Goal: Task Accomplishment & Management: Manage account settings

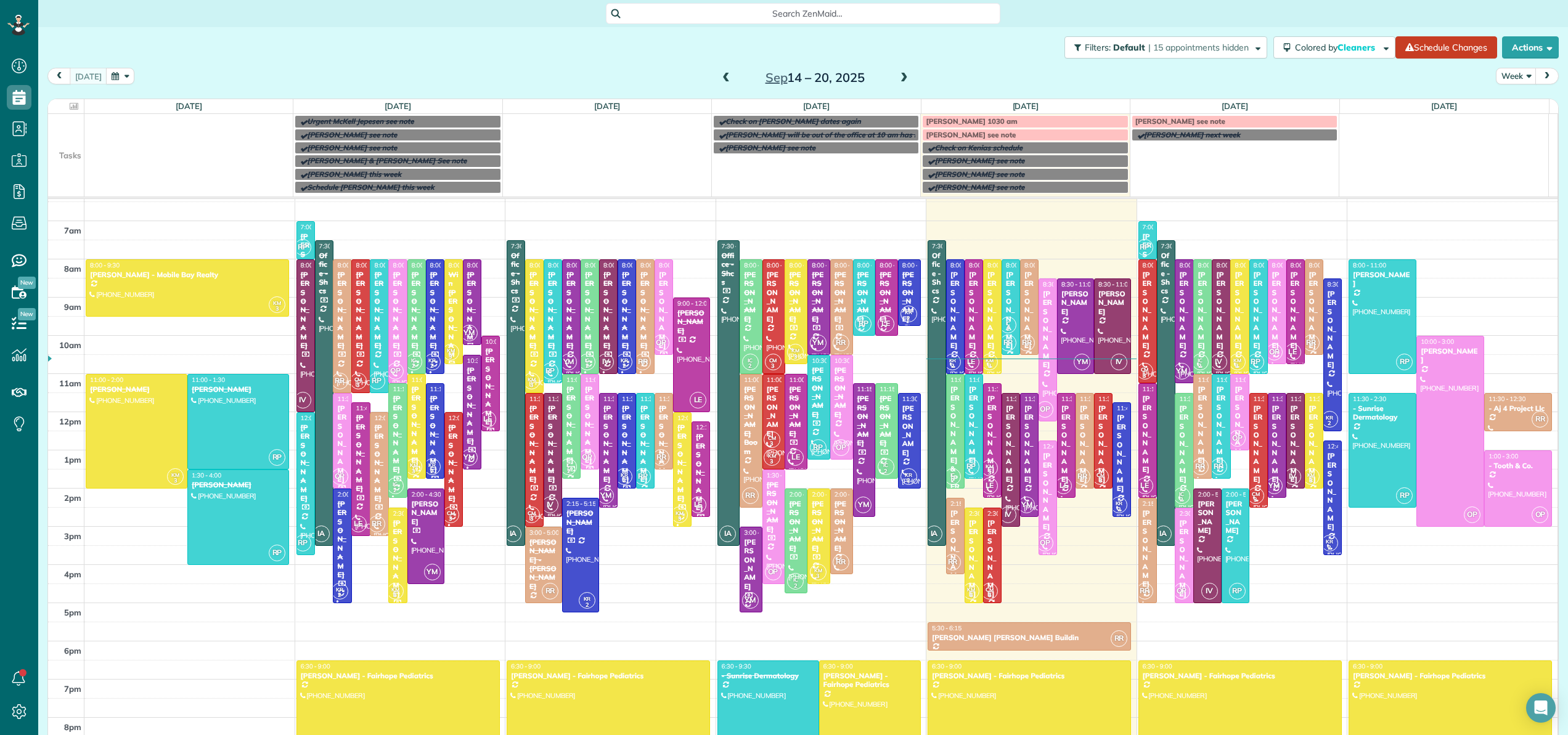
scroll to position [135, 0]
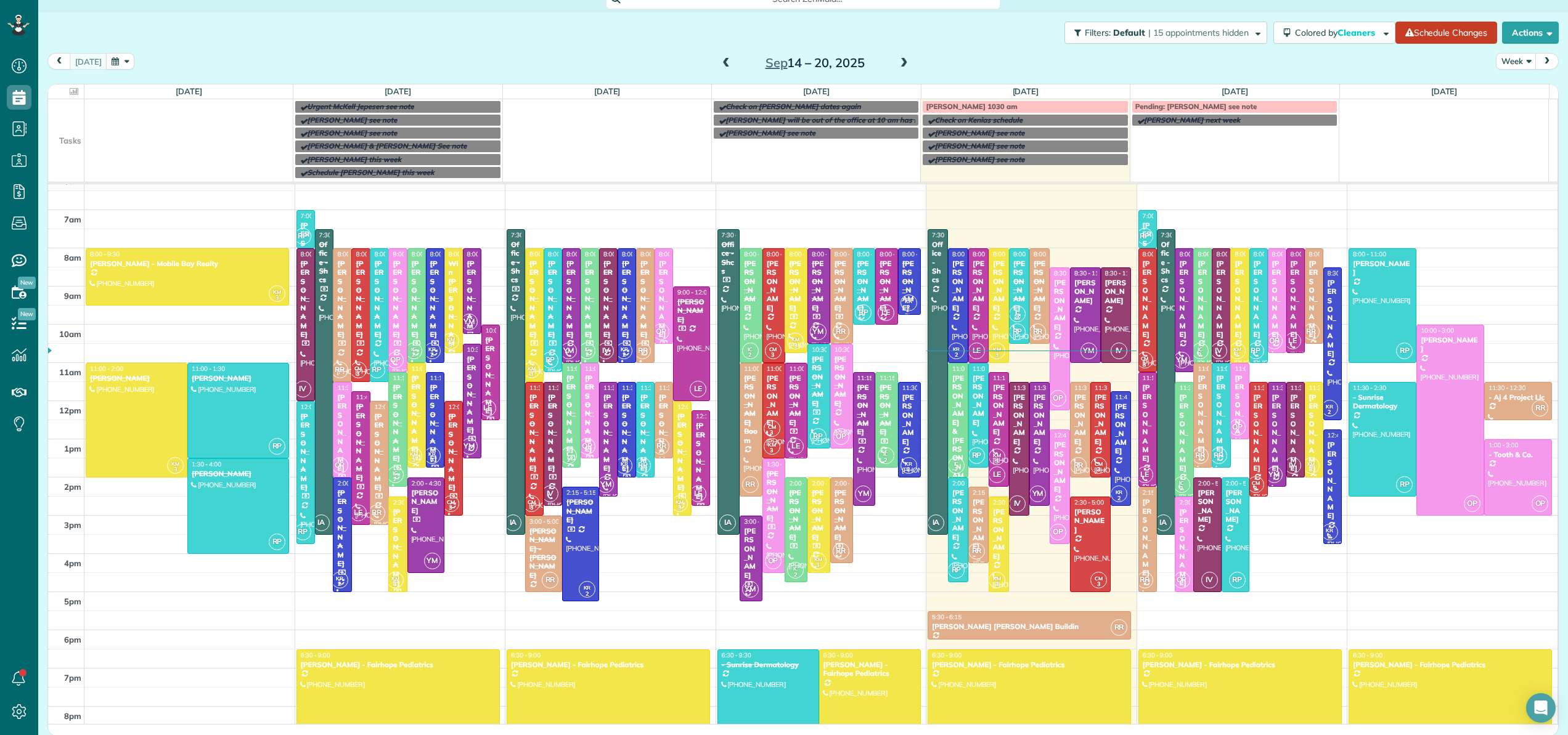
scroll to position [96, 0]
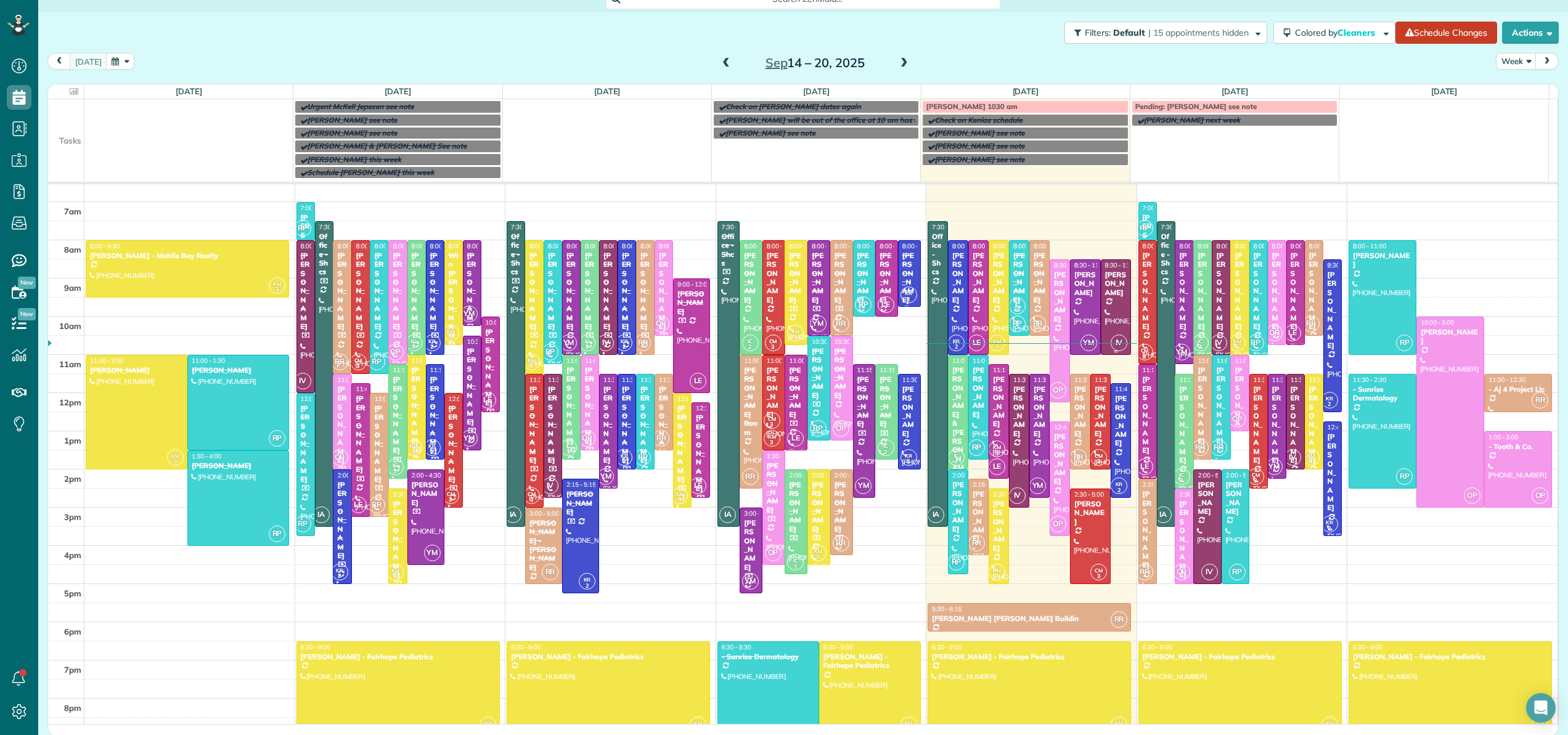
click at [1105, 297] on div "Evelyn Fusaiotti" at bounding box center [1116, 284] width 23 height 27
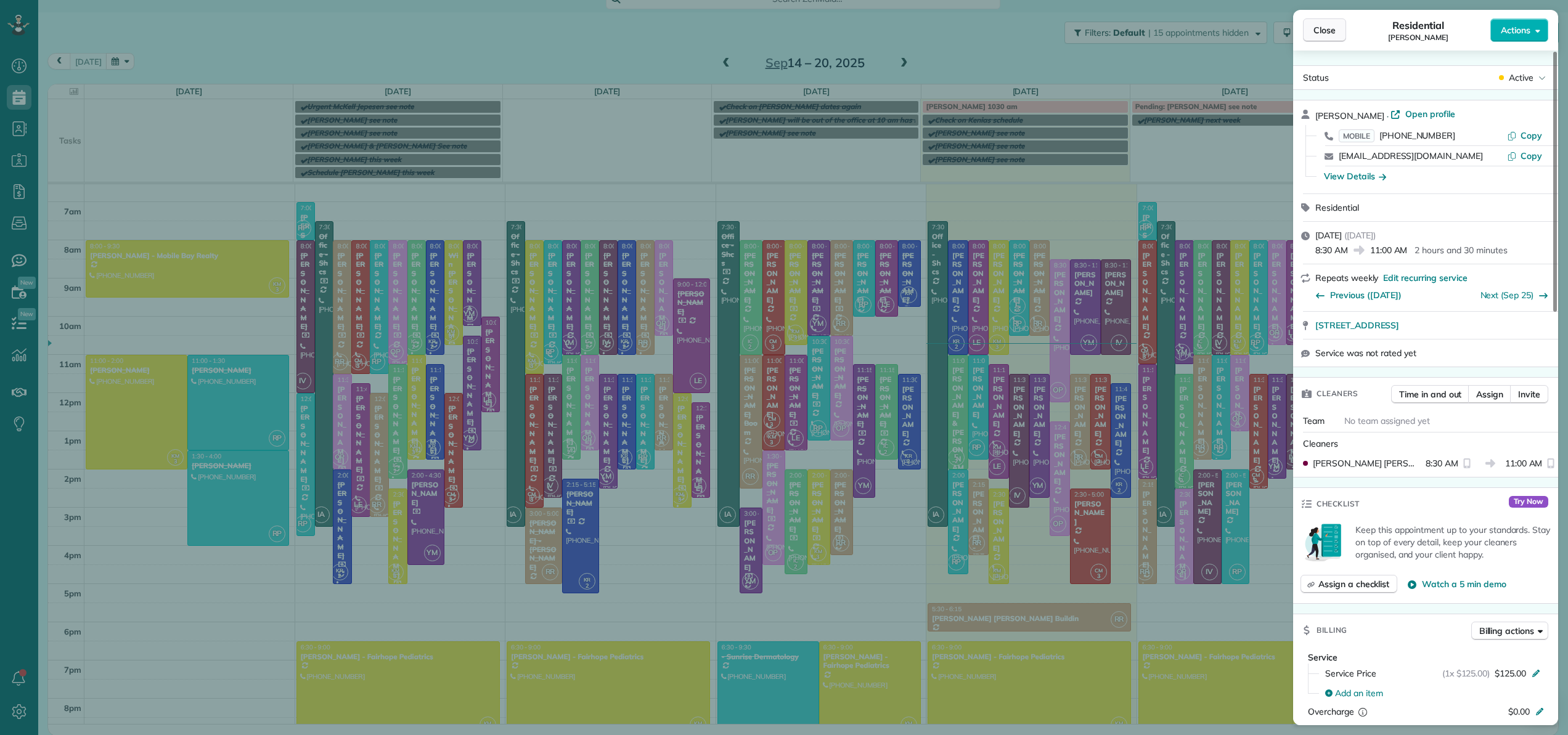
click at [1332, 27] on span "Close" at bounding box center [1324, 30] width 22 height 12
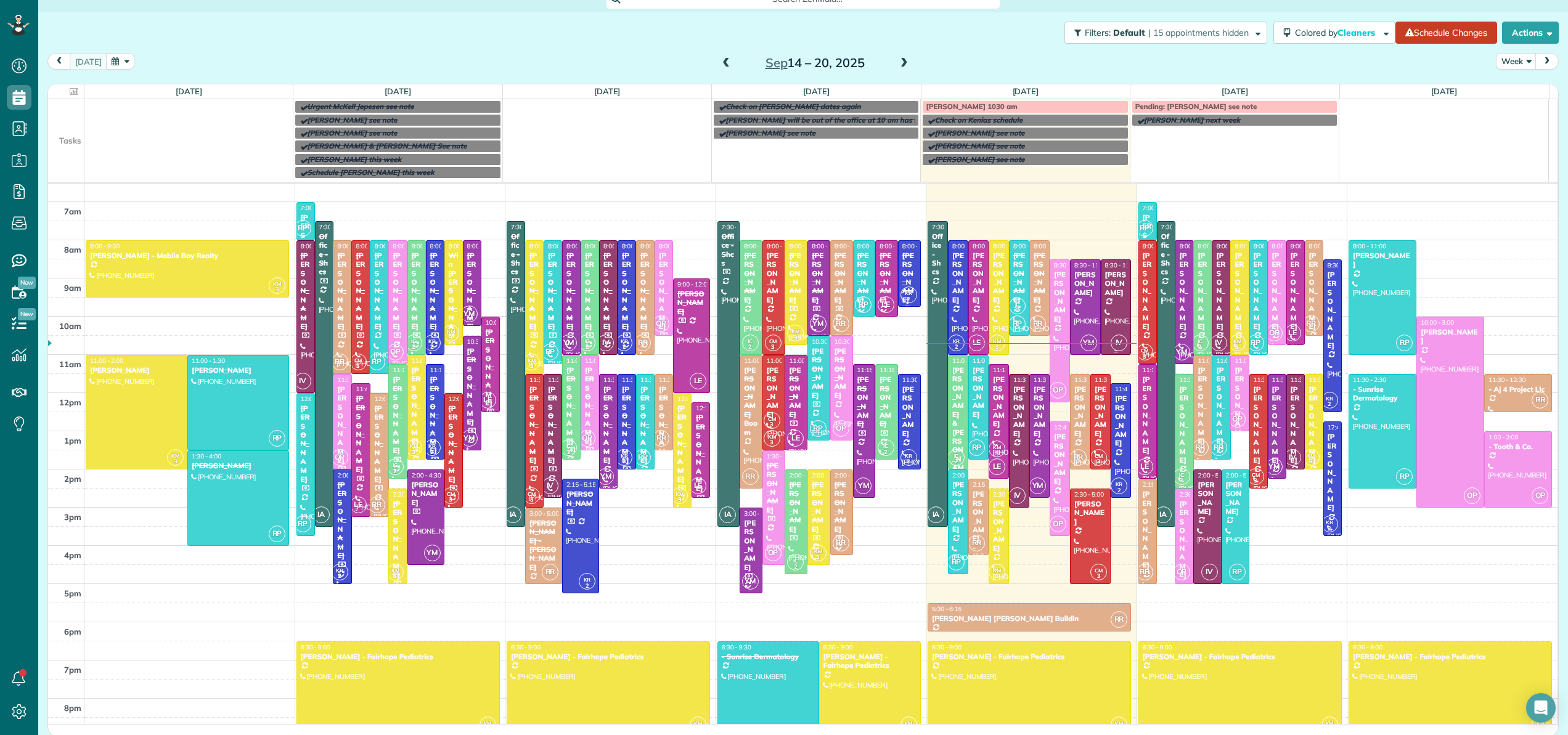
click at [1105, 276] on div "Evelyn Fusaiotti" at bounding box center [1116, 284] width 23 height 27
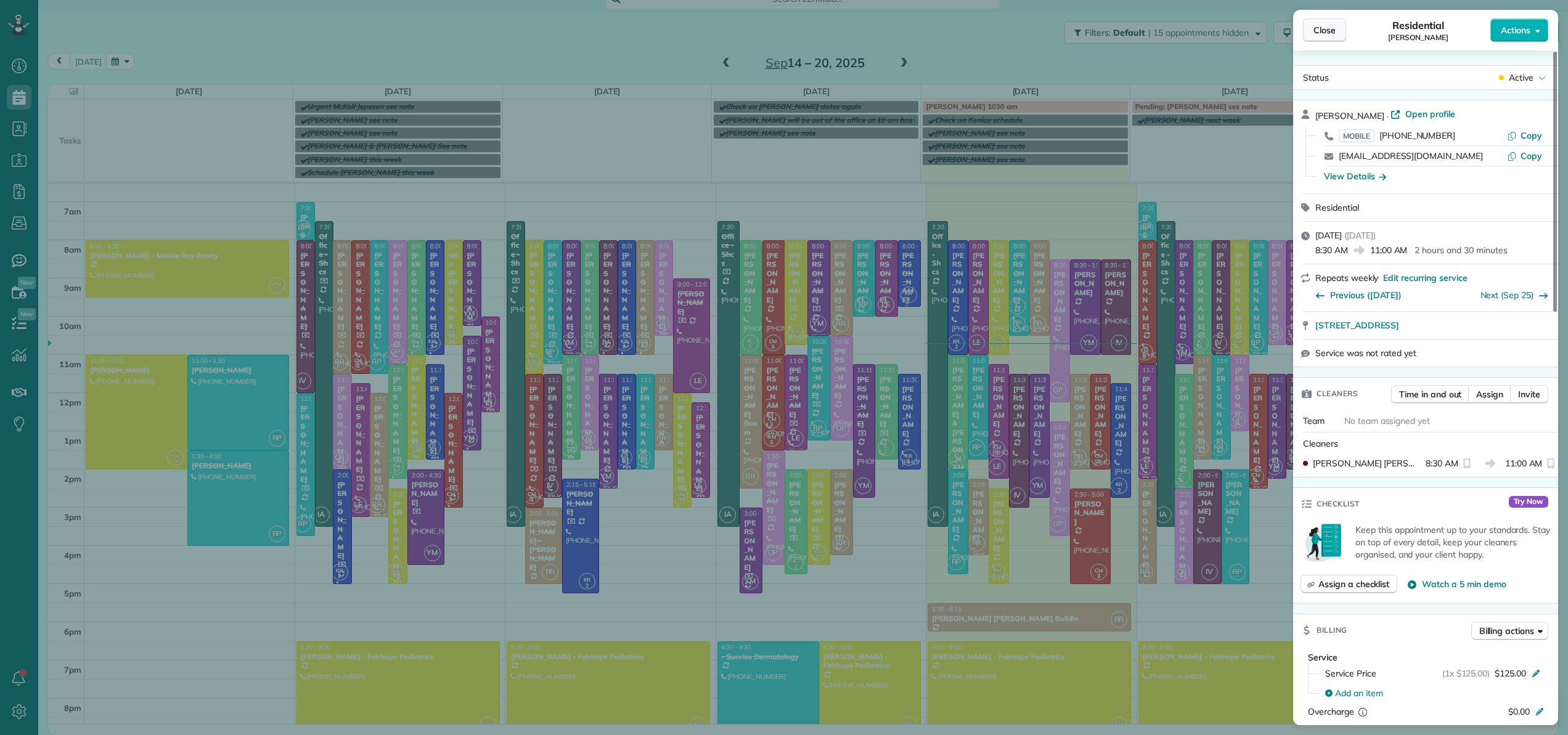
click at [1337, 37] on button "Close" at bounding box center [1324, 30] width 43 height 23
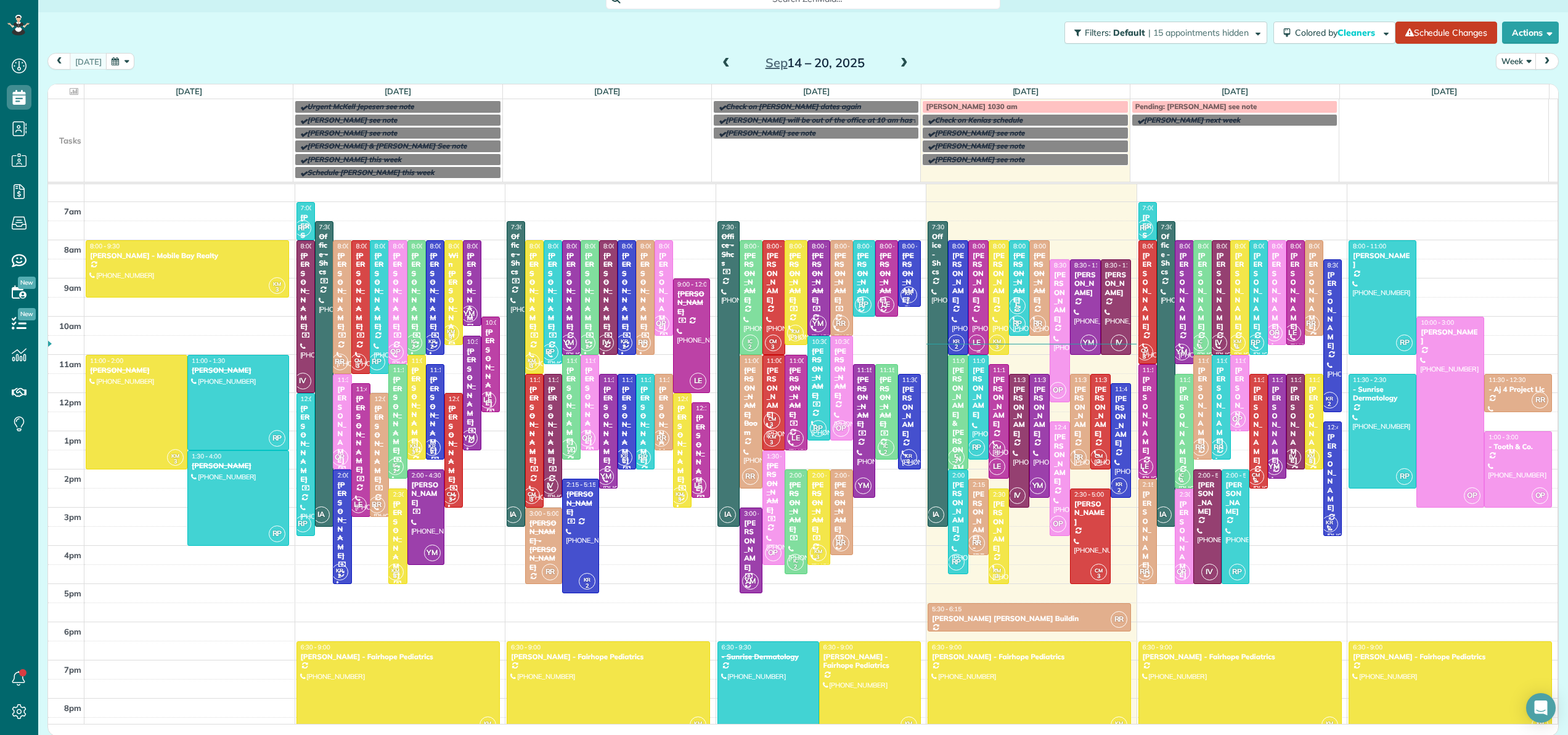
click at [969, 316] on div at bounding box center [978, 298] width 19 height 113
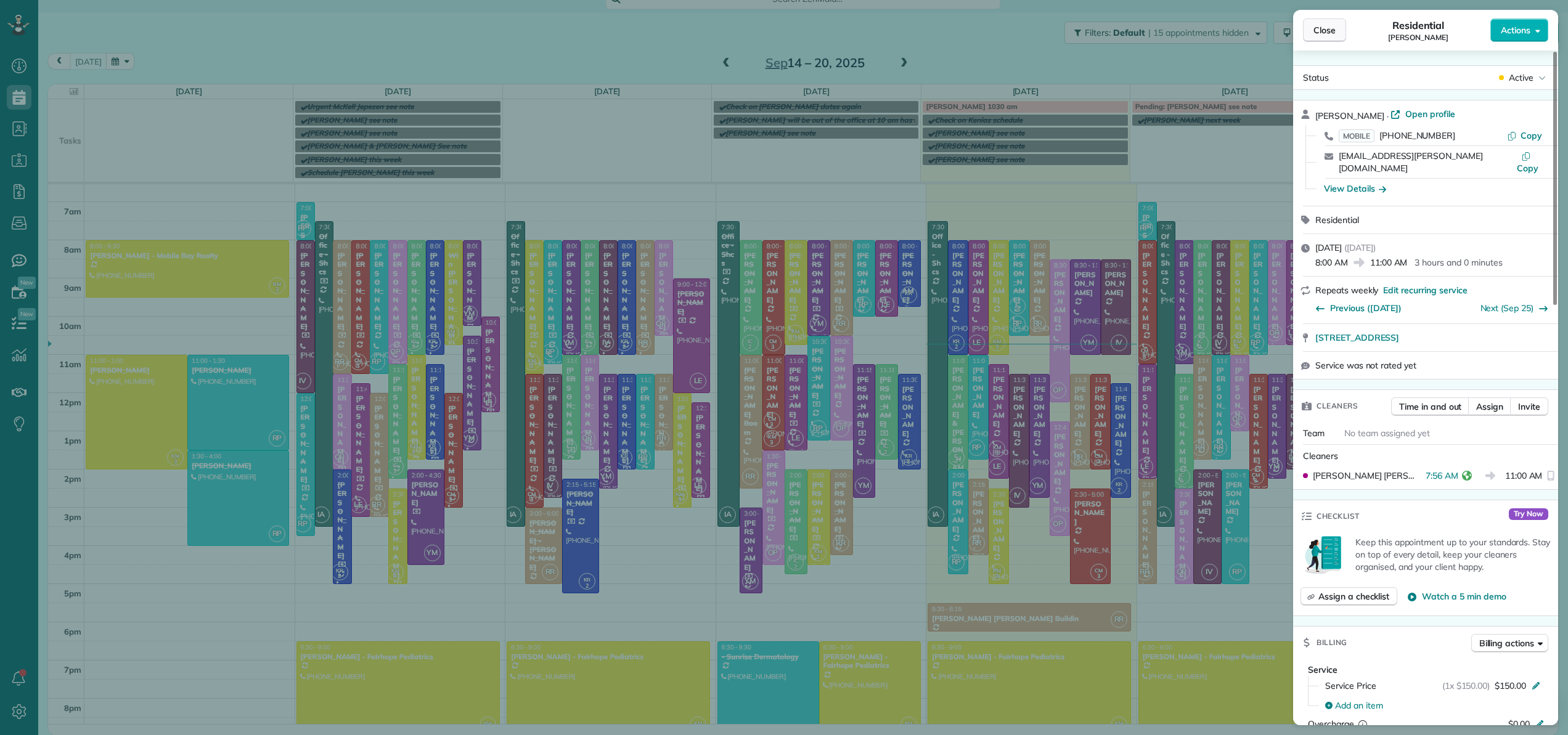
click at [1327, 34] on span "Close" at bounding box center [1324, 30] width 22 height 12
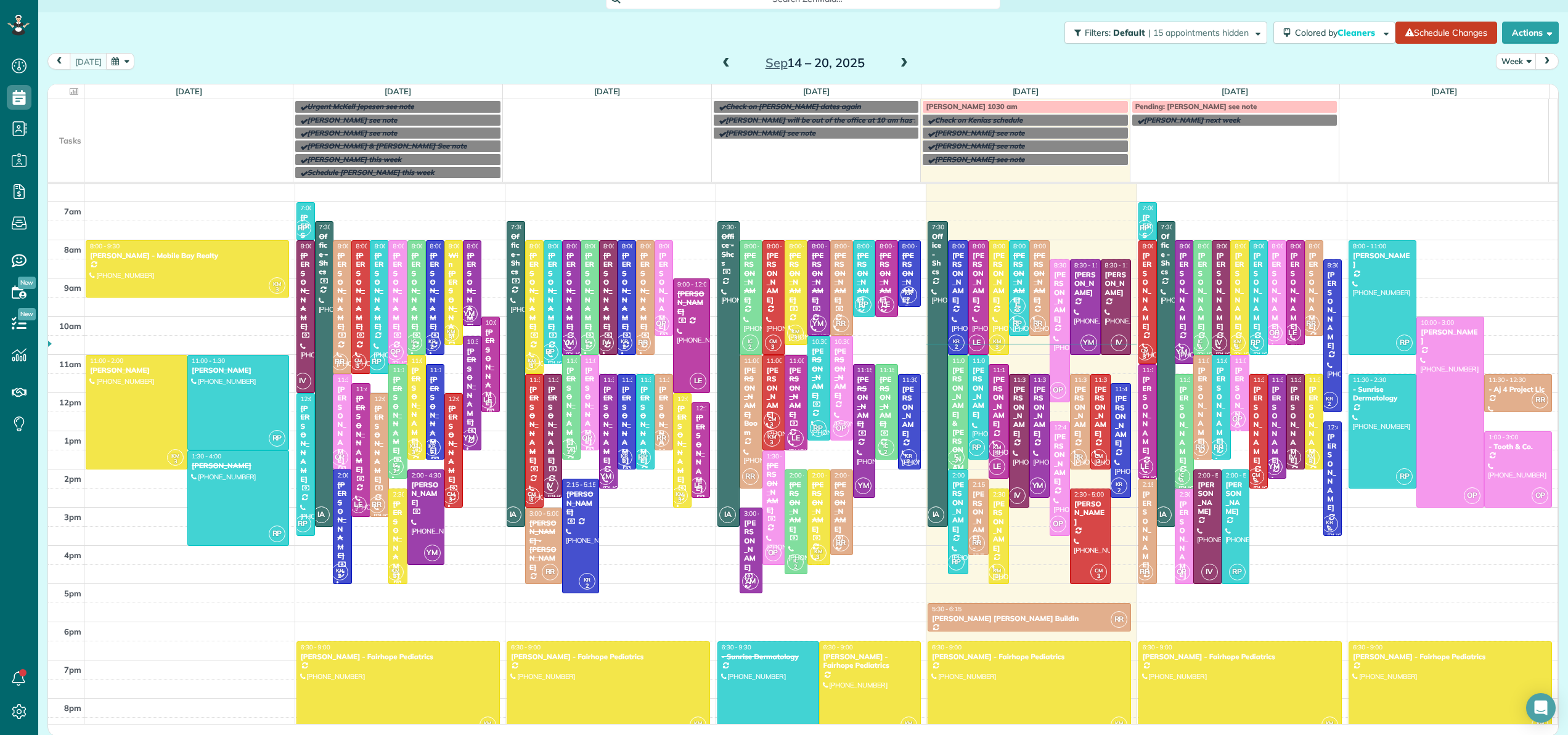
click at [993, 318] on div at bounding box center [998, 298] width 19 height 113
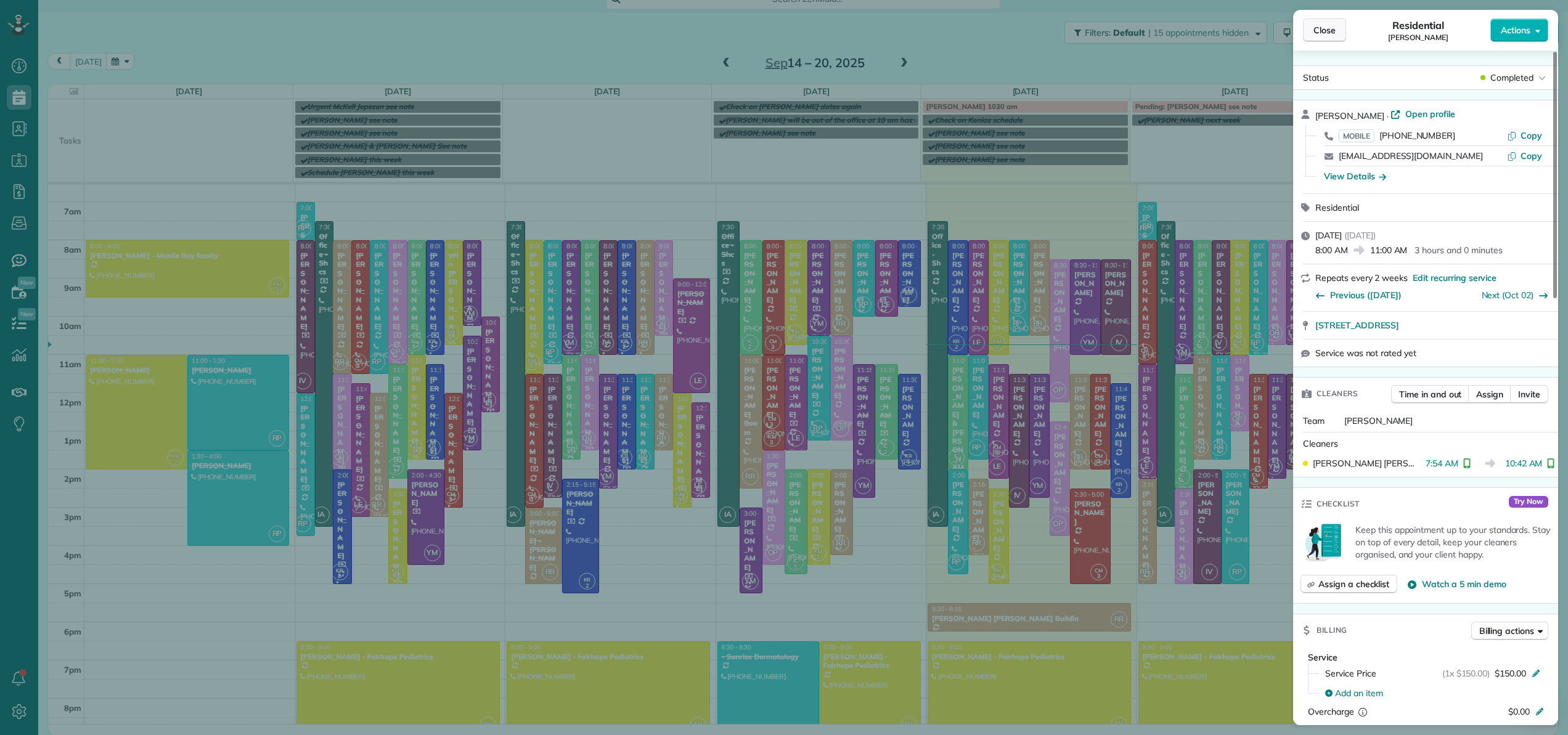
click at [1314, 34] on span "Close" at bounding box center [1324, 30] width 22 height 12
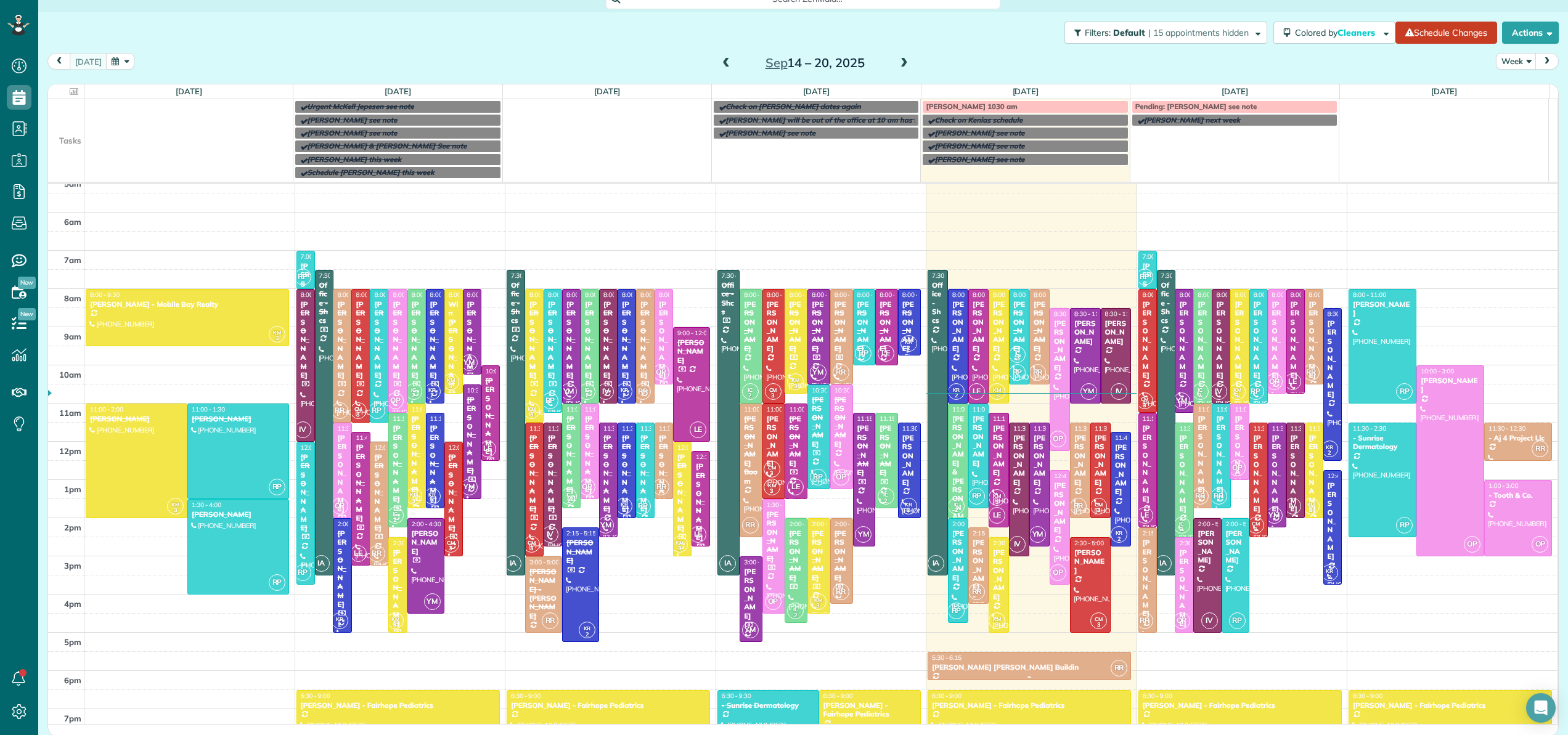
scroll to position [40, 0]
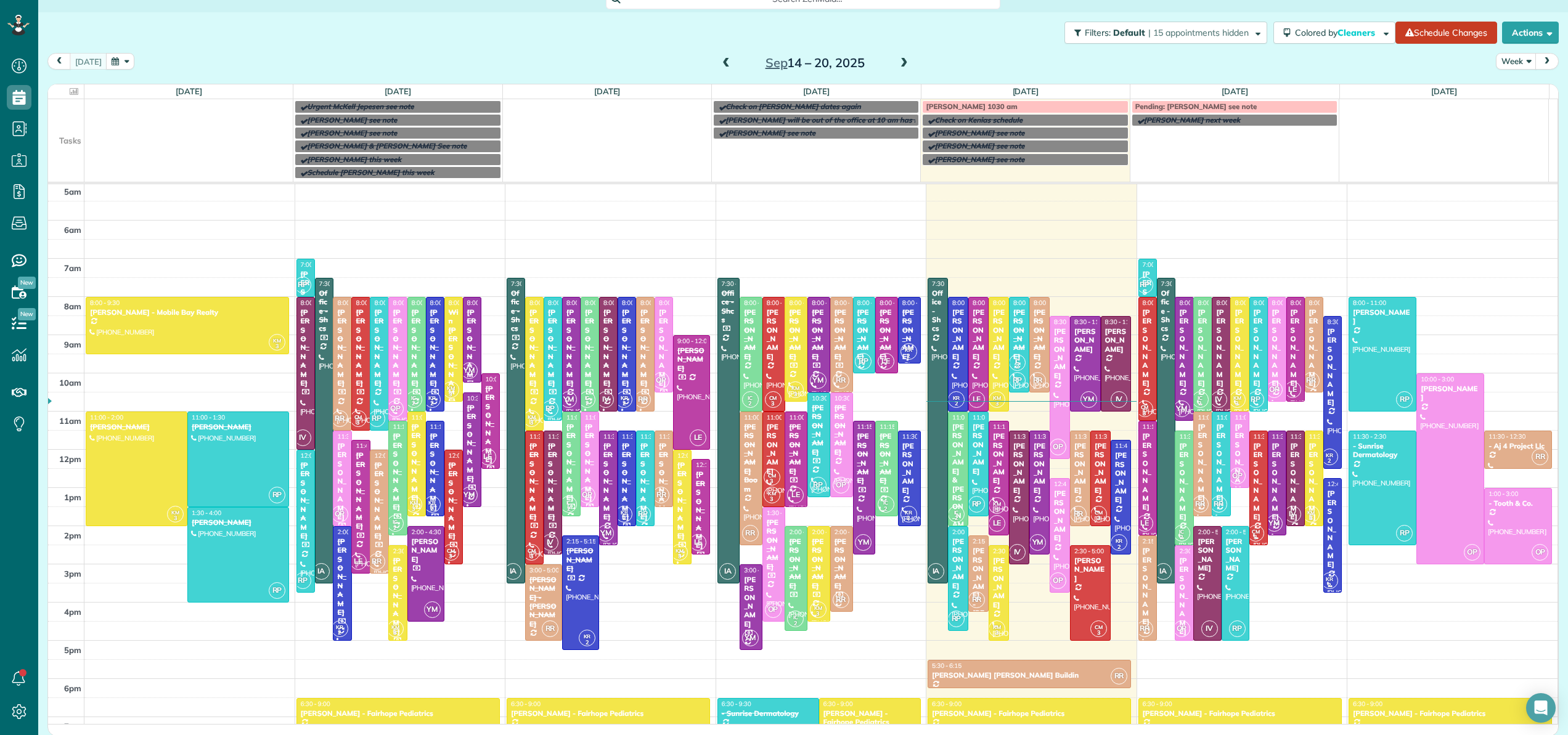
click at [898, 65] on span at bounding box center [904, 63] width 13 height 11
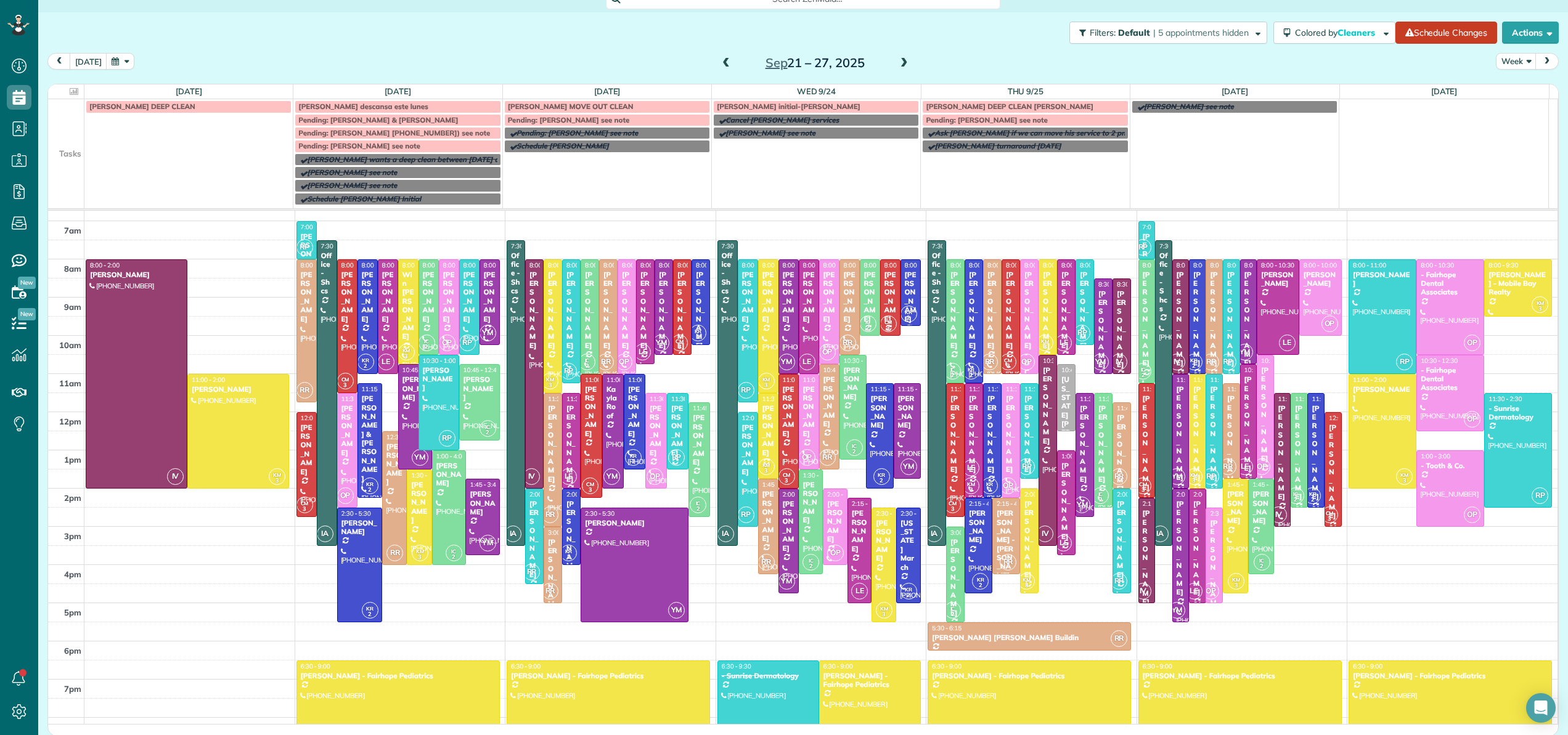
scroll to position [112, 0]
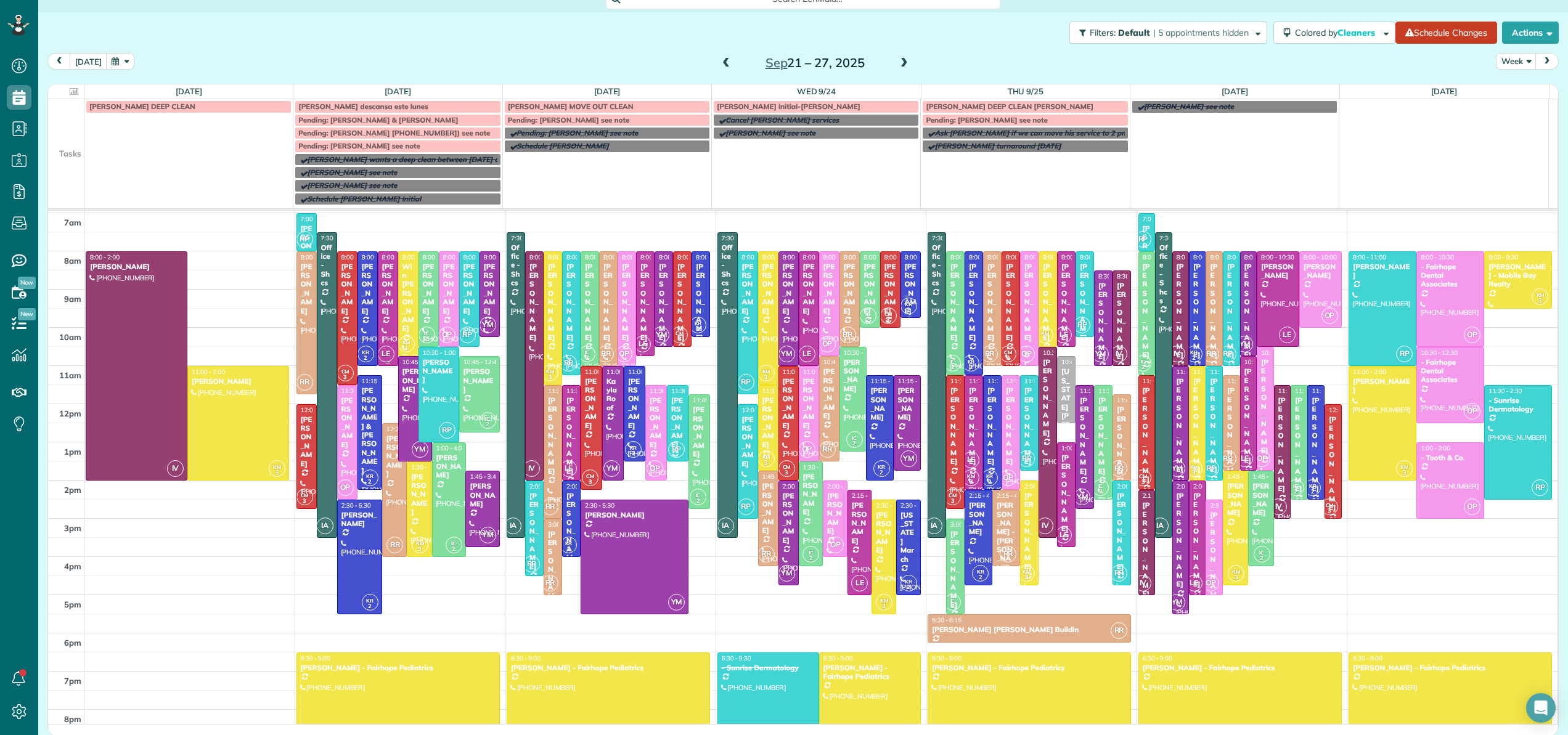
click at [384, 300] on div "Wendy Butler" at bounding box center [388, 289] width 13 height 53
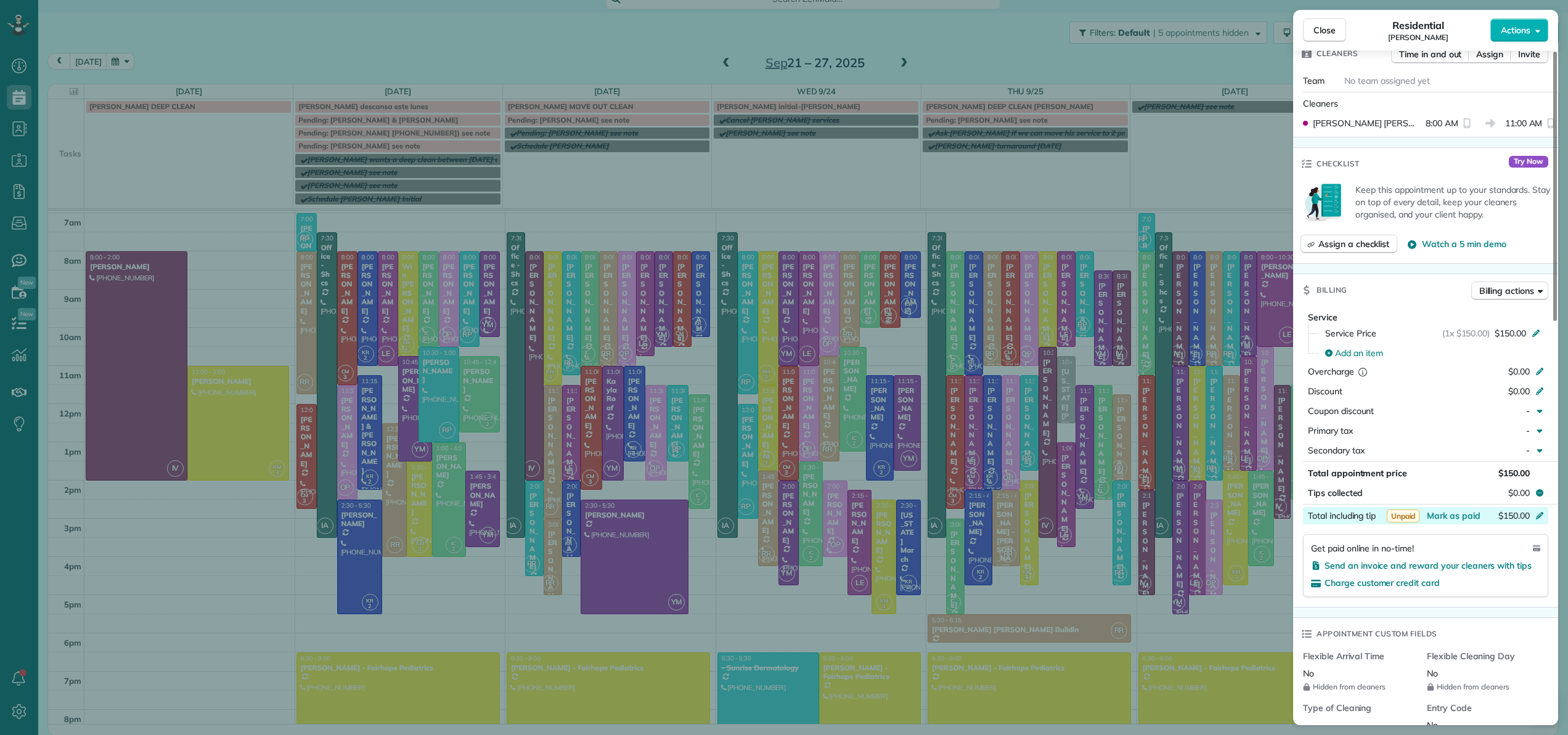
scroll to position [356, 0]
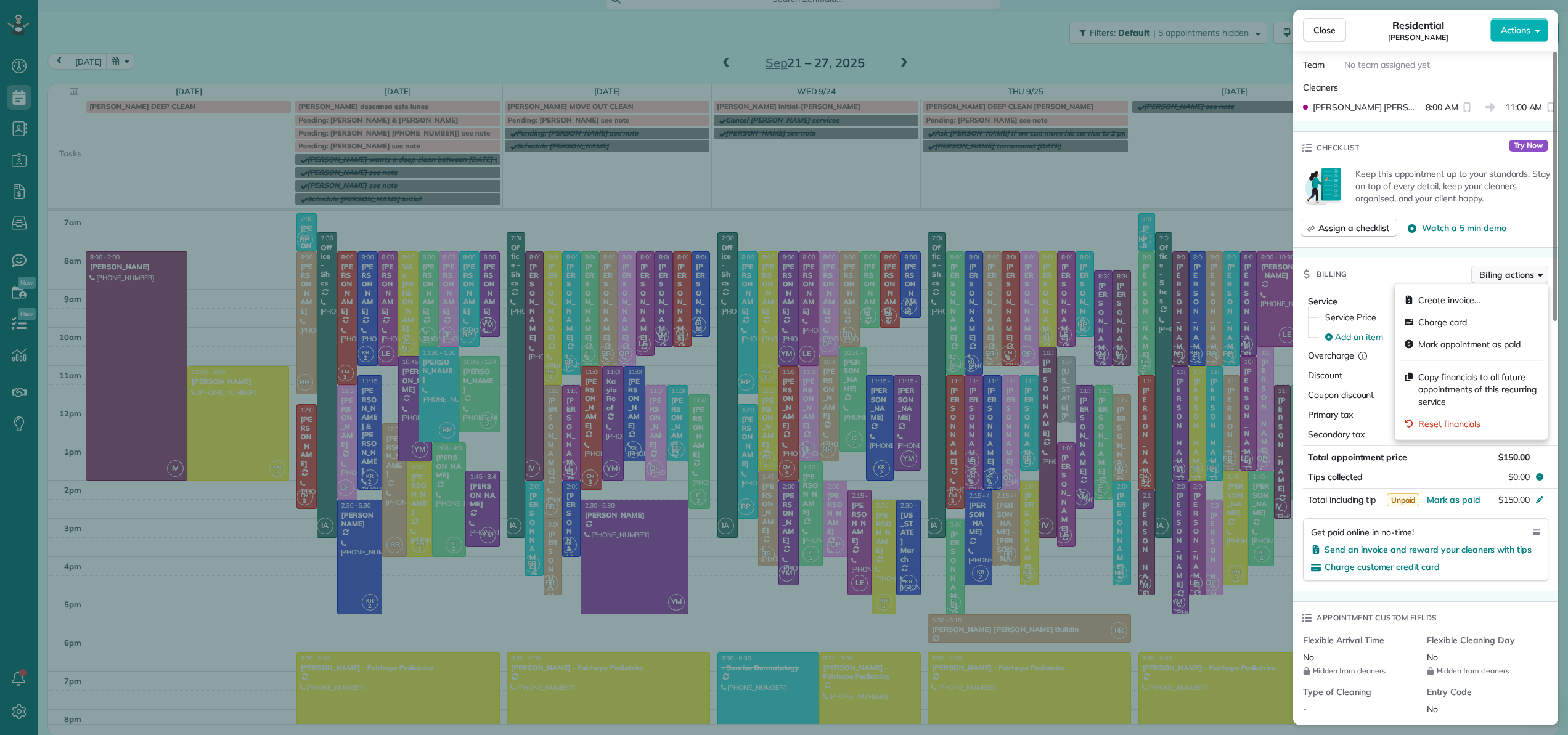
click at [1515, 277] on span "Billing actions" at bounding box center [1506, 274] width 55 height 12
click at [1461, 321] on span "Charge card" at bounding box center [1442, 322] width 49 height 12
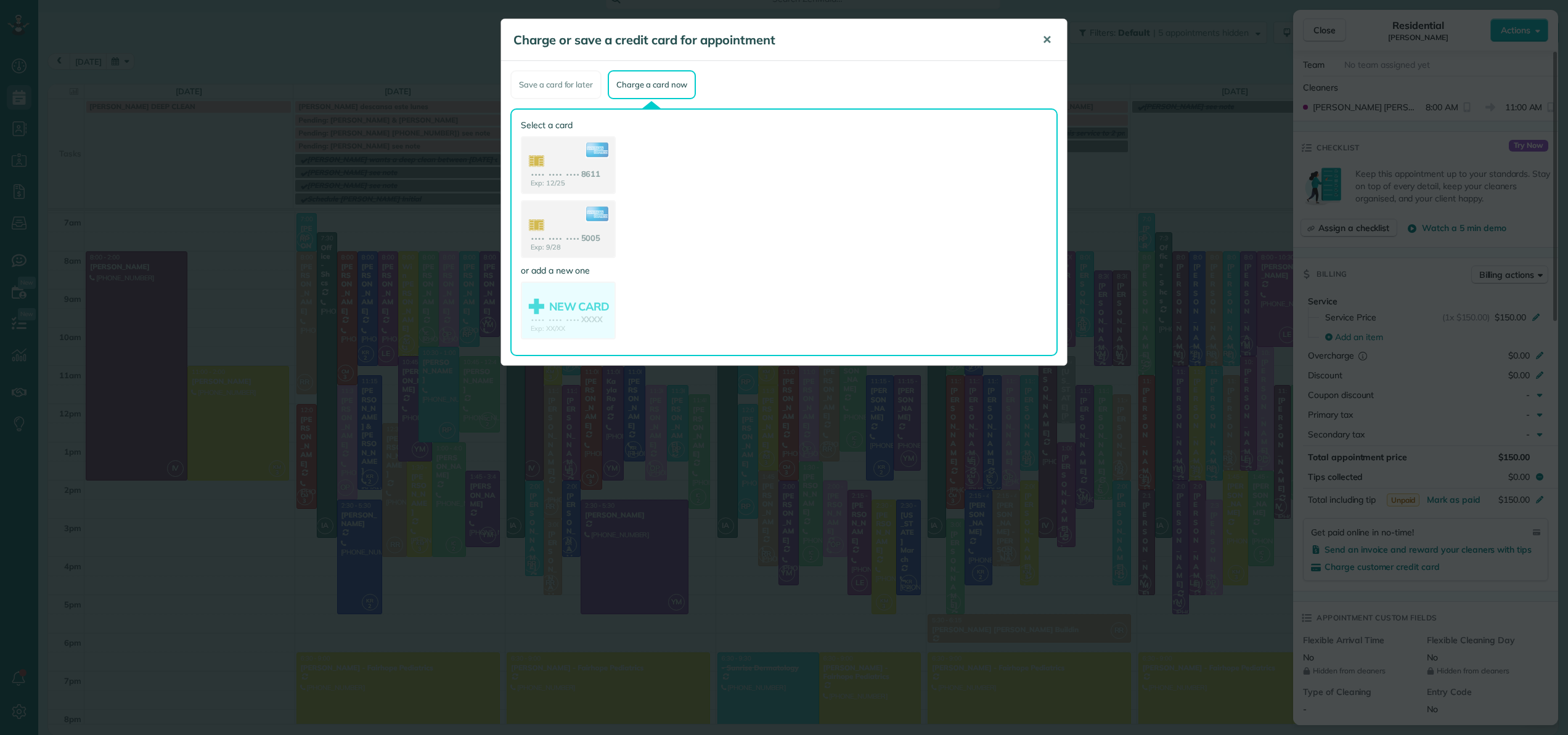
click at [1043, 42] on span "✕" at bounding box center [1046, 39] width 9 height 14
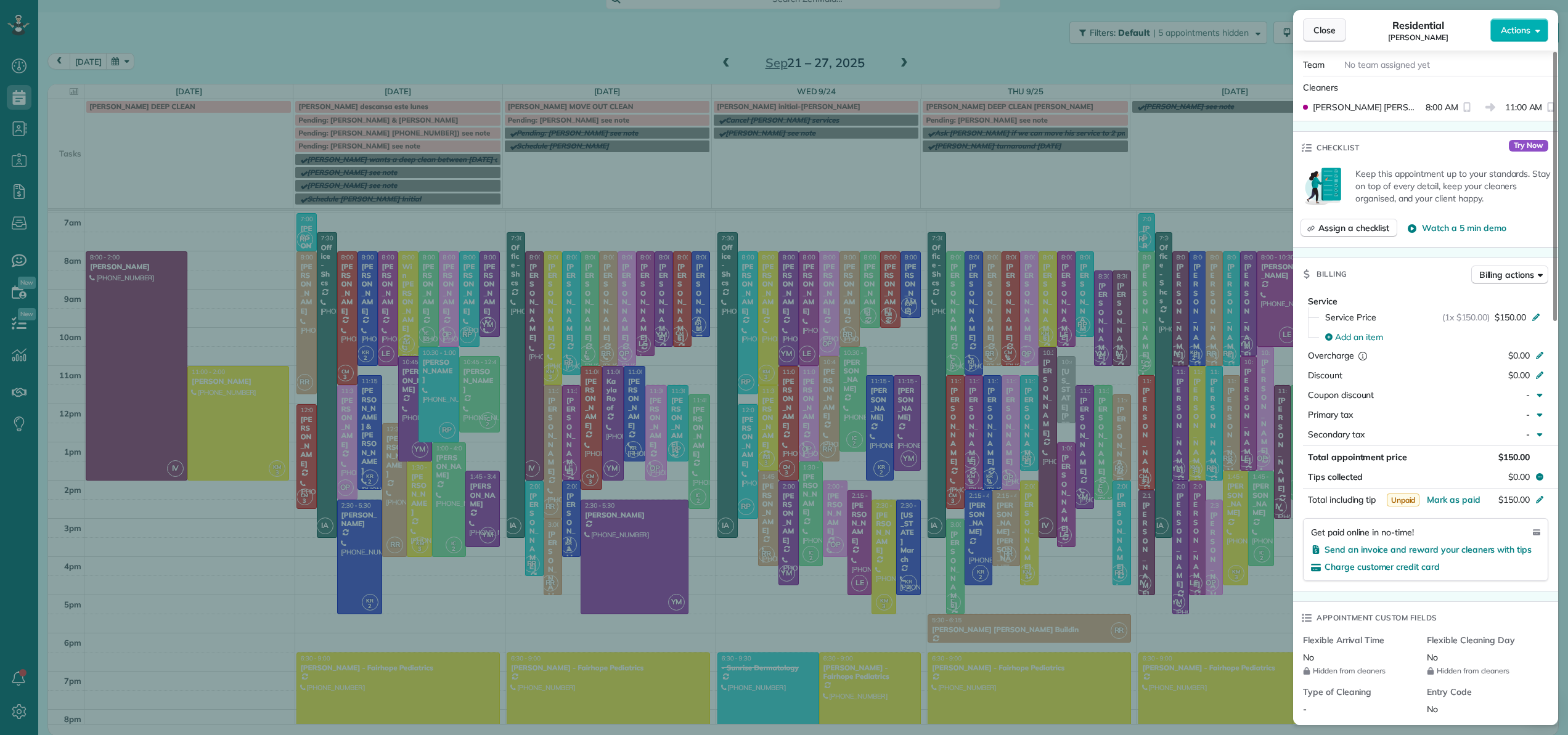
click at [1330, 33] on span "Close" at bounding box center [1324, 30] width 22 height 12
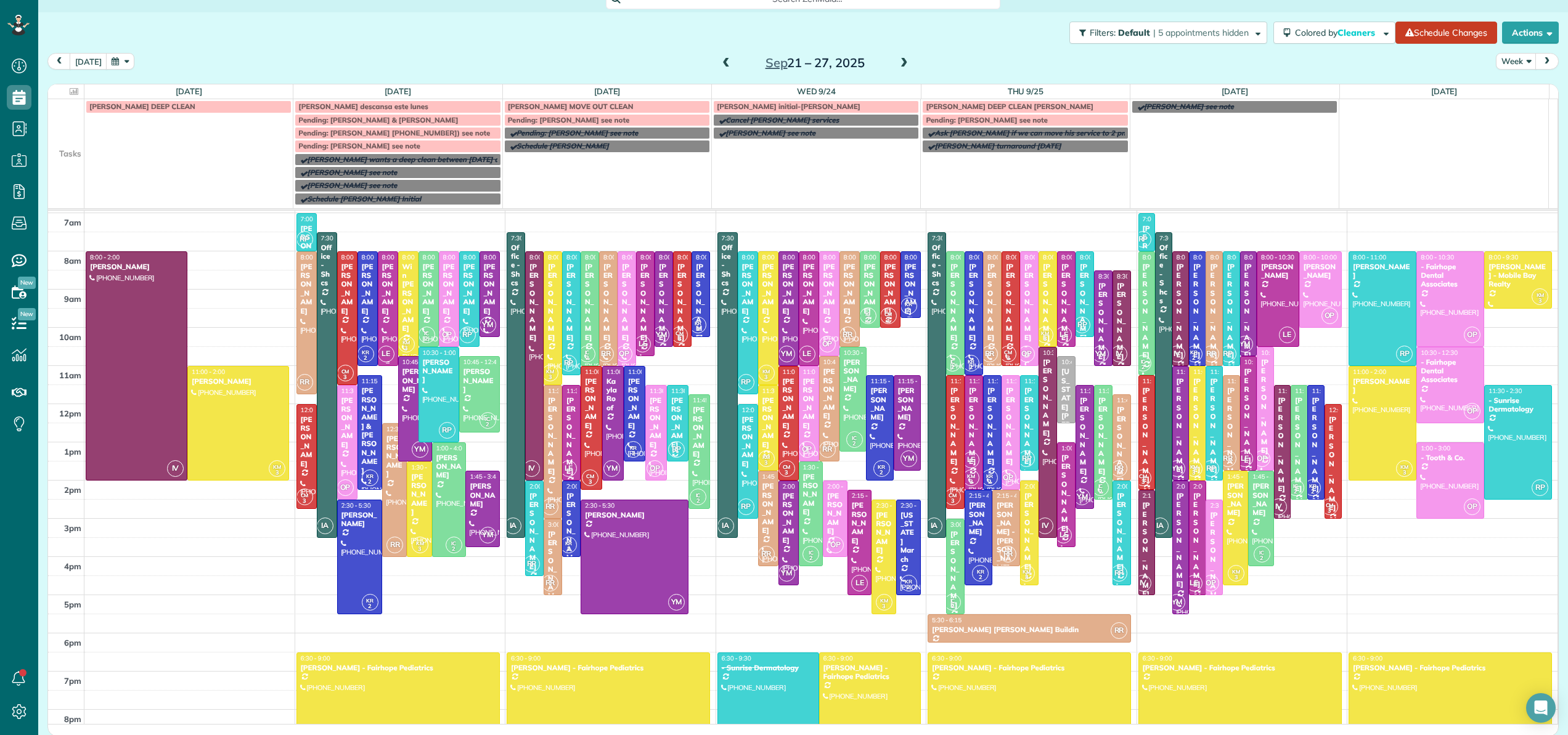
click at [384, 298] on div "[PERSON_NAME]" at bounding box center [388, 289] width 13 height 53
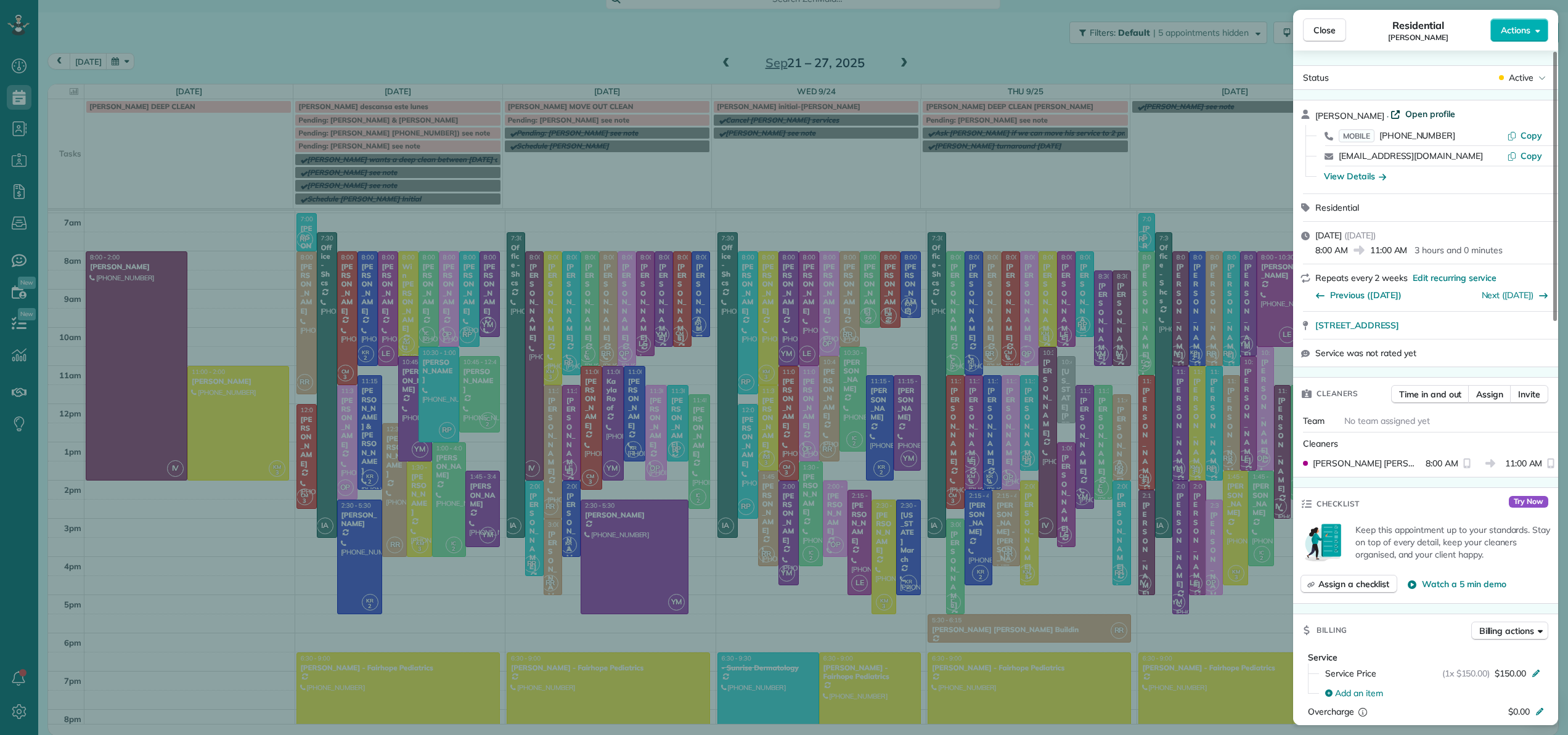
click at [1424, 111] on span "Open profile" at bounding box center [1430, 114] width 50 height 12
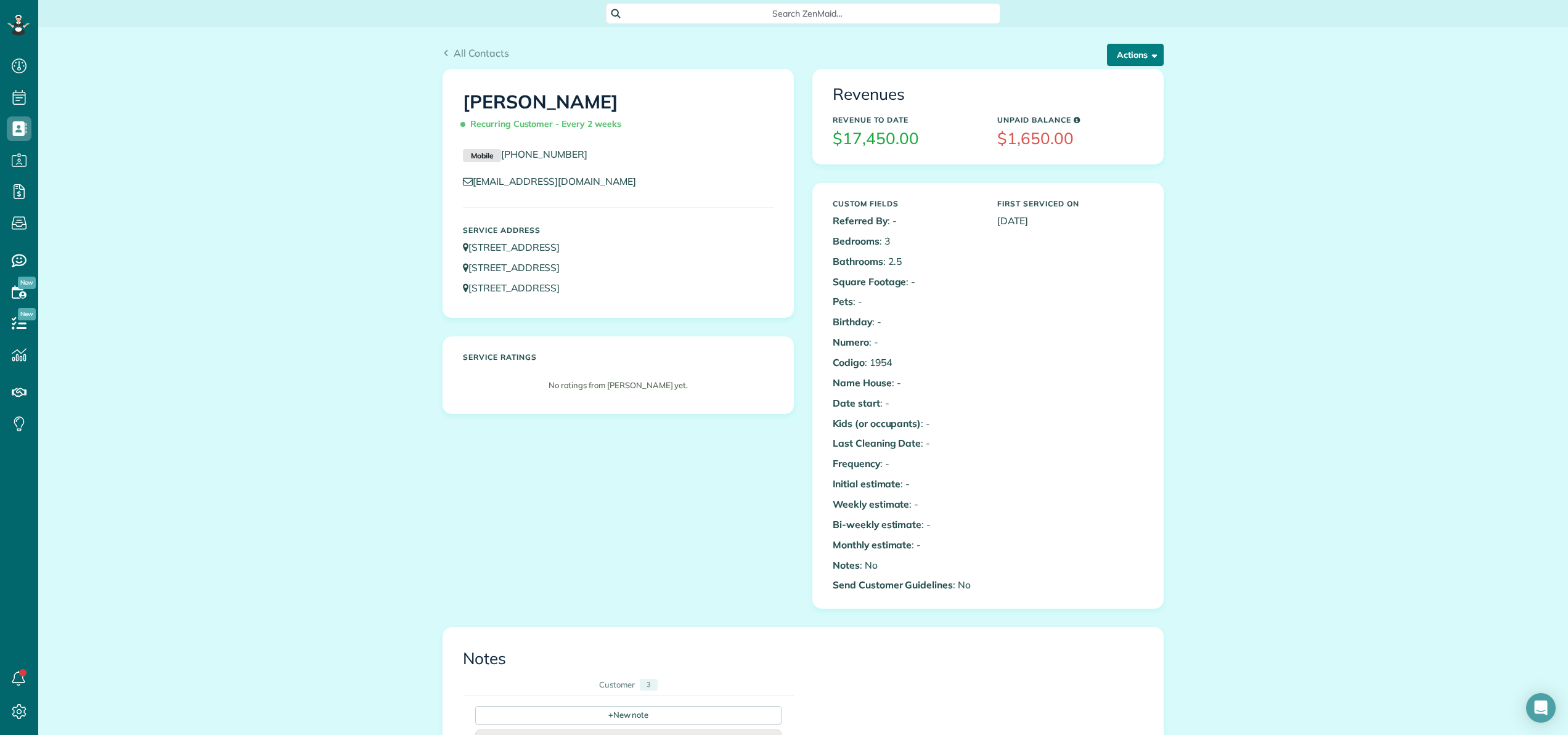
click at [1121, 55] on button "Actions" at bounding box center [1135, 55] width 57 height 22
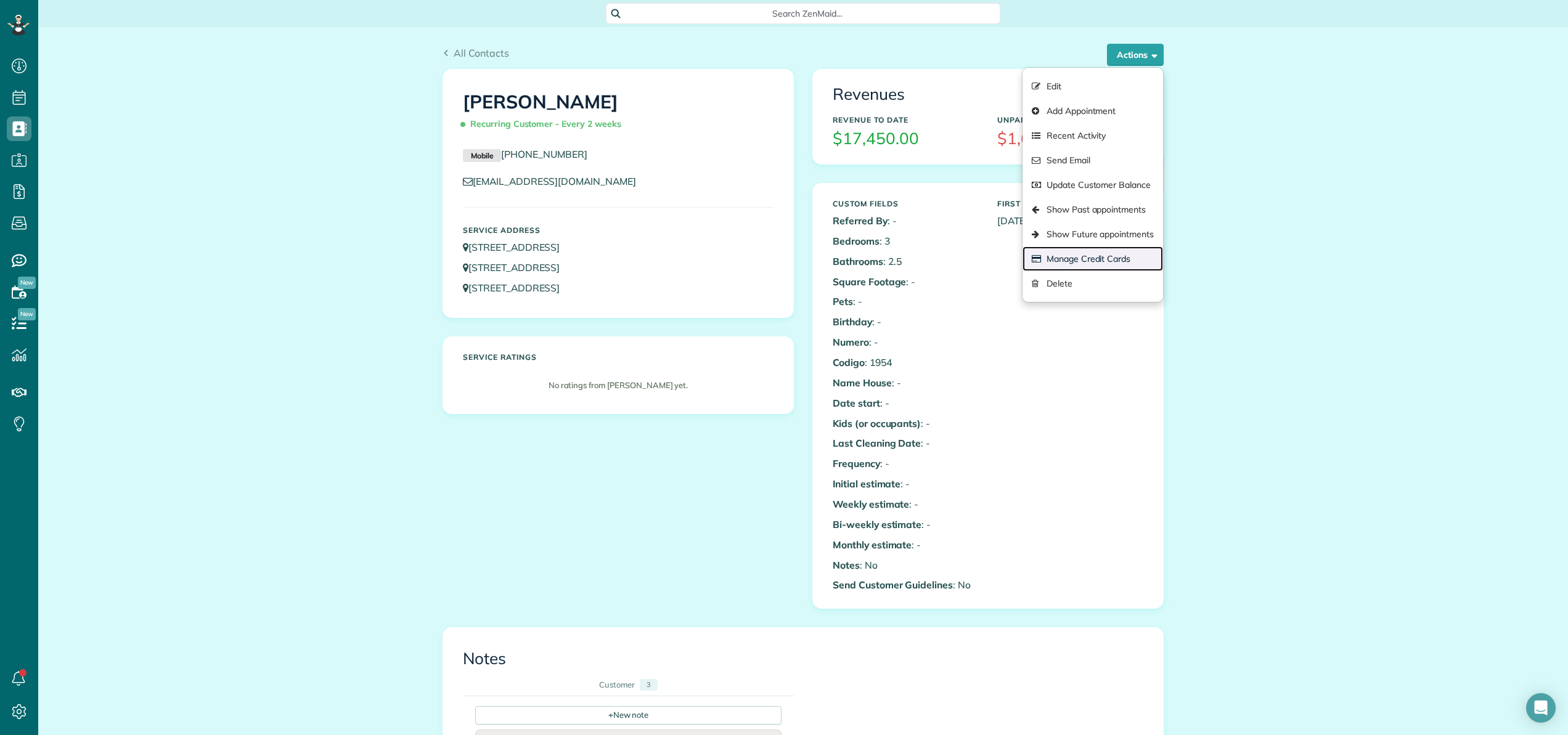
click at [1096, 261] on link "Manage Credit Cards" at bounding box center [1092, 259] width 141 height 25
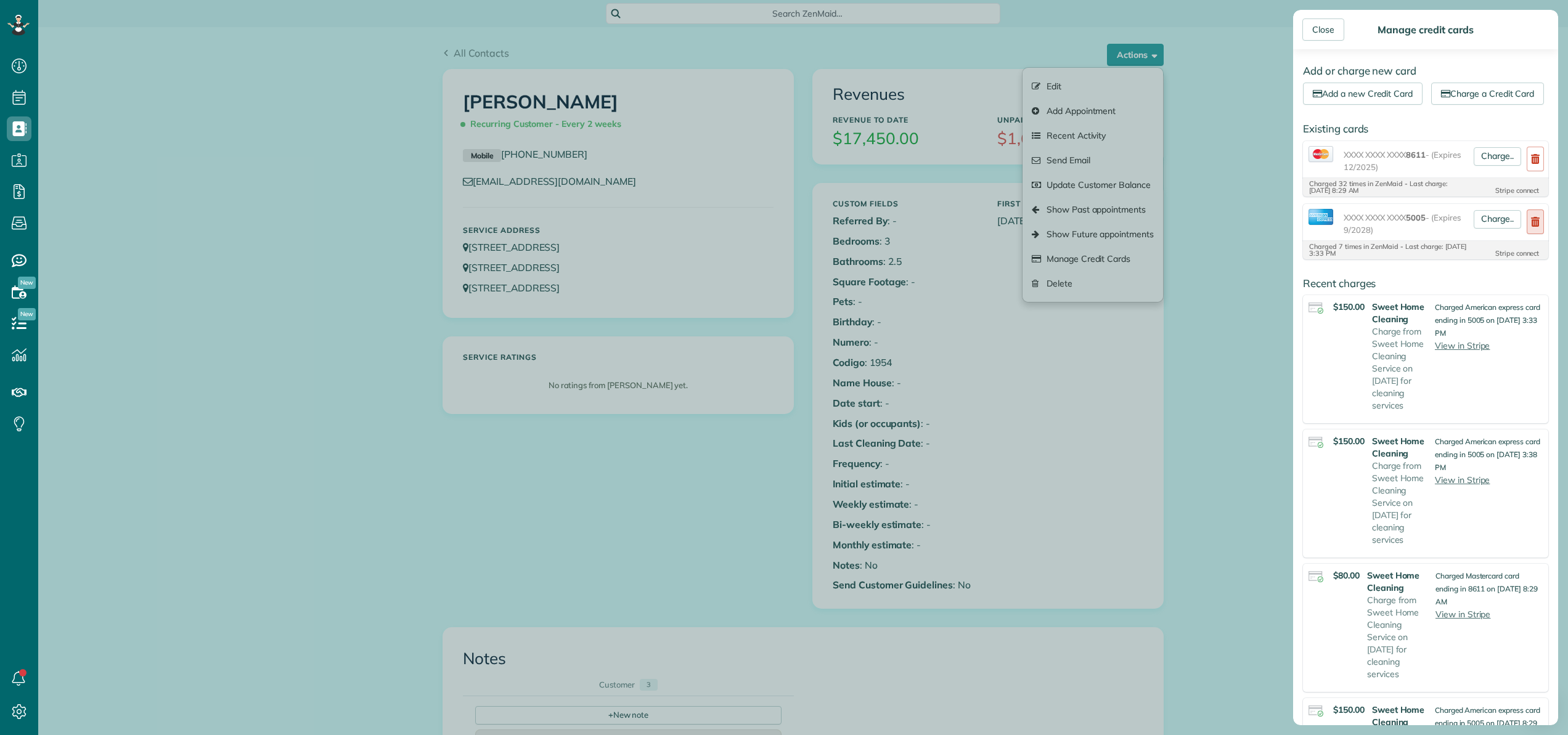
click at [1531, 227] on icon at bounding box center [1536, 222] width 8 height 10
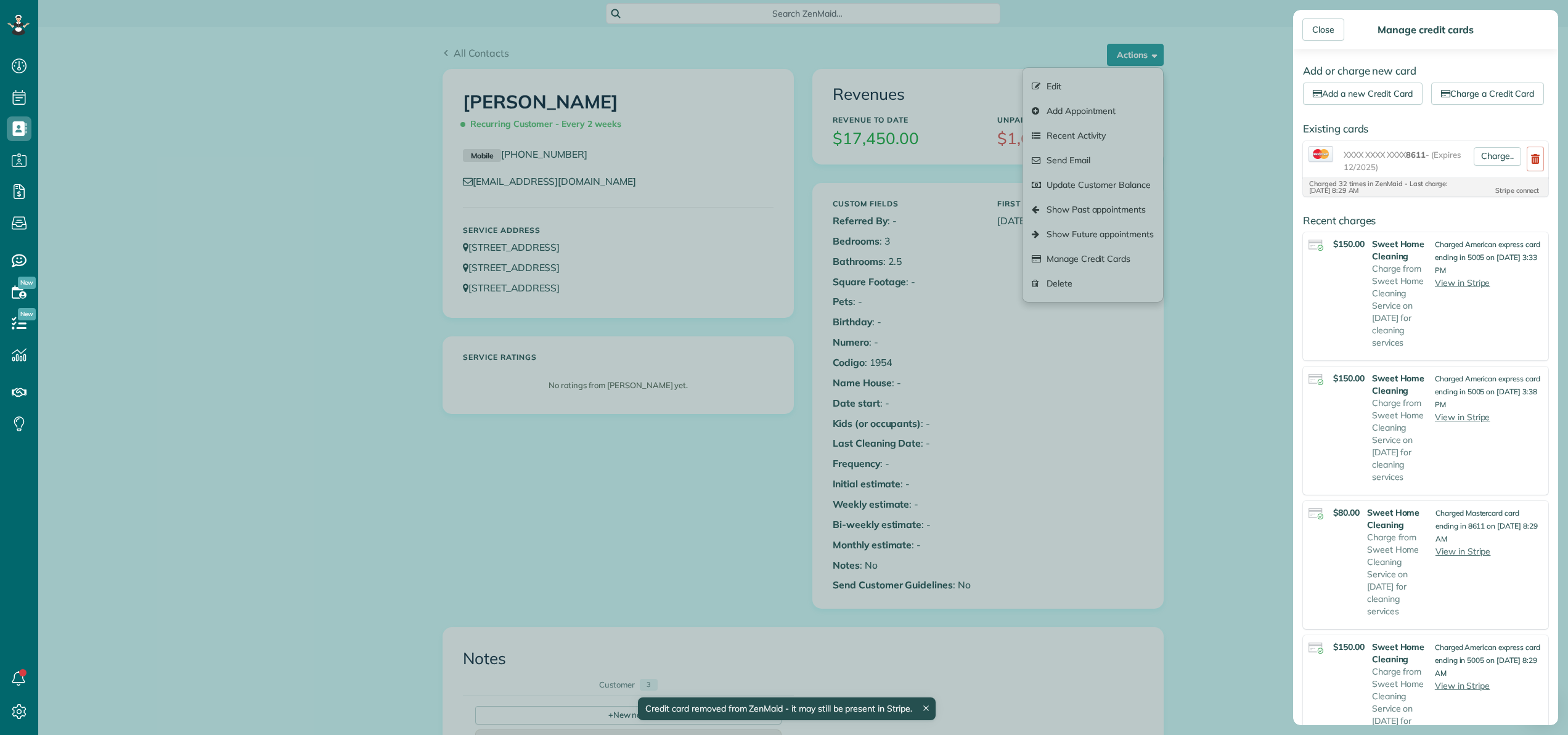
click at [1240, 49] on div "Close Manage credit cards Add or charge new card Add a new Credit Card Charge a…" at bounding box center [784, 368] width 1568 height 735
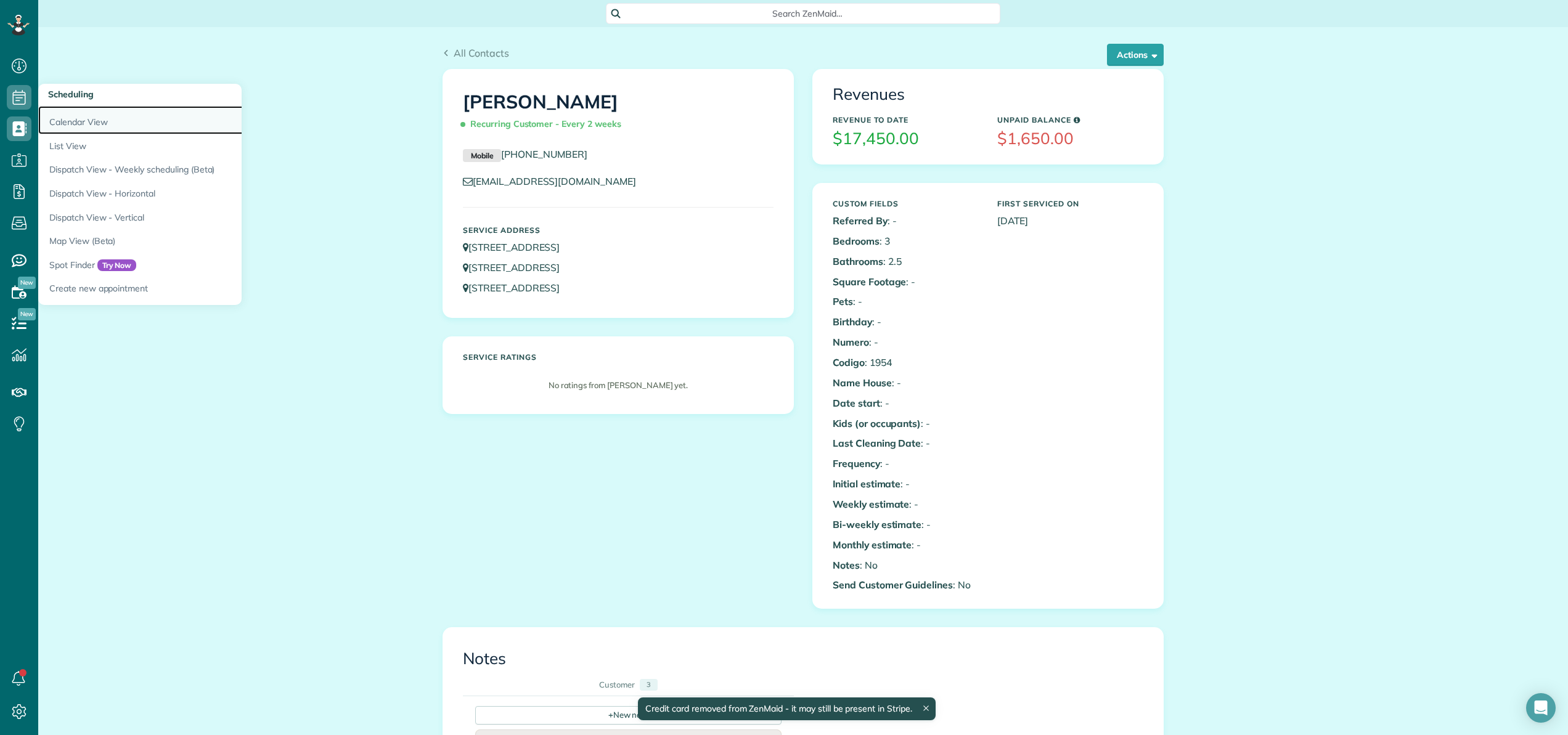
click at [64, 114] on link "Calendar View" at bounding box center [192, 120] width 308 height 28
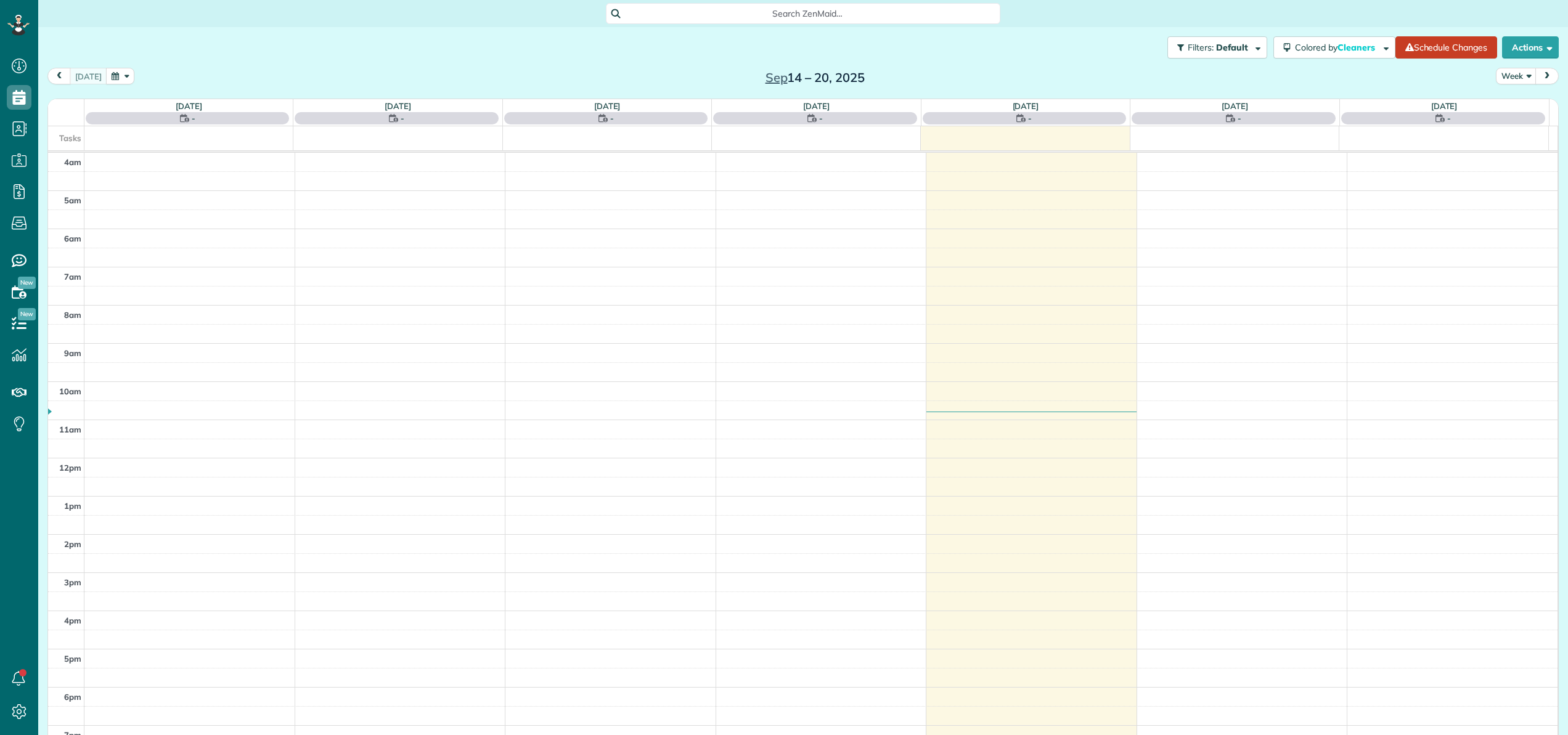
scroll to position [89, 0]
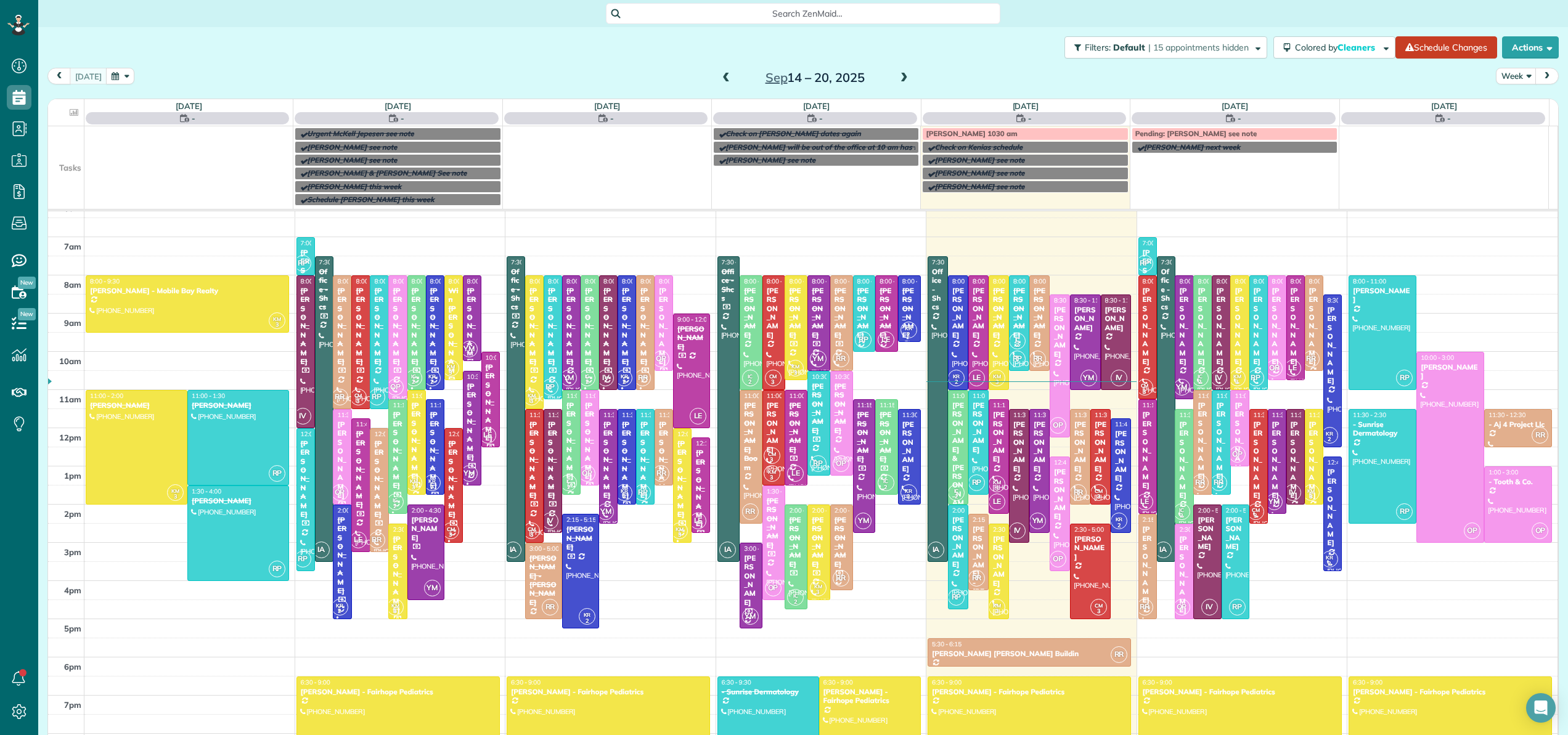
click at [898, 75] on span at bounding box center [904, 77] width 13 height 11
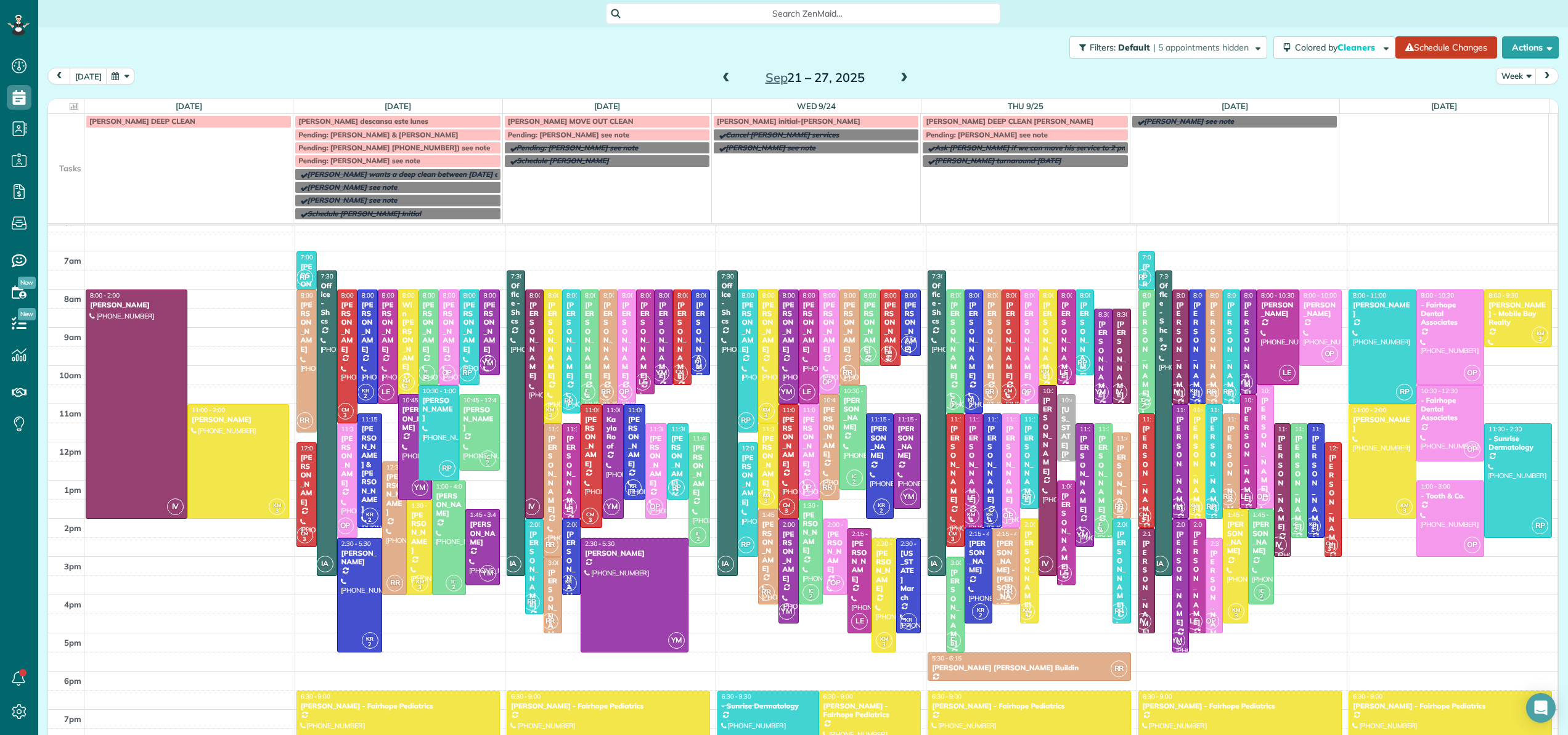
click at [898, 75] on span at bounding box center [904, 77] width 13 height 11
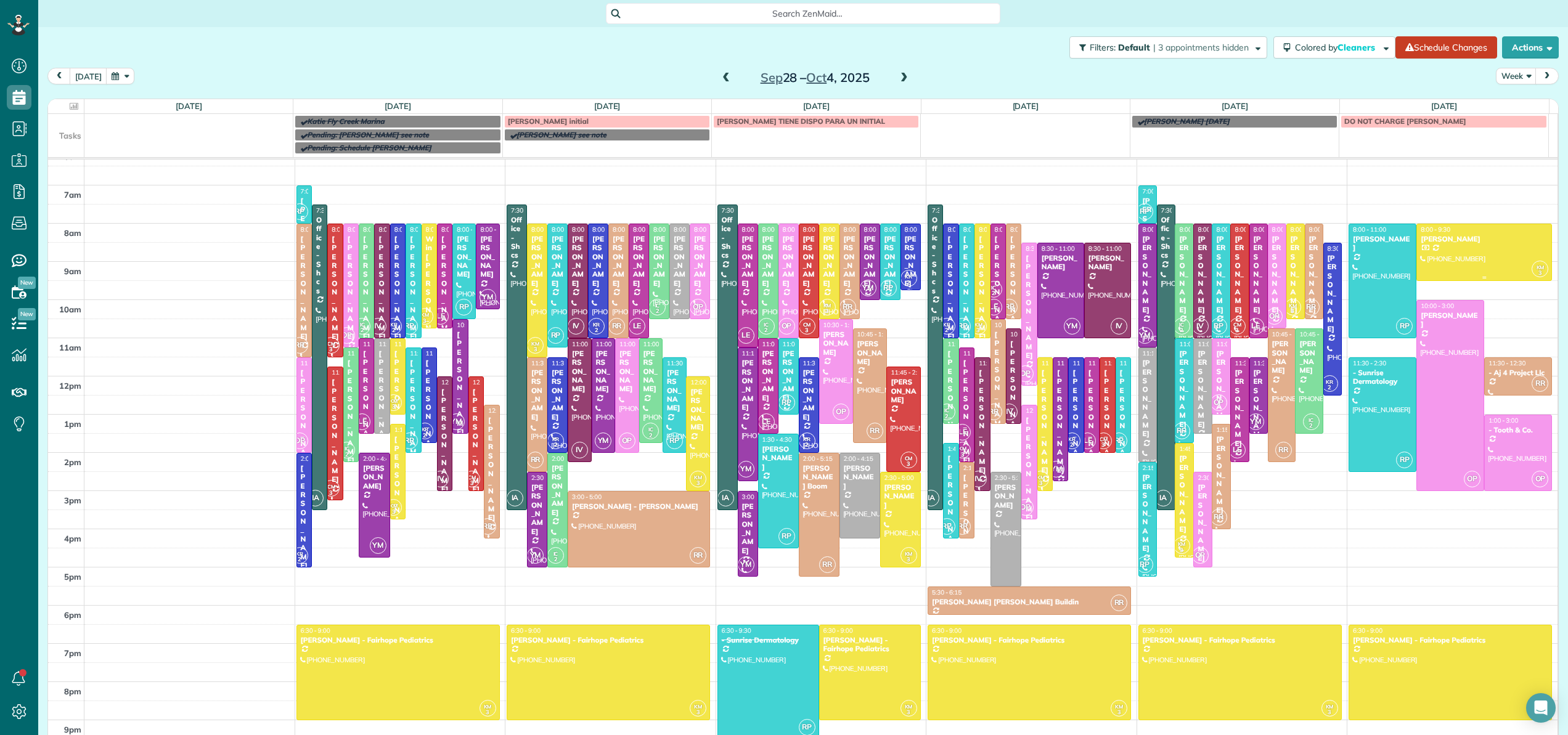
click at [1451, 249] on div at bounding box center [1485, 252] width 135 height 56
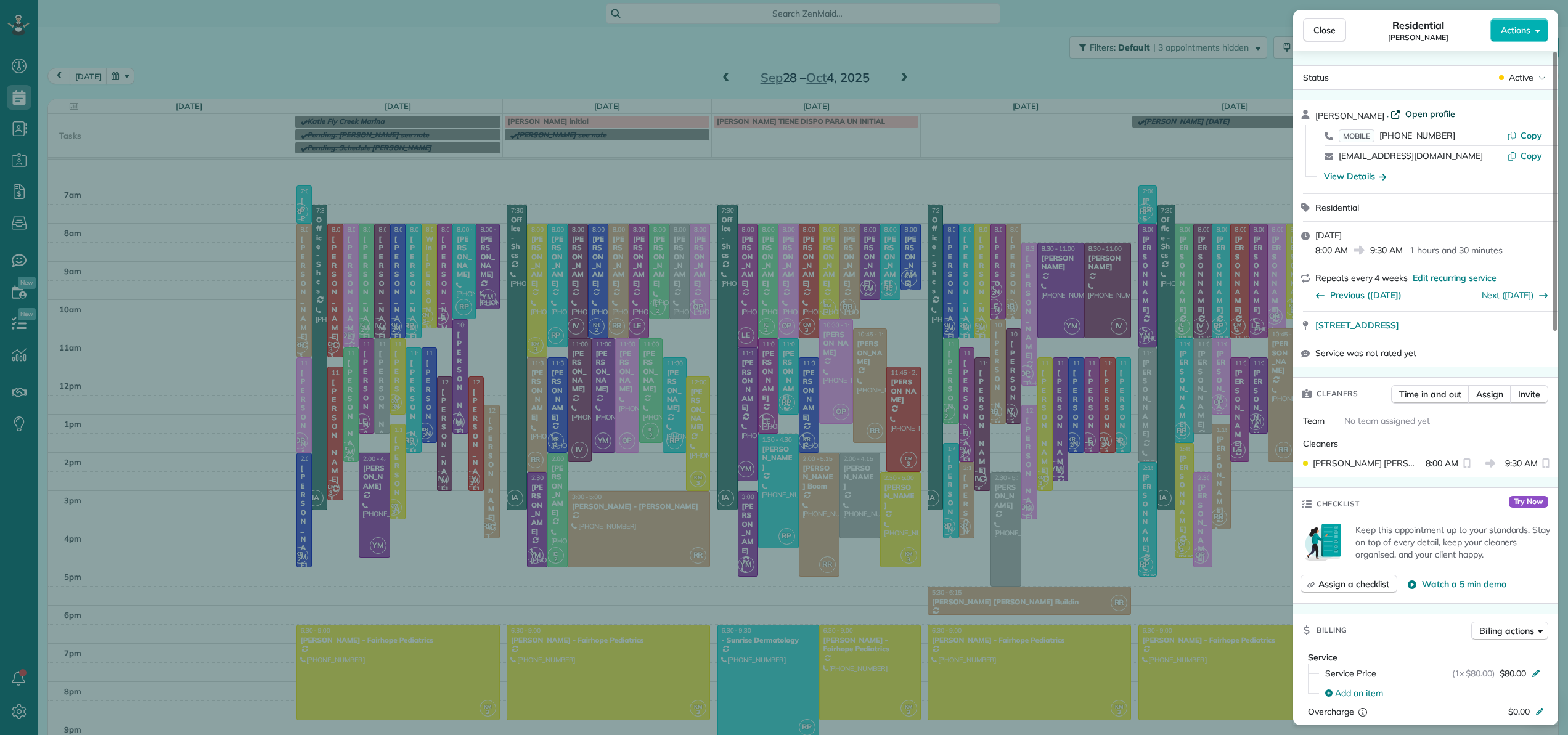
click at [1422, 114] on span "Open profile" at bounding box center [1430, 114] width 50 height 12
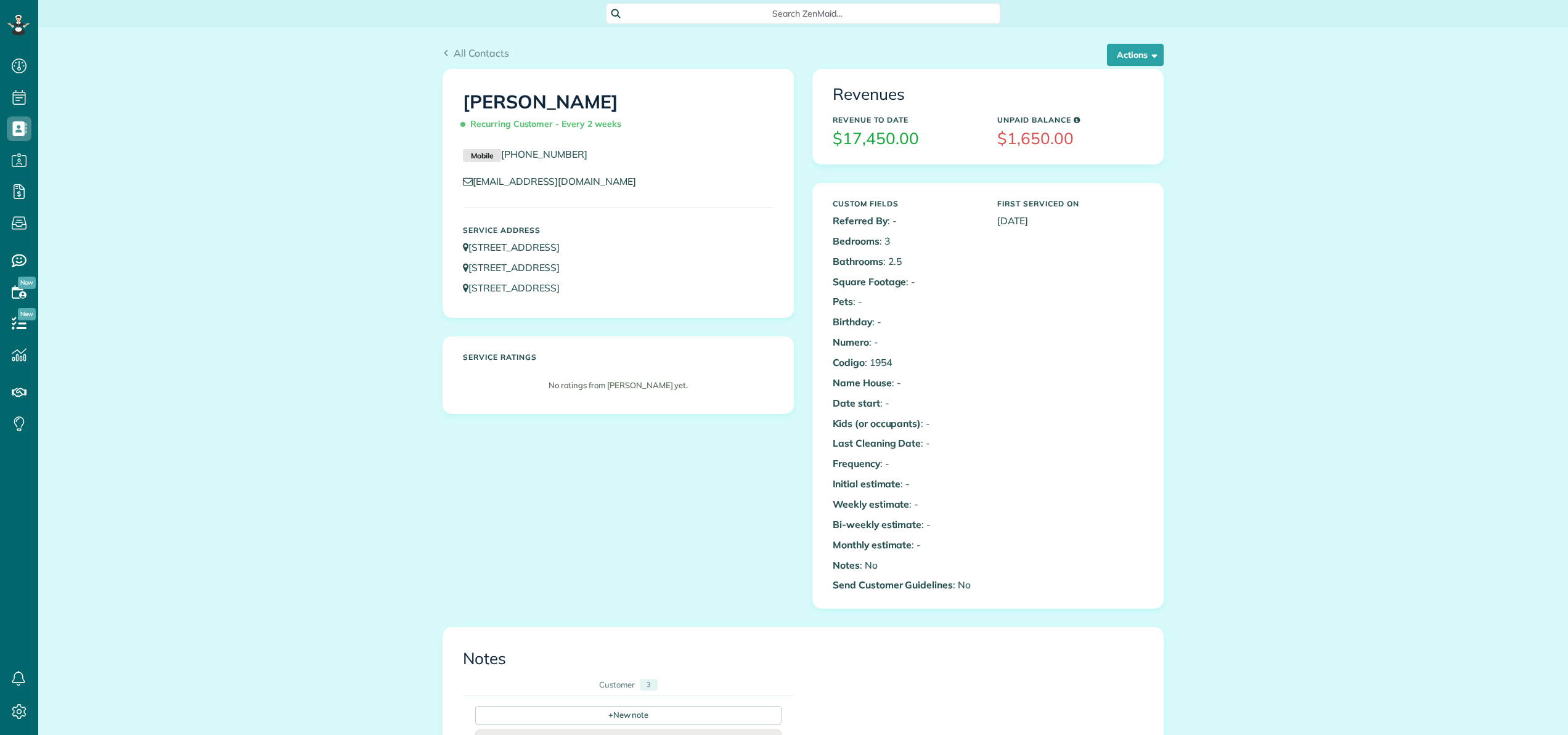
scroll to position [6, 6]
click at [1130, 53] on button "Actions" at bounding box center [1135, 55] width 57 height 22
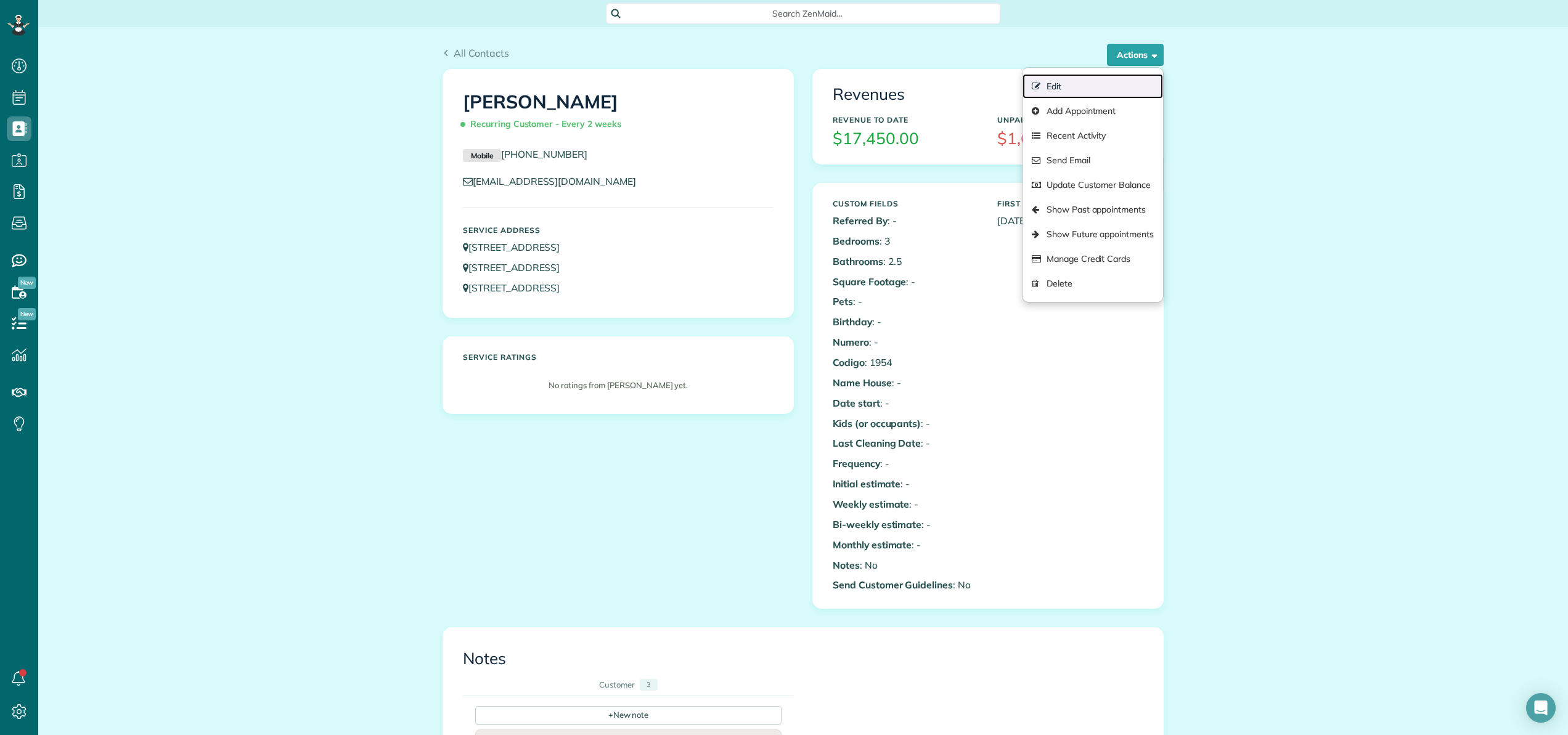
click at [1075, 81] on link "Edit" at bounding box center [1092, 86] width 141 height 25
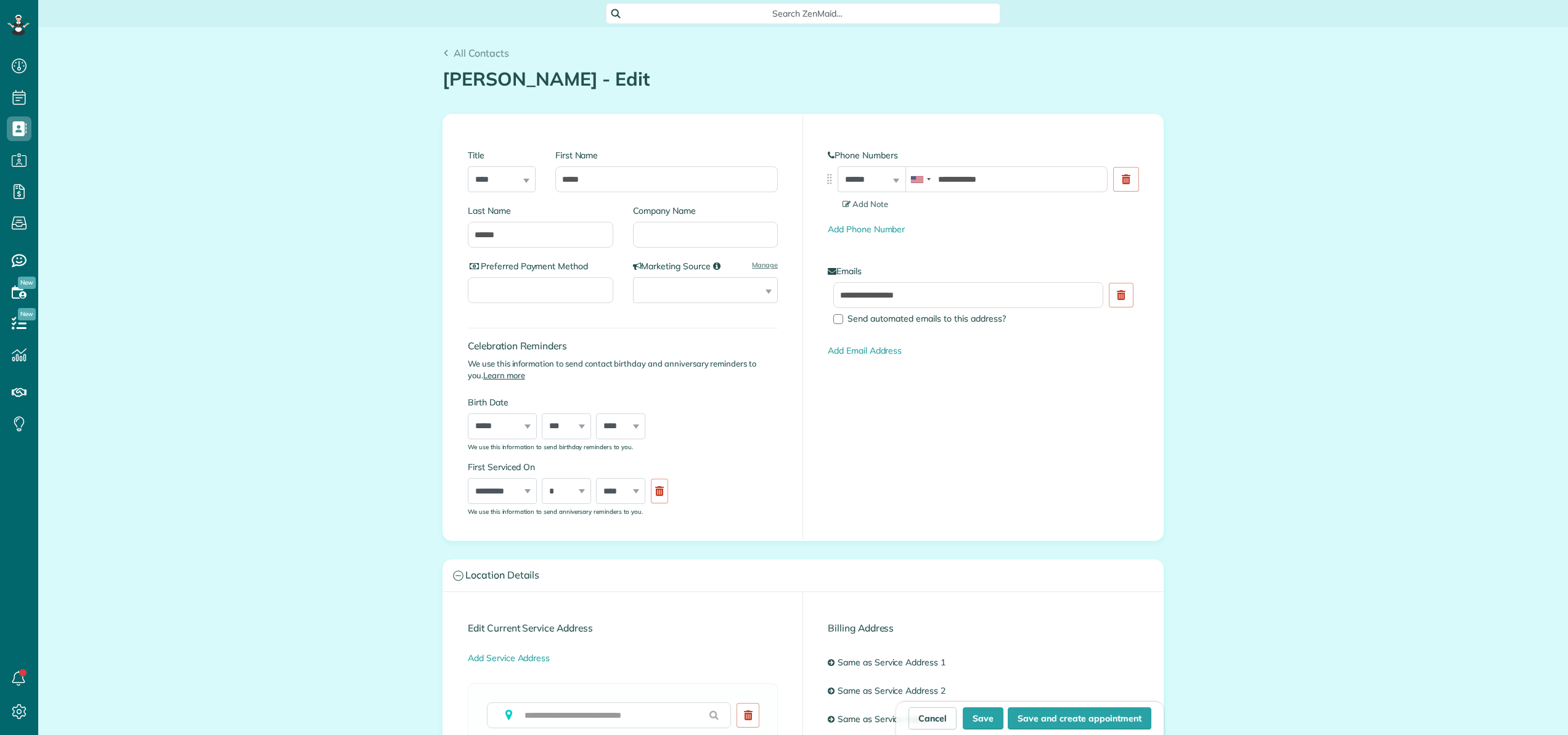
scroll to position [6, 6]
type input "**********"
click at [521, 182] on div "Title *** **** *** ***" at bounding box center [502, 170] width 68 height 43
click at [520, 180] on div "Title *** **** *** ***" at bounding box center [502, 170] width 68 height 43
click at [487, 178] on select "*** **** *** ***" at bounding box center [502, 179] width 68 height 26
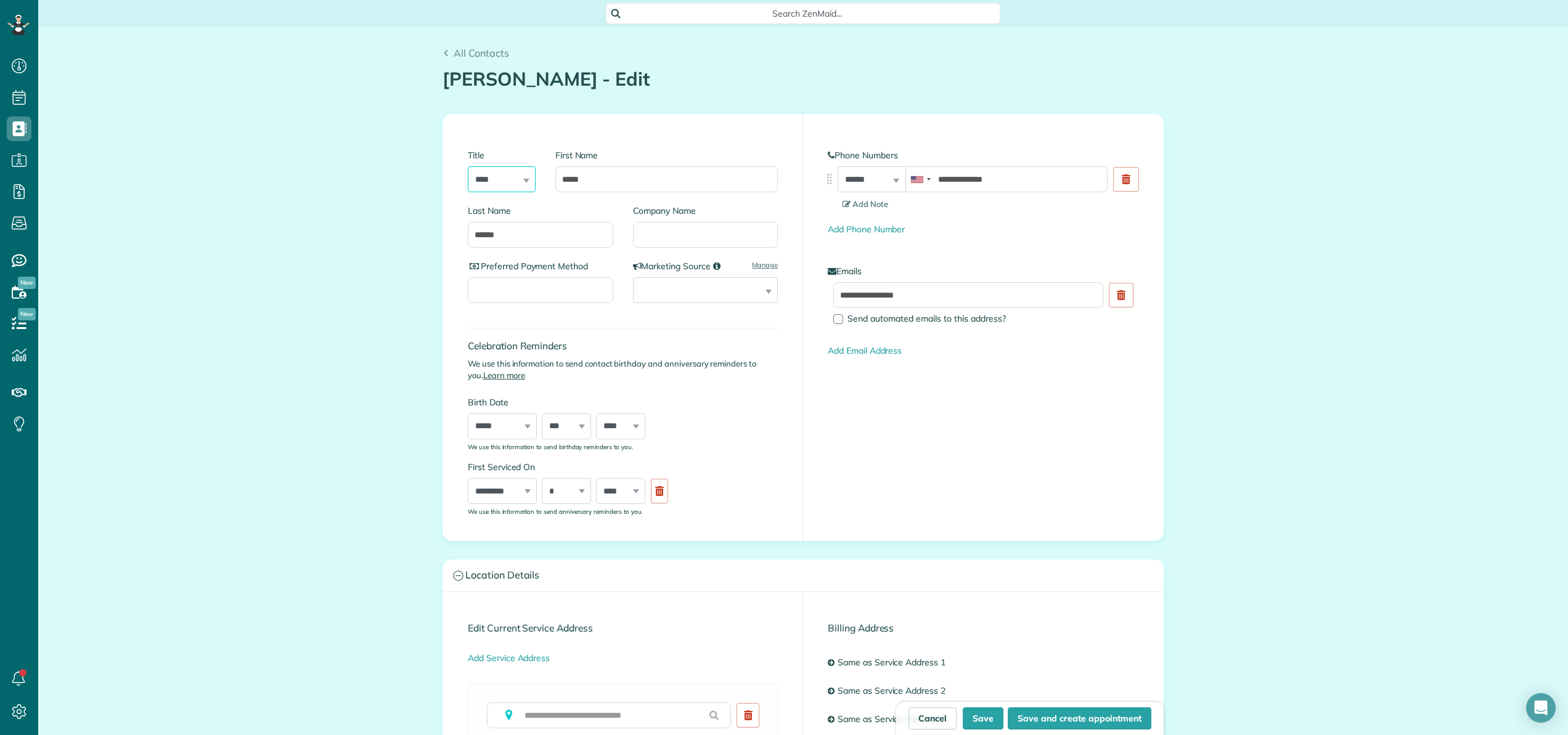
click at [467, 166] on select "*** **** *** ***" at bounding box center [502, 179] width 68 height 26
click at [664, 237] on input "Company Name" at bounding box center [705, 234] width 146 height 26
type input "**********"
click at [588, 291] on input "Preferred Payment Method" at bounding box center [540, 289] width 146 height 26
click at [511, 237] on input "******" at bounding box center [540, 234] width 146 height 26
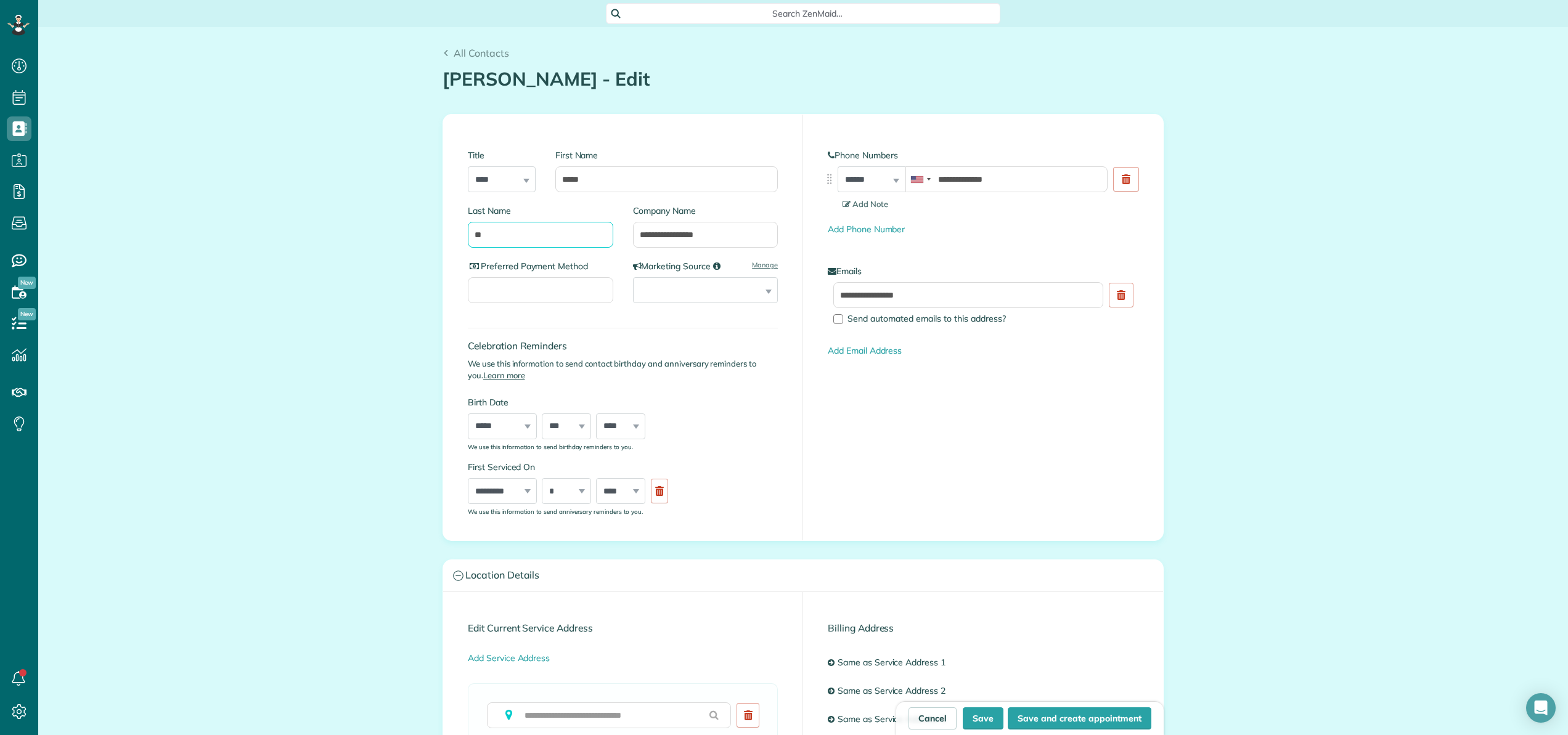
type input "*"
click at [611, 175] on input "*****" at bounding box center [666, 179] width 222 height 26
type input "*"
click at [507, 289] on input "Preferred Payment Method" at bounding box center [540, 289] width 146 height 26
type input "**********"
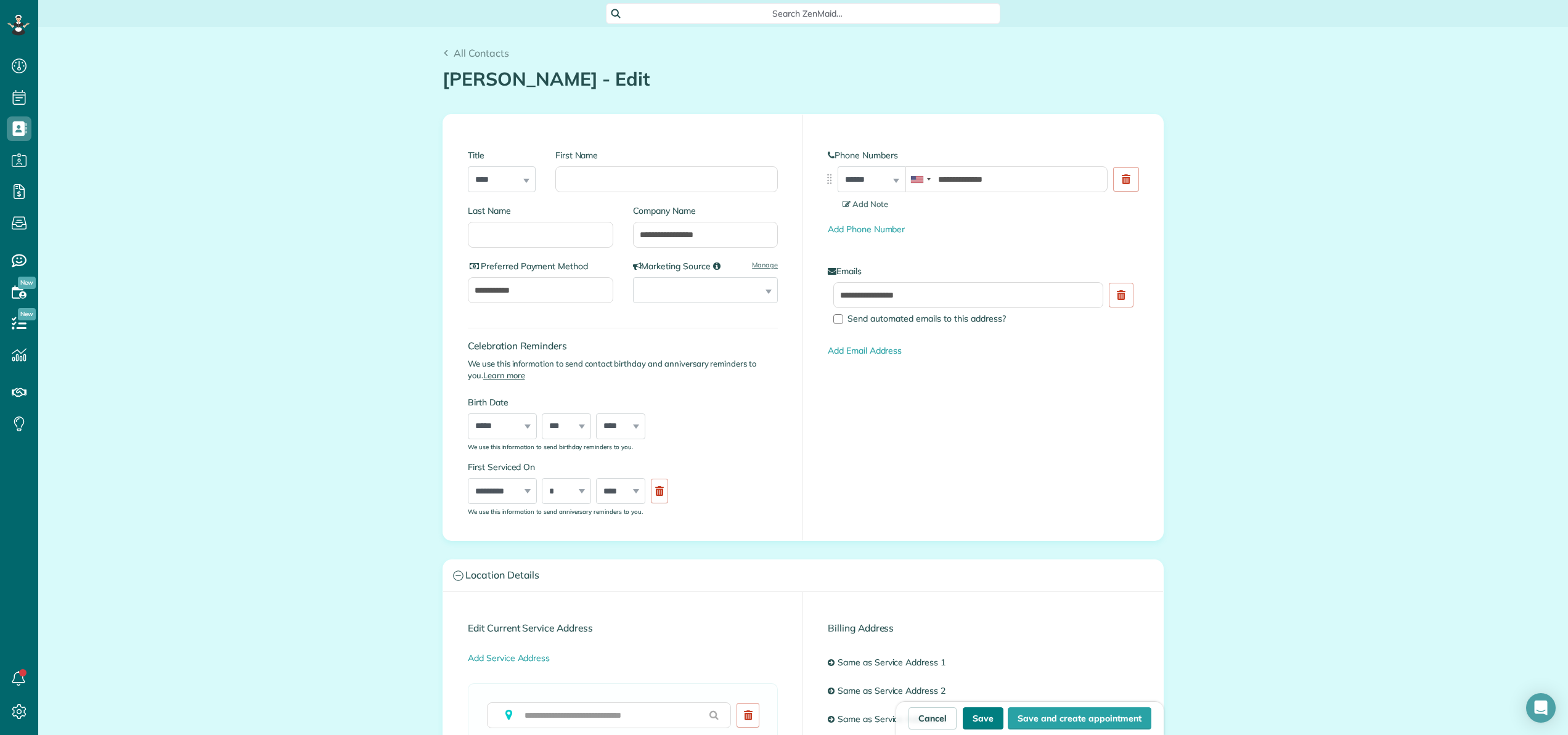
click at [982, 722] on button "Save" at bounding box center [982, 718] width 41 height 22
type input "**********"
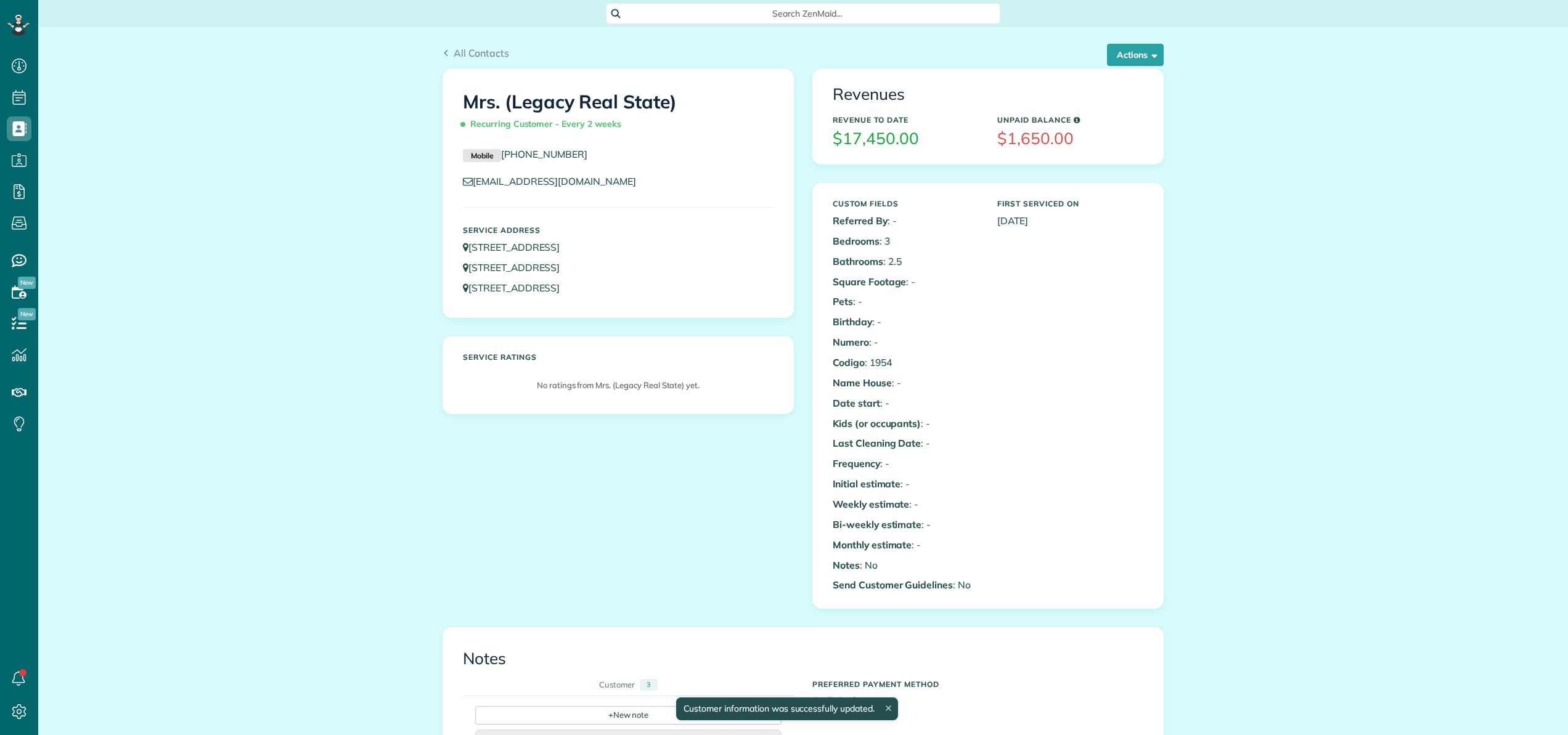
scroll to position [6, 6]
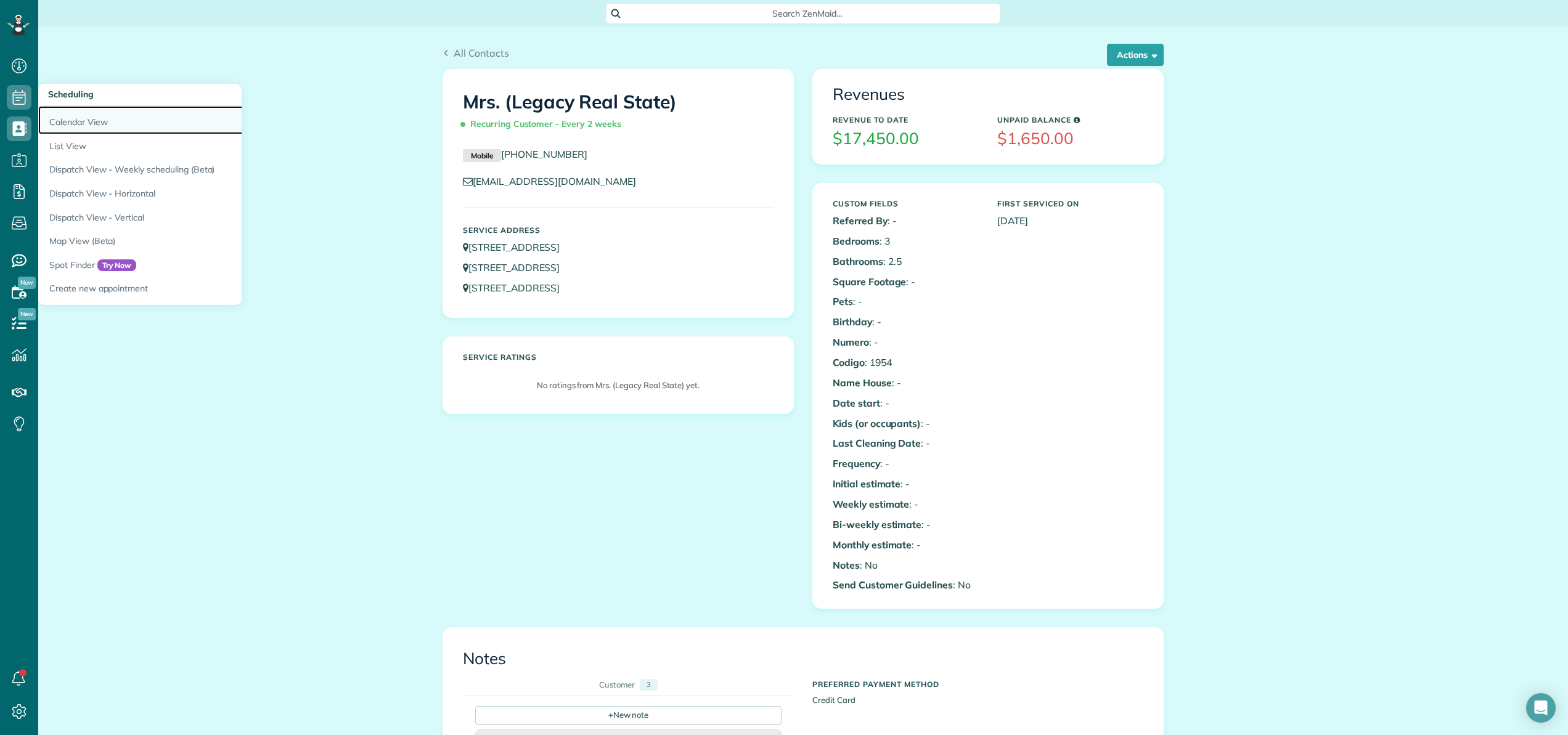
click at [72, 124] on link "Calendar View" at bounding box center [192, 120] width 308 height 28
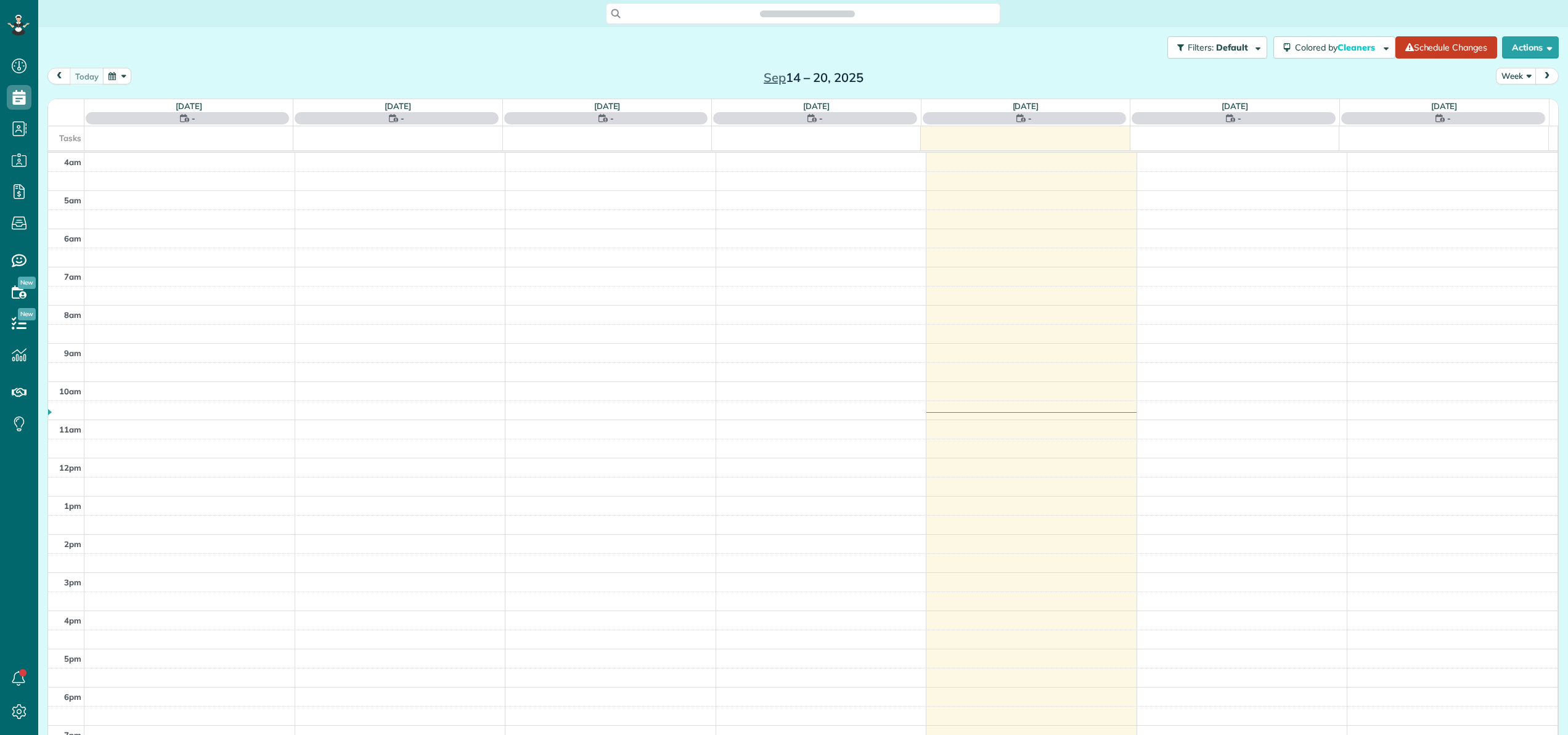
scroll to position [89, 0]
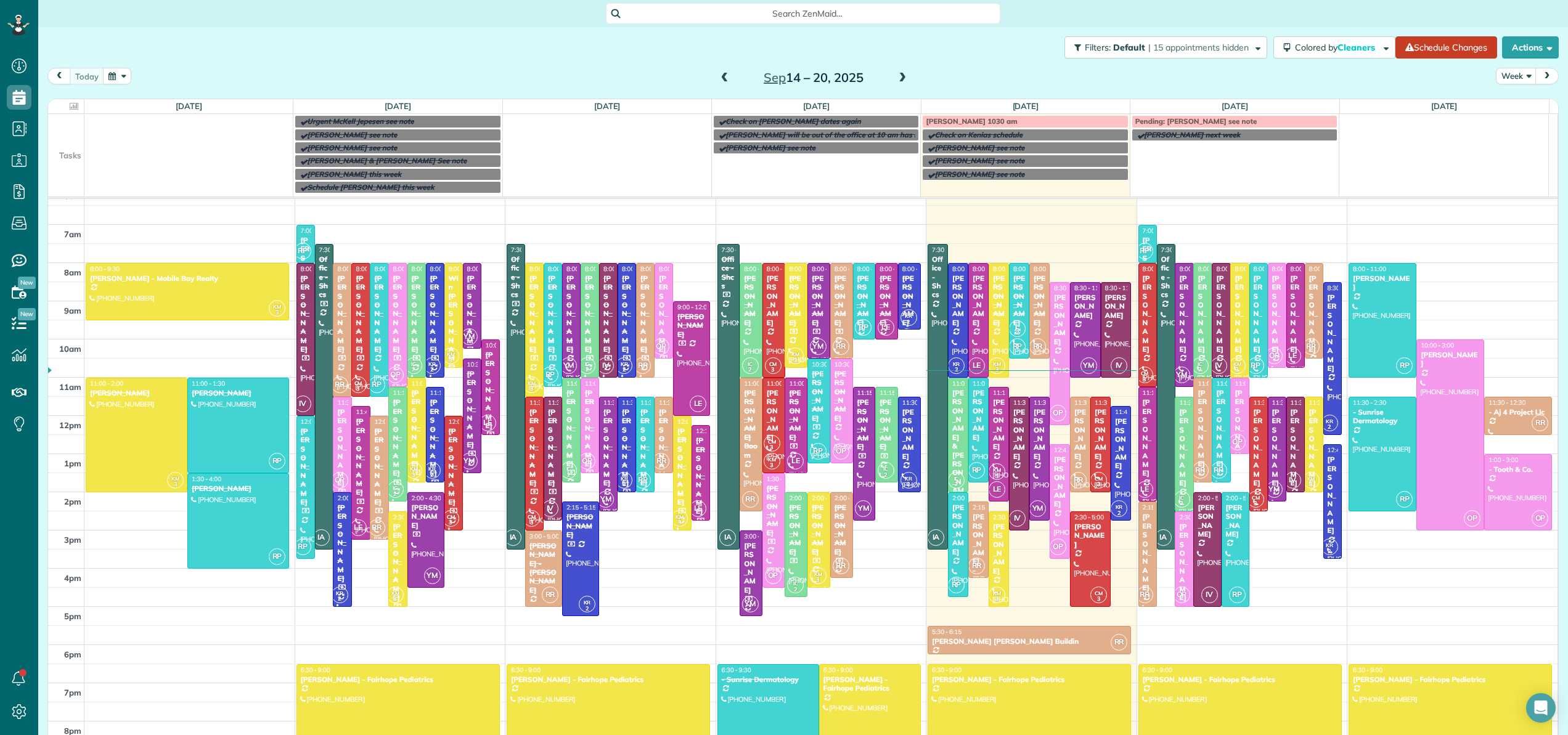
click at [900, 77] on span at bounding box center [903, 77] width 13 height 11
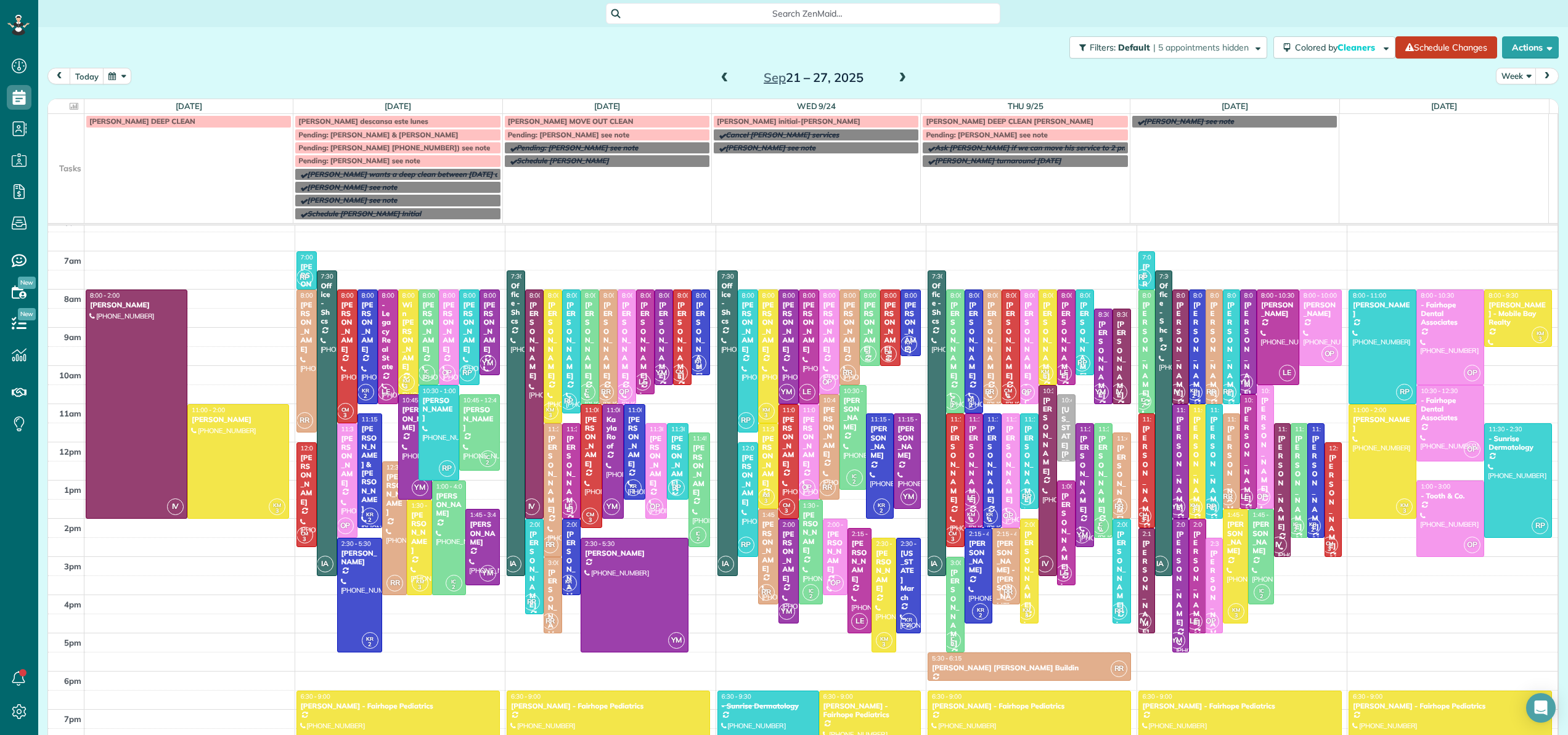
click at [899, 77] on span at bounding box center [903, 77] width 13 height 11
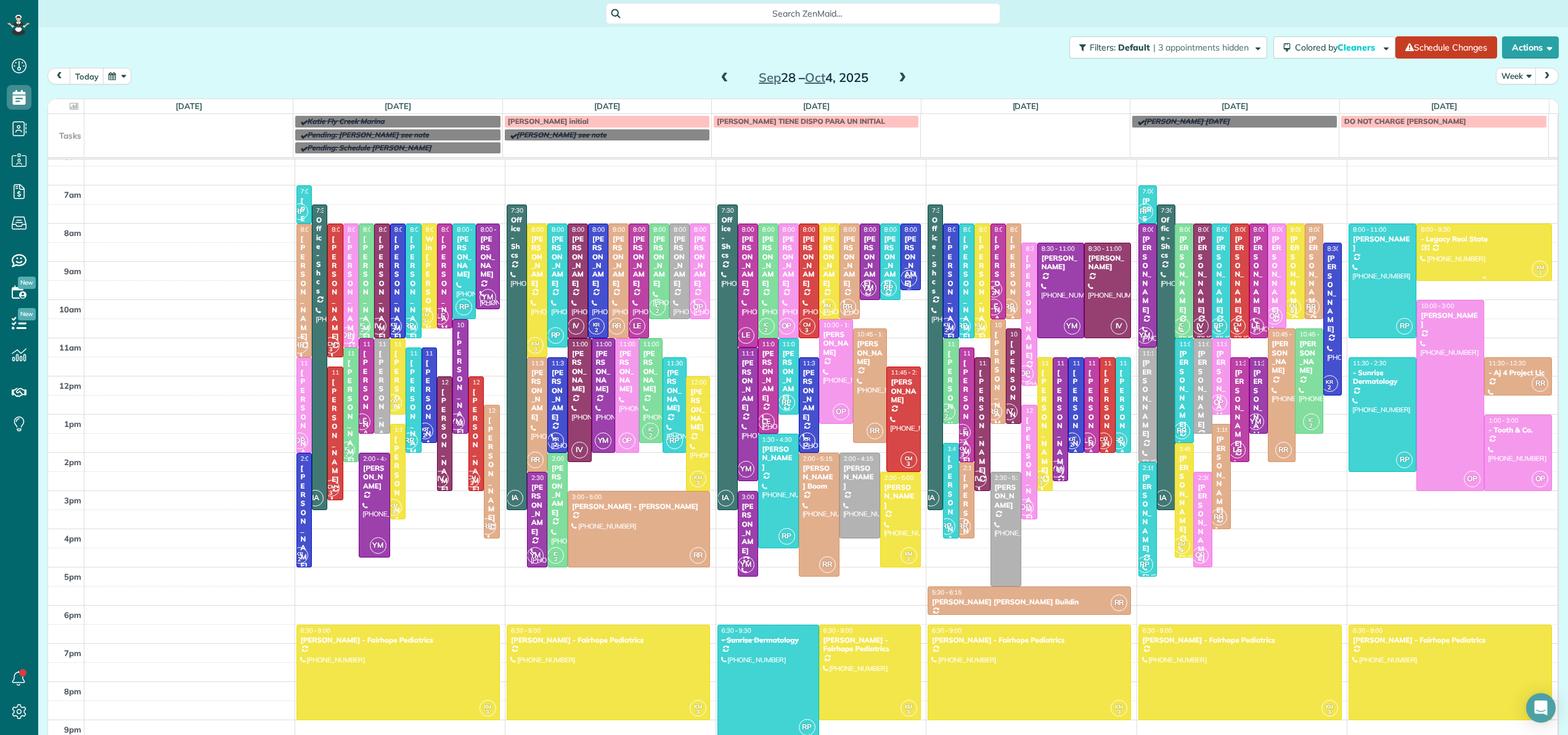
click at [1466, 235] on div "- Legacy Real State" at bounding box center [1484, 239] width 128 height 8
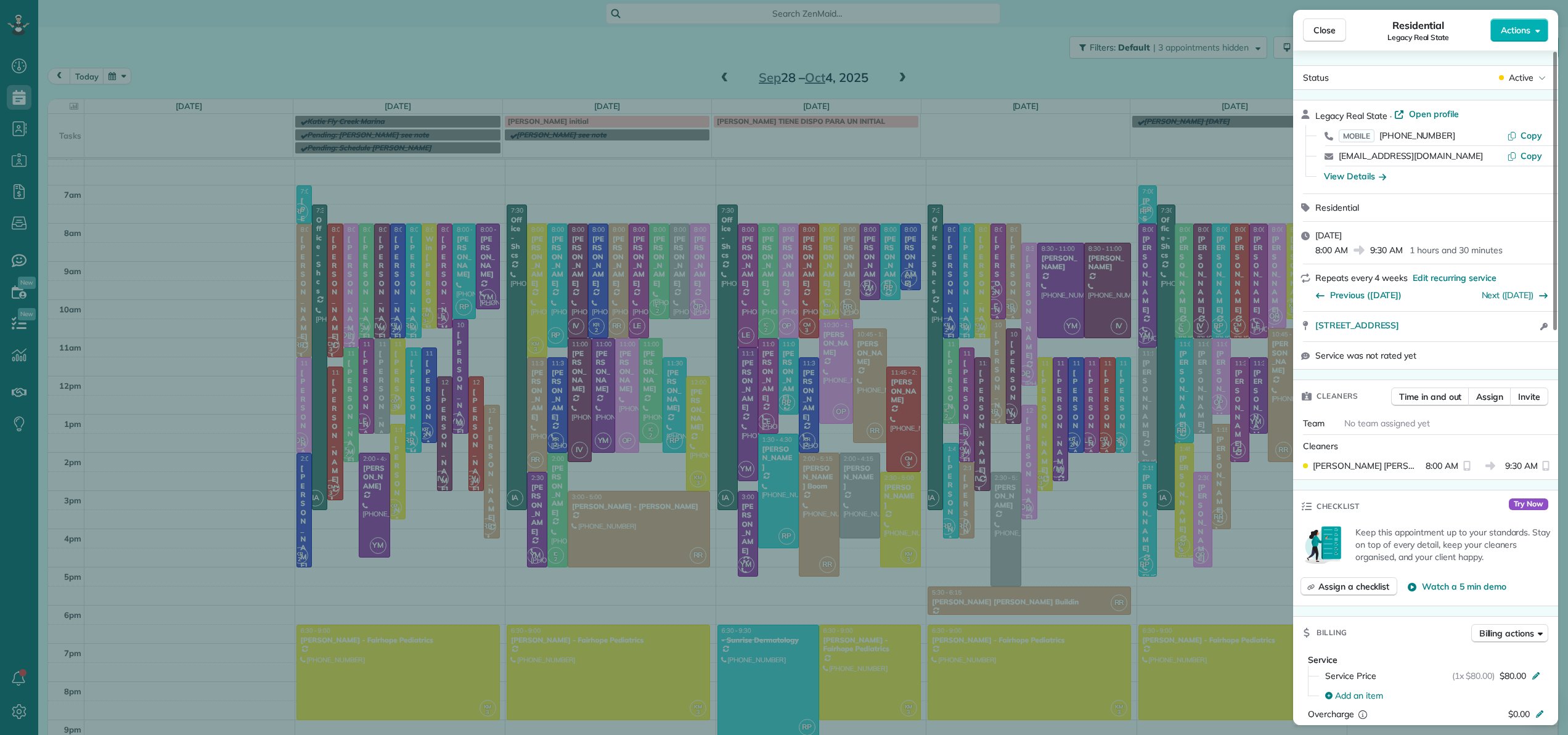
scroll to position [230, 0]
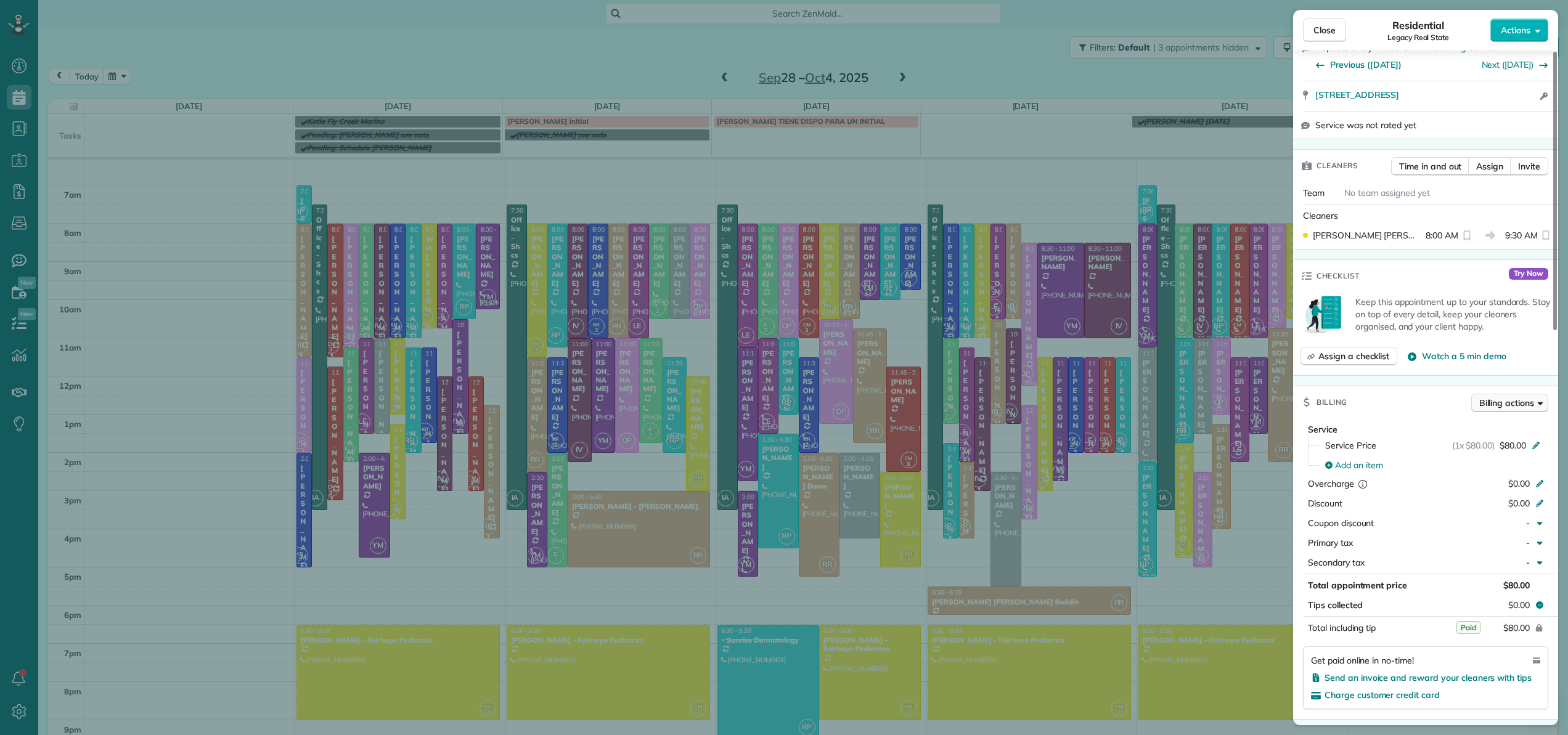
click at [1520, 404] on span "Billing actions" at bounding box center [1506, 402] width 55 height 12
click at [1482, 448] on div "Charge card" at bounding box center [1472, 450] width 143 height 22
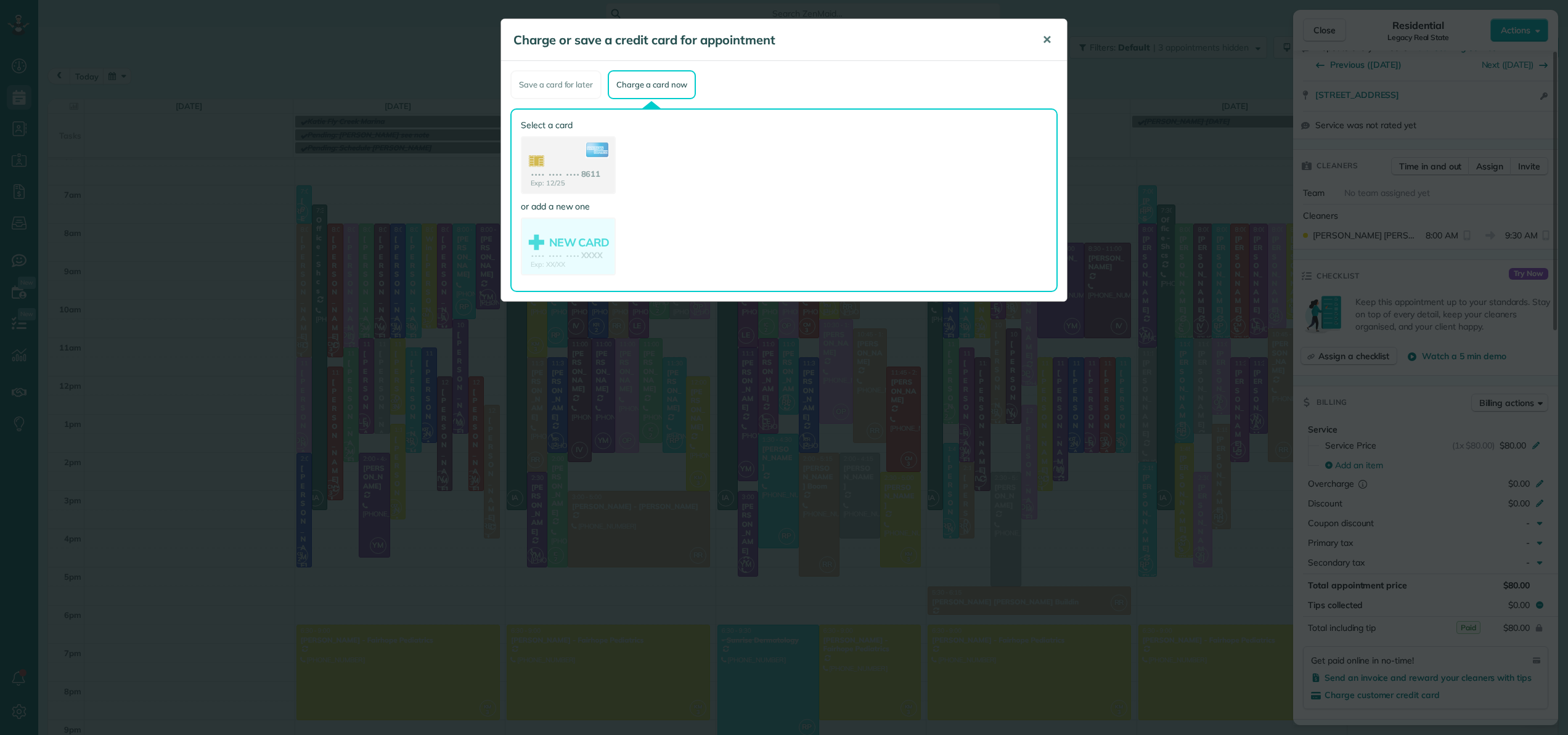
click at [1041, 33] on button "✕" at bounding box center [1046, 40] width 27 height 30
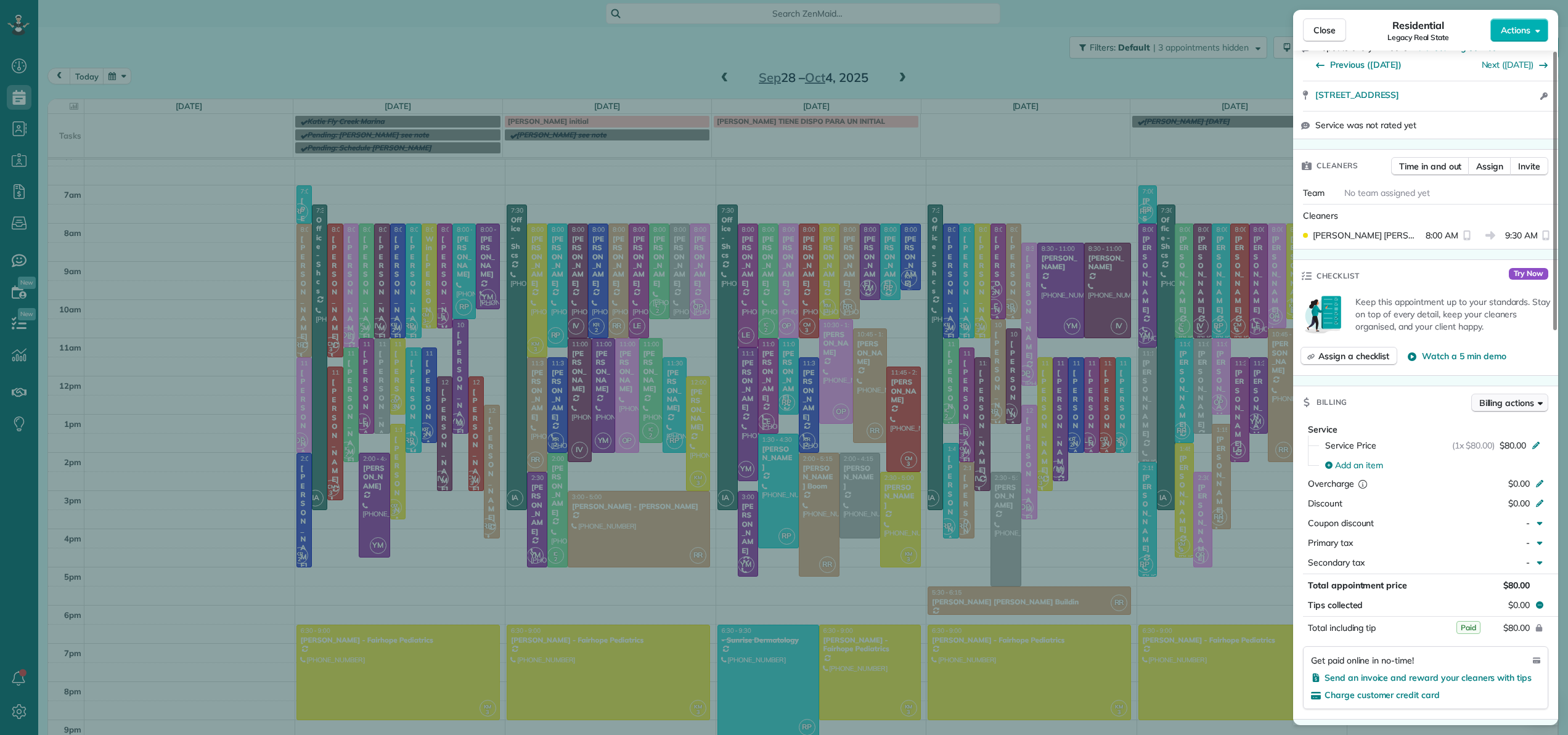
click at [1519, 406] on span "Billing actions" at bounding box center [1506, 402] width 55 height 12
click at [1496, 403] on span "Billing actions" at bounding box center [1506, 402] width 55 height 12
click at [1328, 29] on span "Close" at bounding box center [1324, 30] width 22 height 12
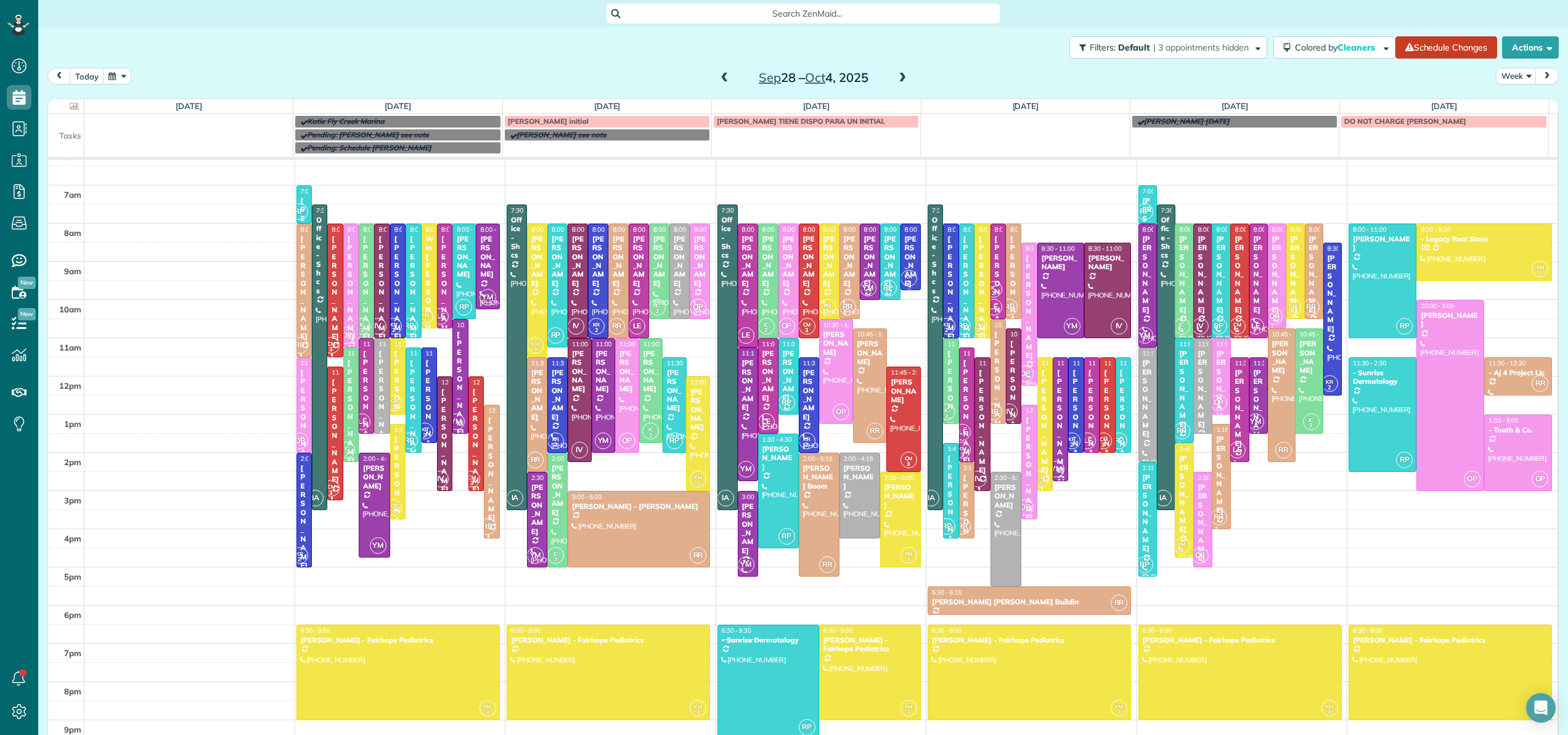
click at [723, 80] on span at bounding box center [725, 77] width 13 height 11
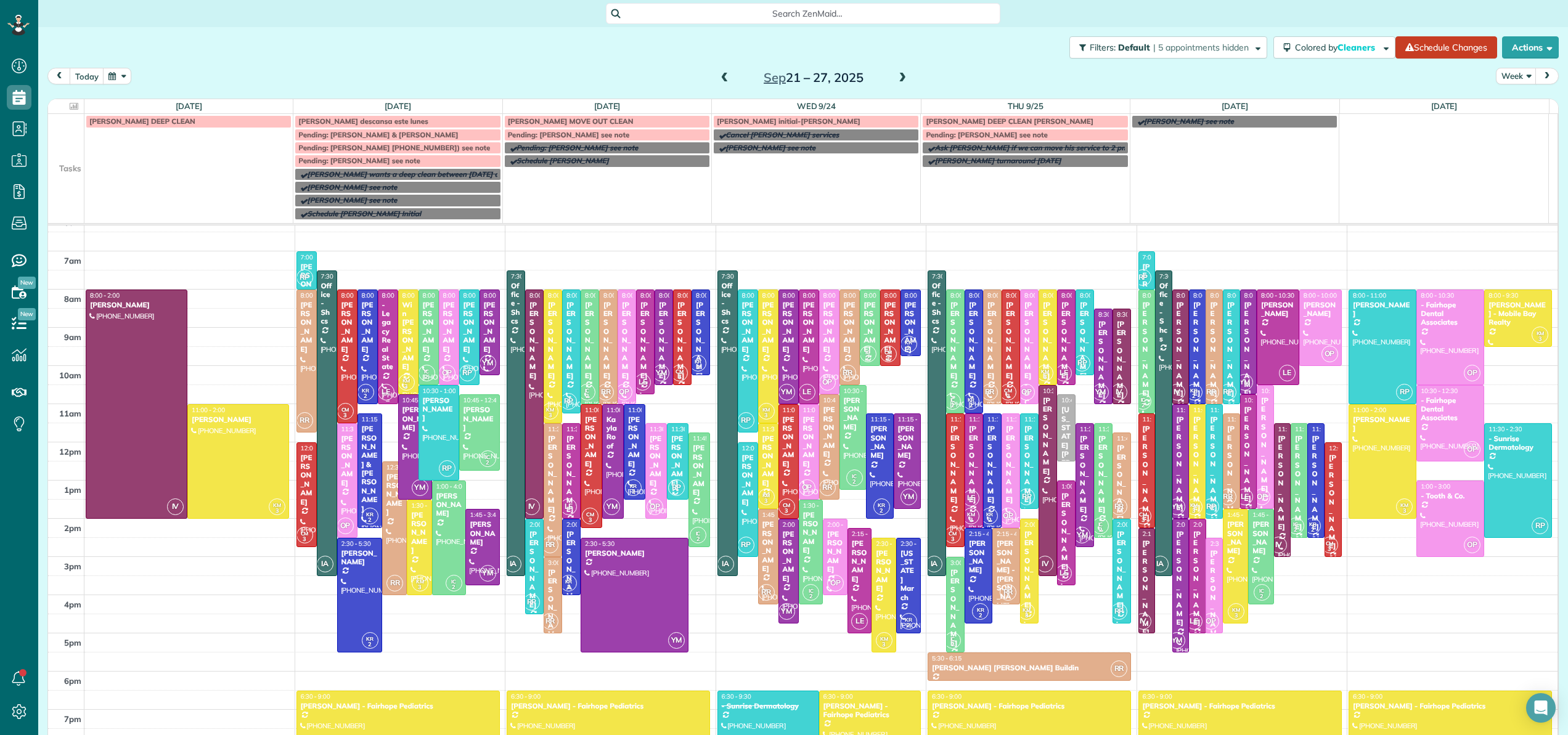
click at [382, 368] on div "- Legacy Real State" at bounding box center [388, 336] width 13 height 71
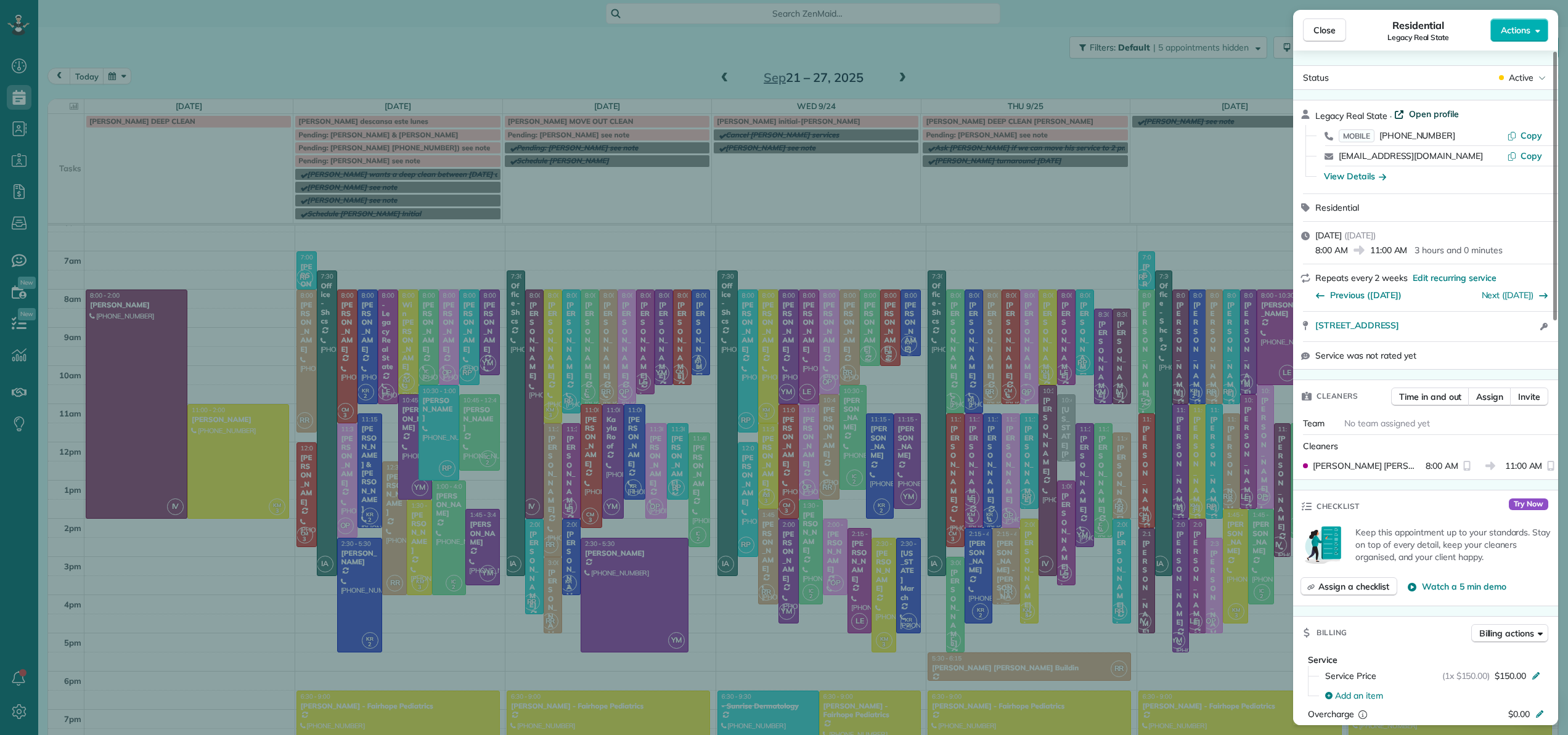
click at [1443, 117] on span "Open profile" at bounding box center [1434, 114] width 50 height 12
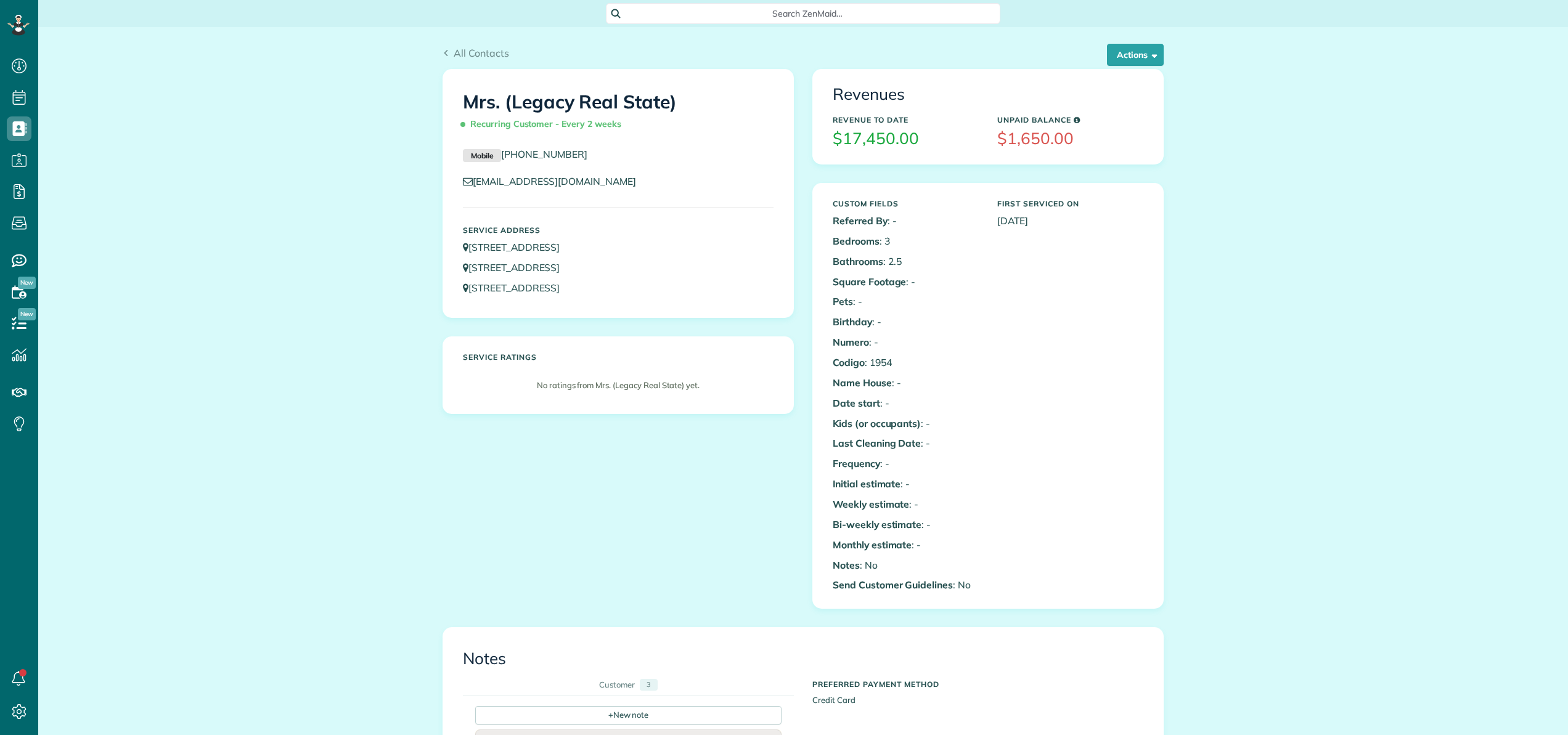
scroll to position [6, 6]
click at [1135, 53] on button "Actions" at bounding box center [1135, 55] width 57 height 22
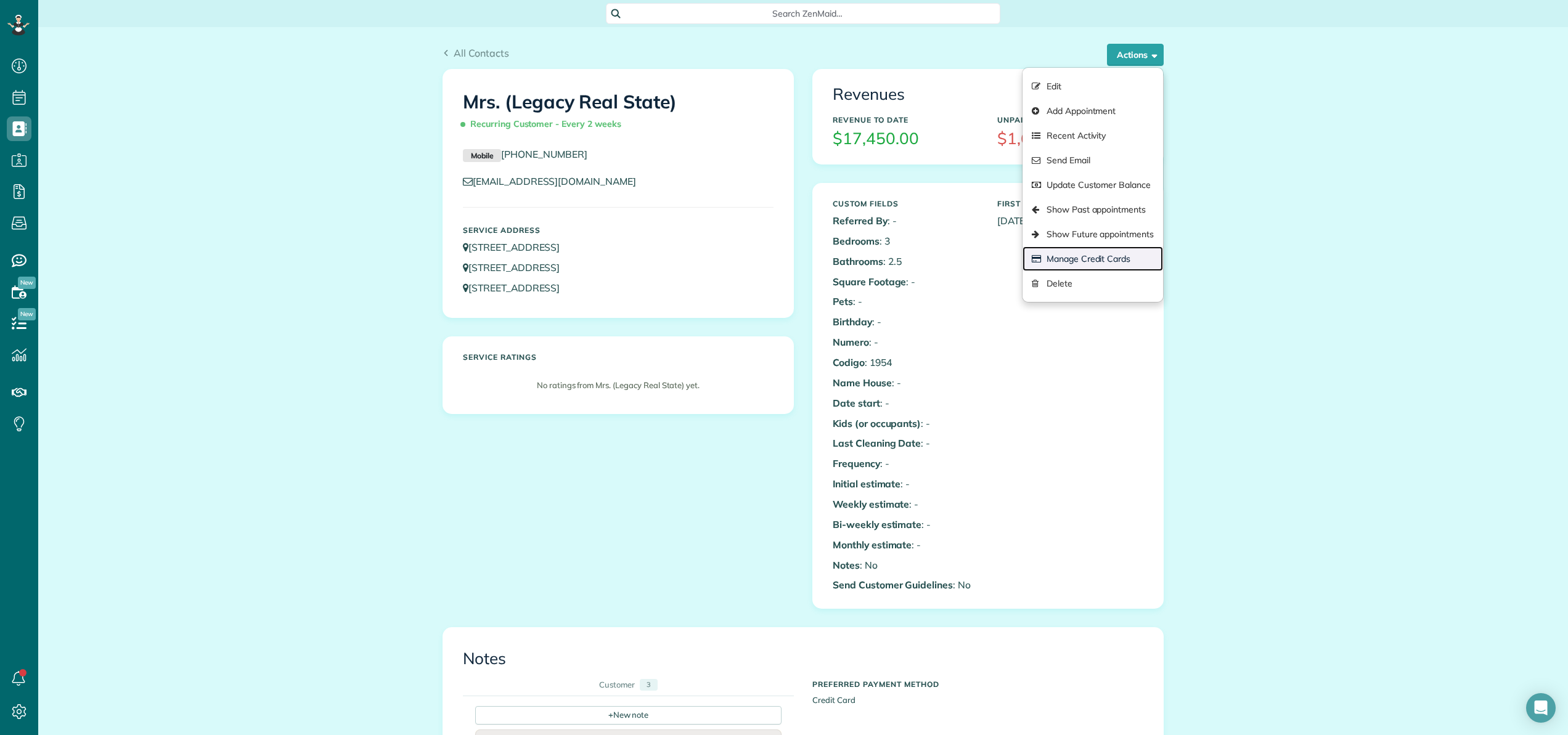
click at [1088, 254] on link "Manage Credit Cards" at bounding box center [1092, 259] width 141 height 25
click at [1217, 83] on div "Close Manage credit cards Add or charge new card Add a new Credit Card Charge a…" at bounding box center [784, 368] width 1568 height 735
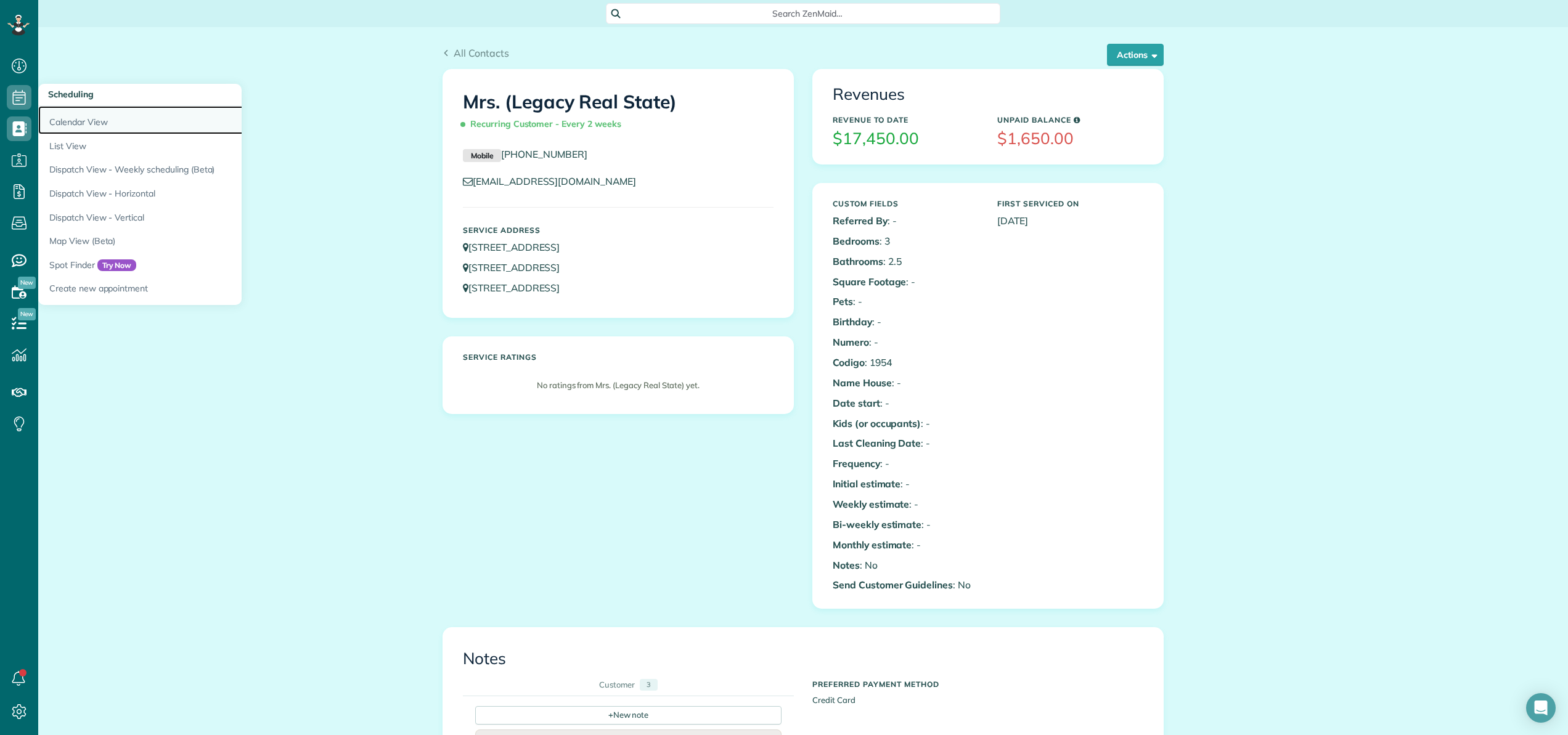
click at [71, 117] on link "Calendar View" at bounding box center [192, 120] width 308 height 28
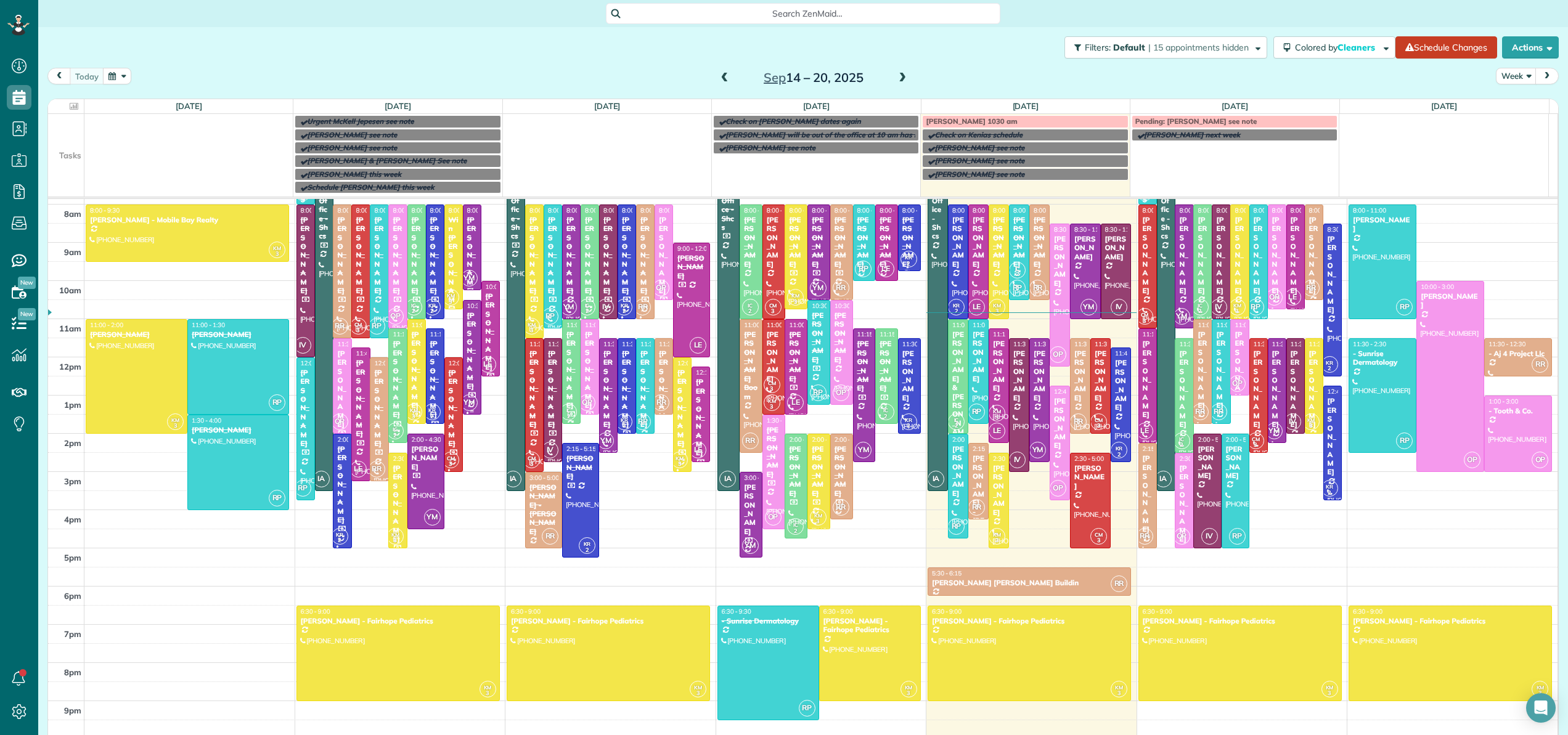
scroll to position [132, 0]
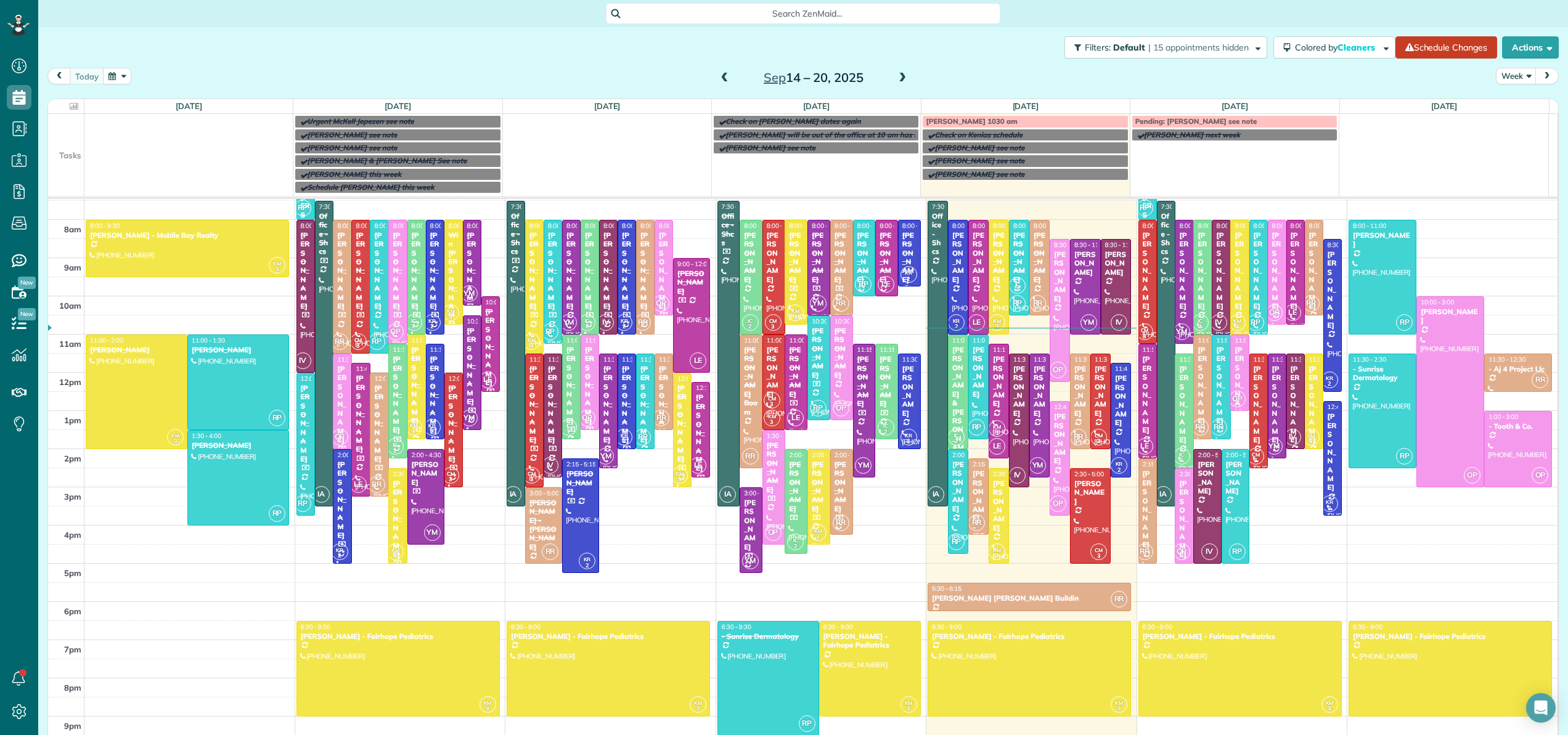
click at [898, 76] on span at bounding box center [903, 77] width 13 height 11
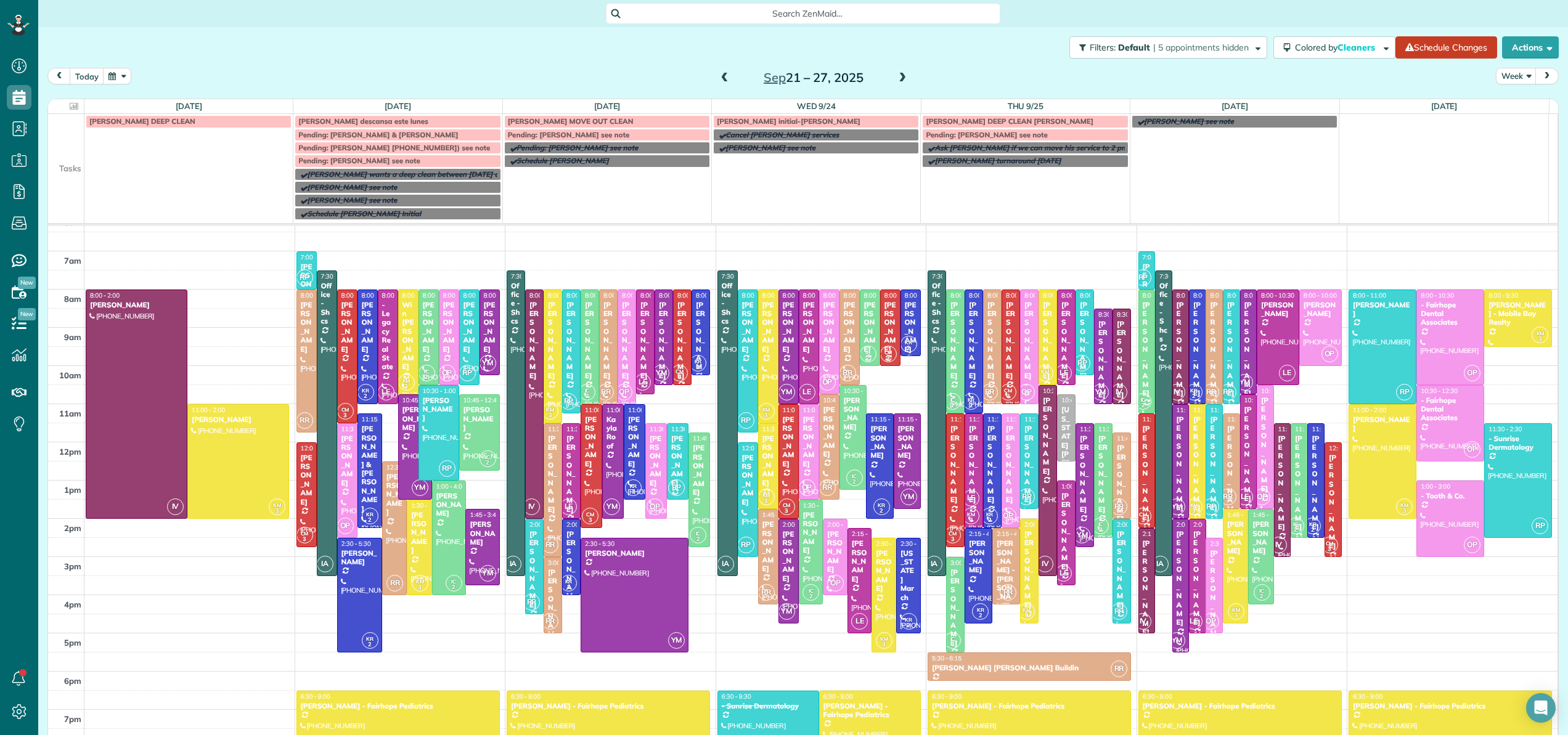
click at [876, 8] on div "Search ZenMaid…" at bounding box center [803, 13] width 394 height 21
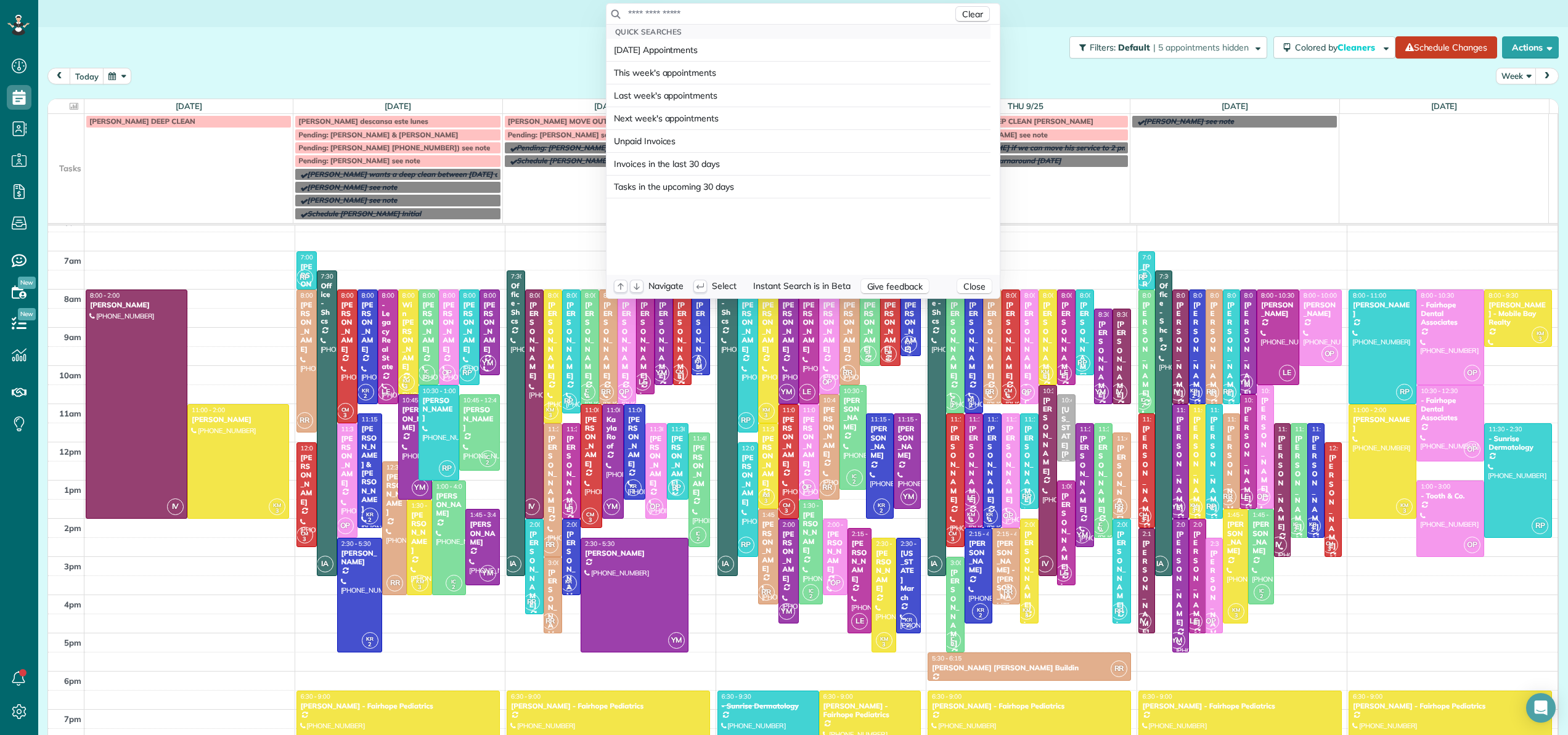
click at [876, 10] on input "text" at bounding box center [789, 13] width 325 height 12
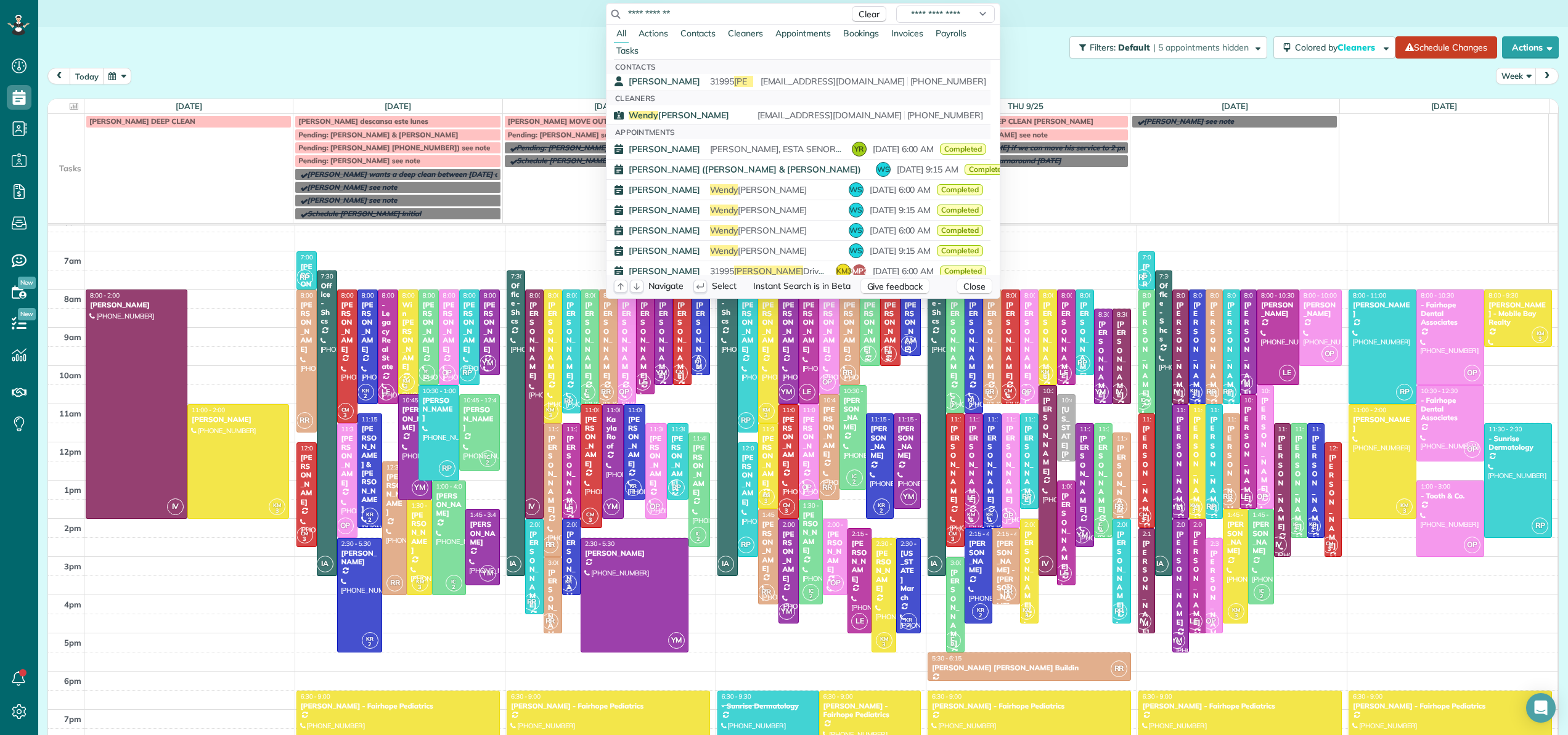
scroll to position [0, 0]
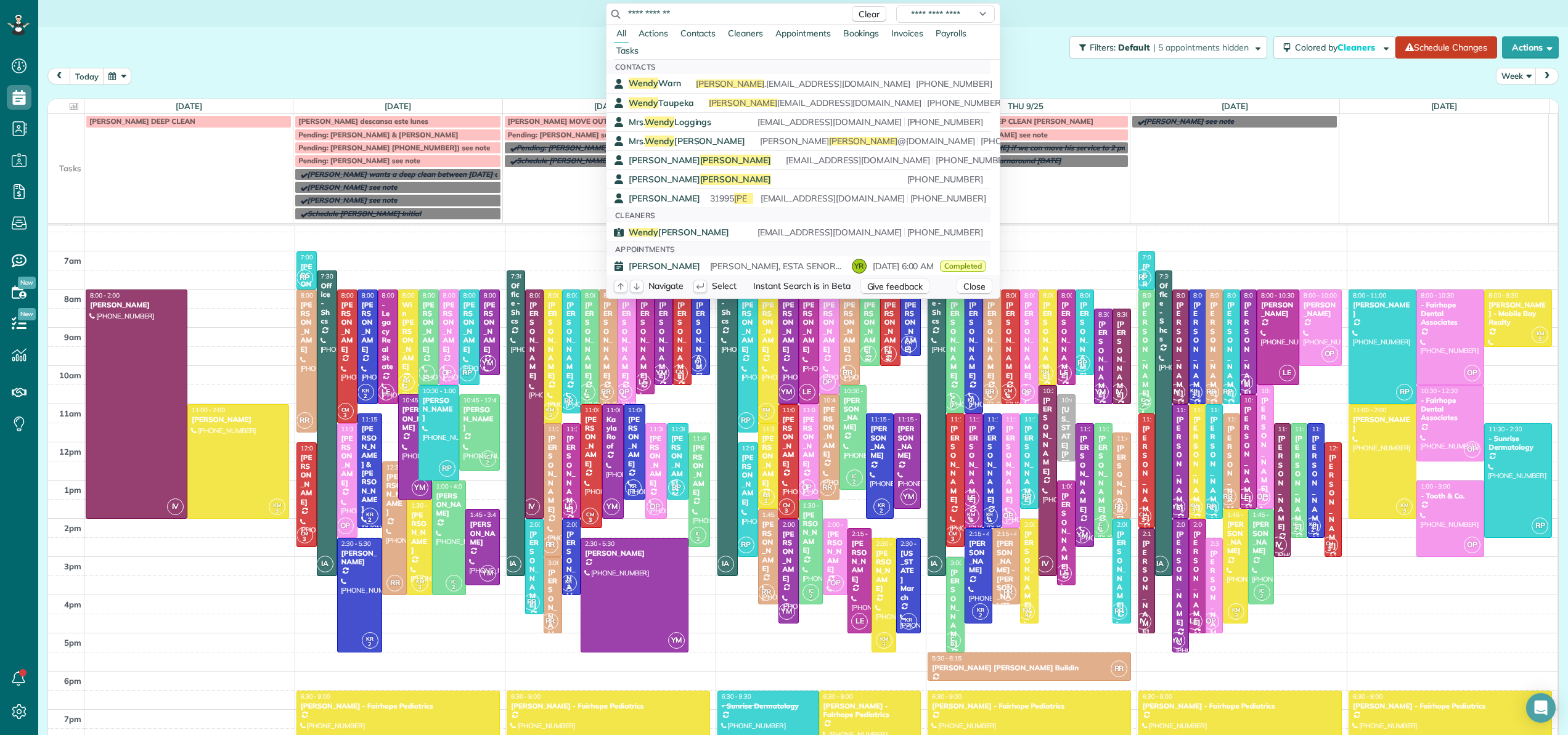
drag, startPoint x: 696, startPoint y: 16, endPoint x: 607, endPoint y: 9, distance: 89.3
click at [607, 9] on div "**********" at bounding box center [803, 13] width 393 height 21
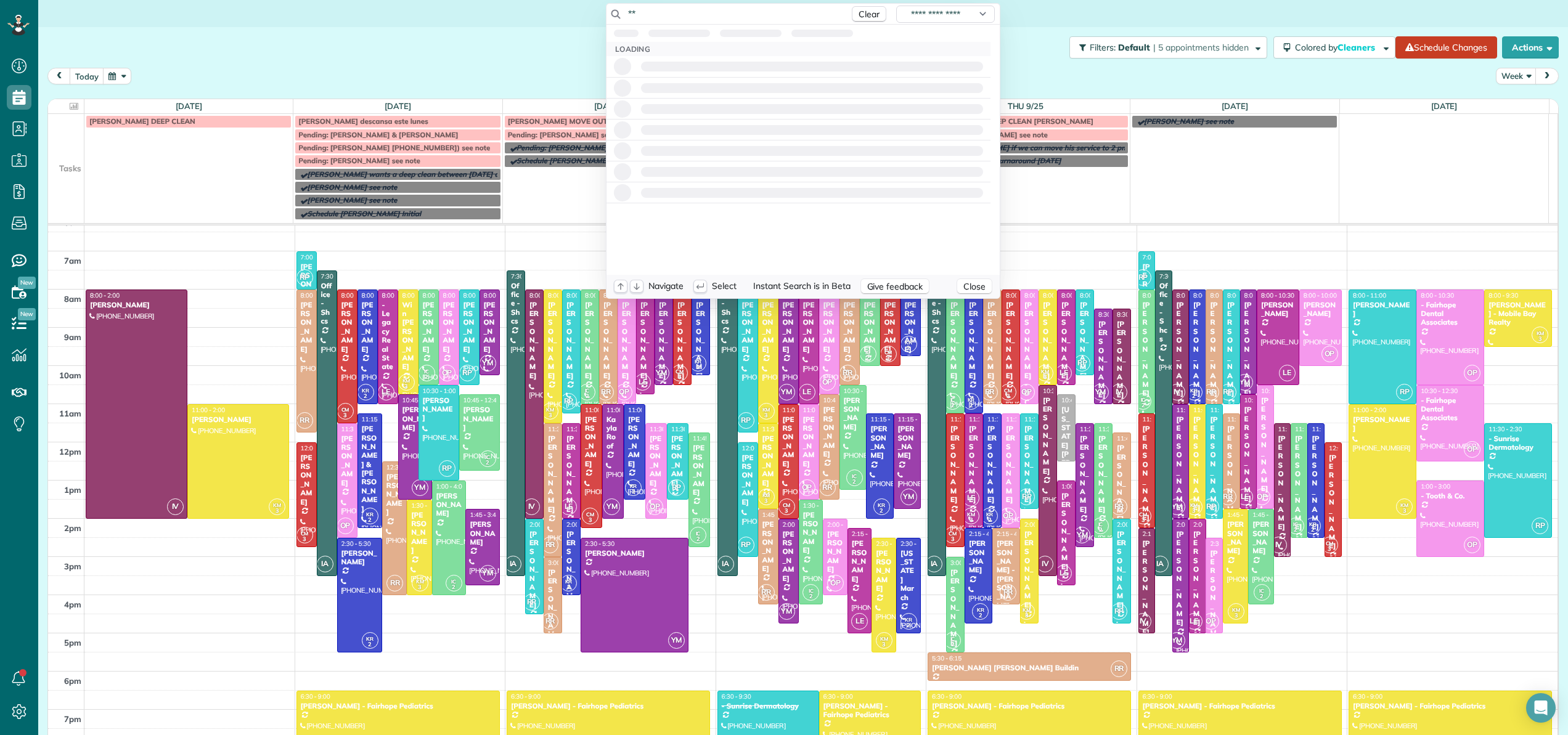
type input "*"
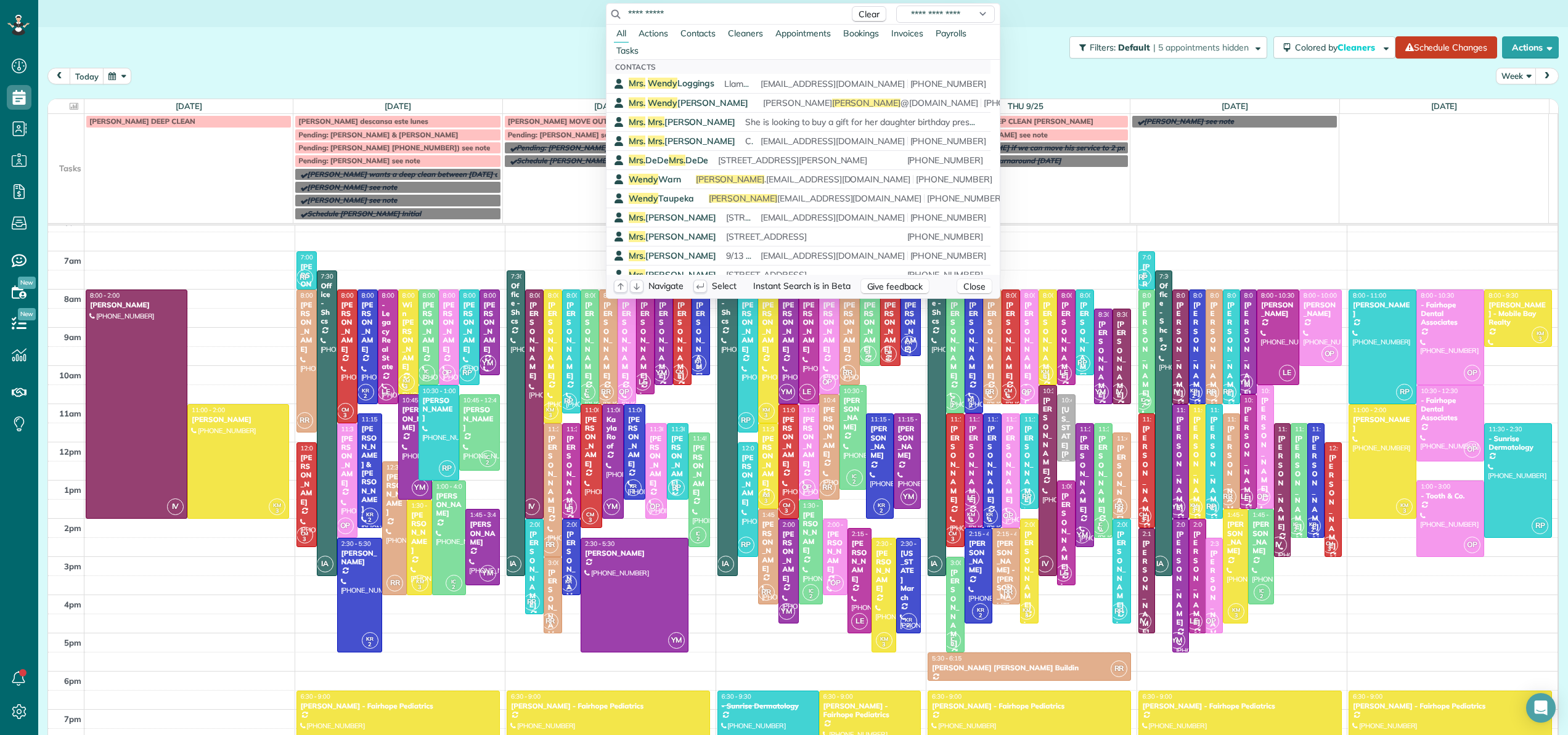
drag, startPoint x: 710, startPoint y: 11, endPoint x: 710, endPoint y: 23, distance: 12.0
click at [710, 13] on input "**********" at bounding box center [735, 13] width 215 height 12
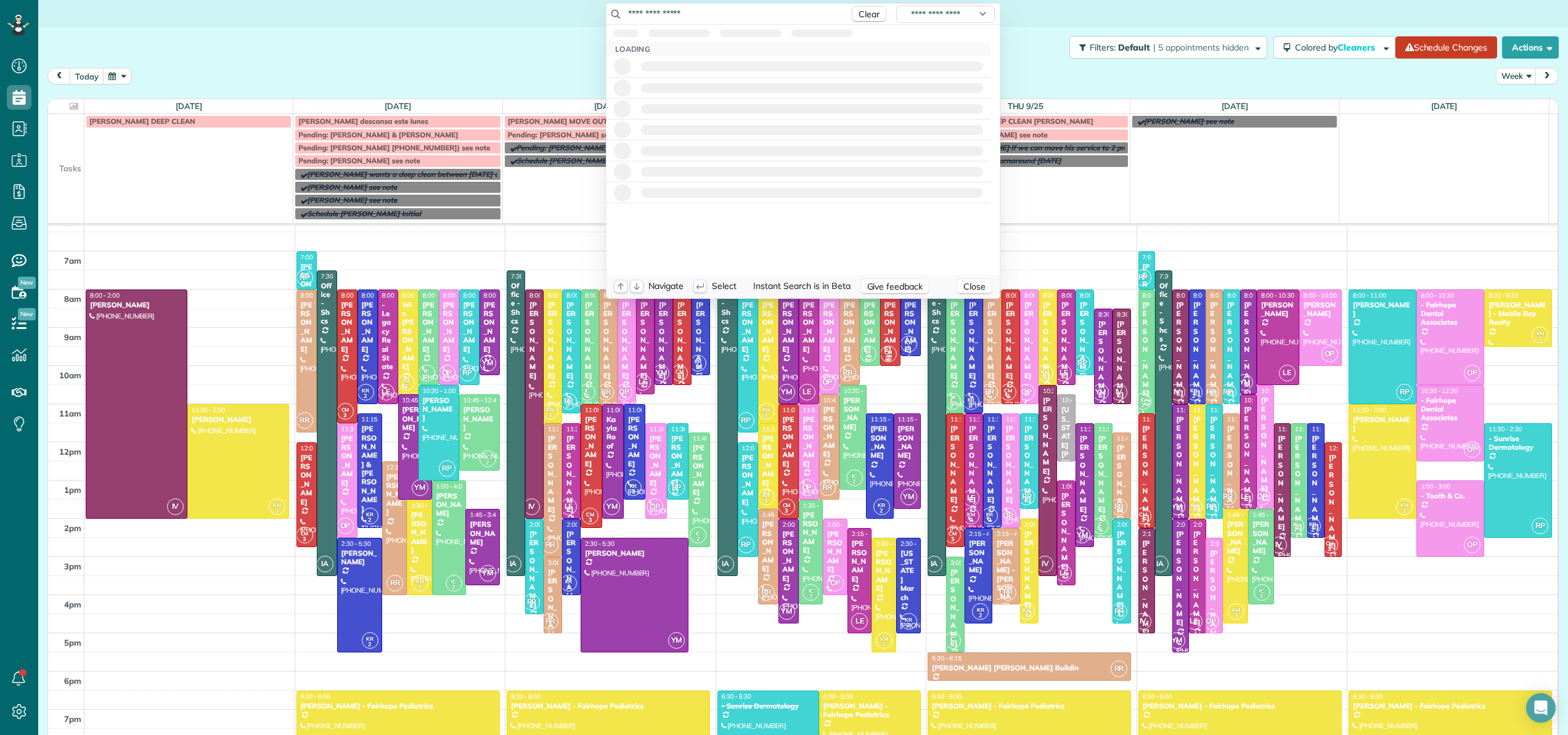
type input "**********"
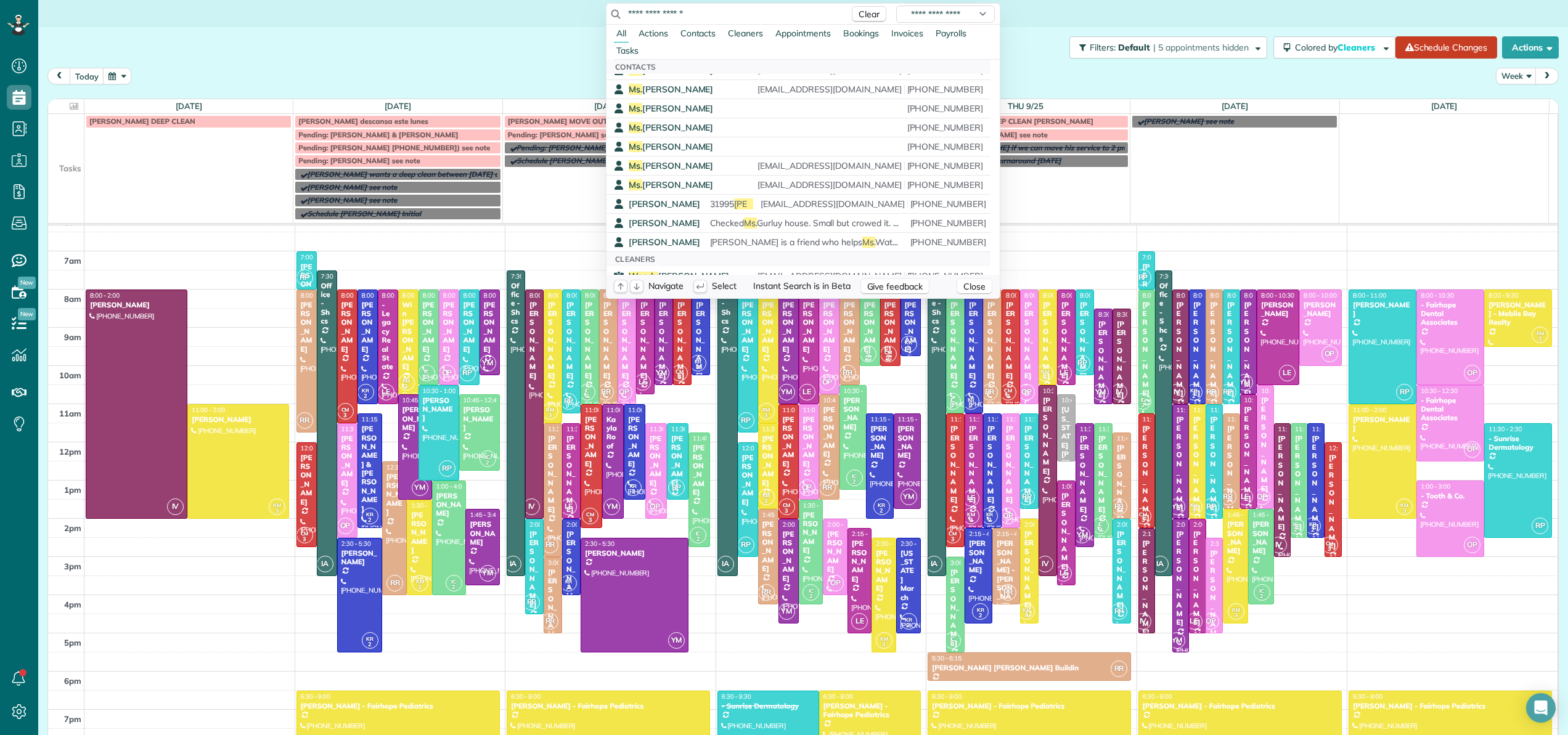
scroll to position [277, 0]
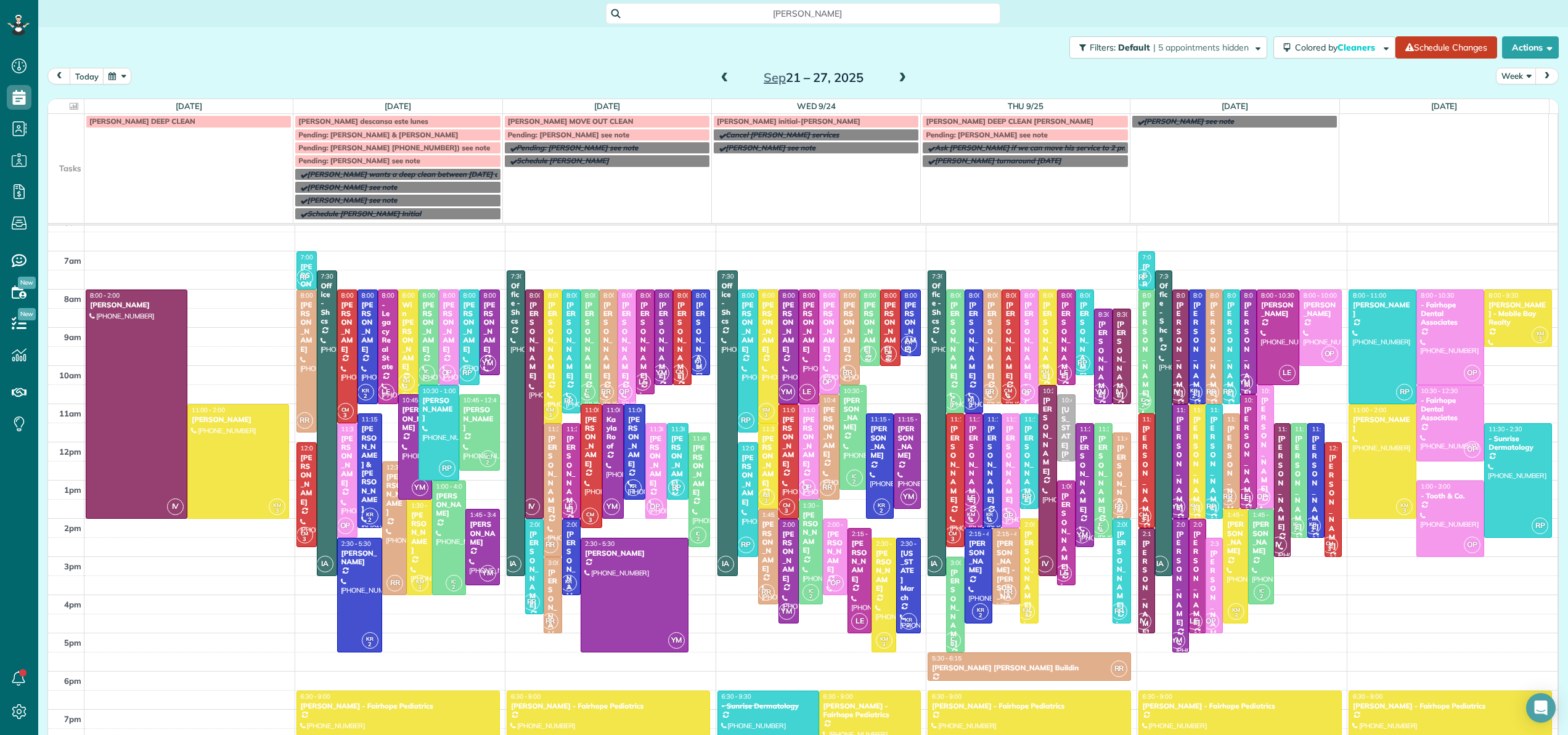
click at [554, 61] on html "Dashboard Scheduling Calendar View List View Dispatch View - Weekly scheduling …" at bounding box center [784, 368] width 1568 height 735
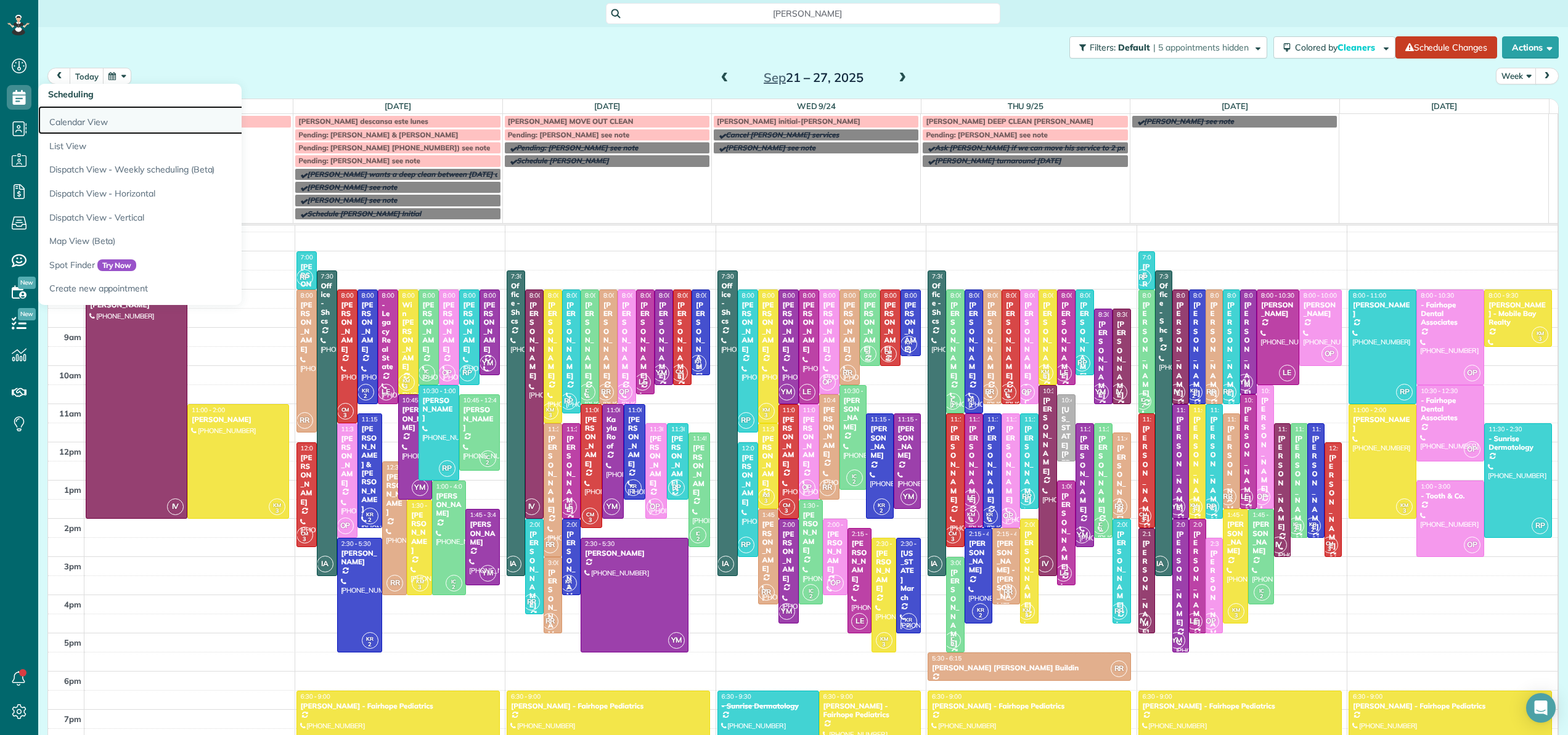
click at [75, 110] on link "Calendar View" at bounding box center [192, 120] width 308 height 28
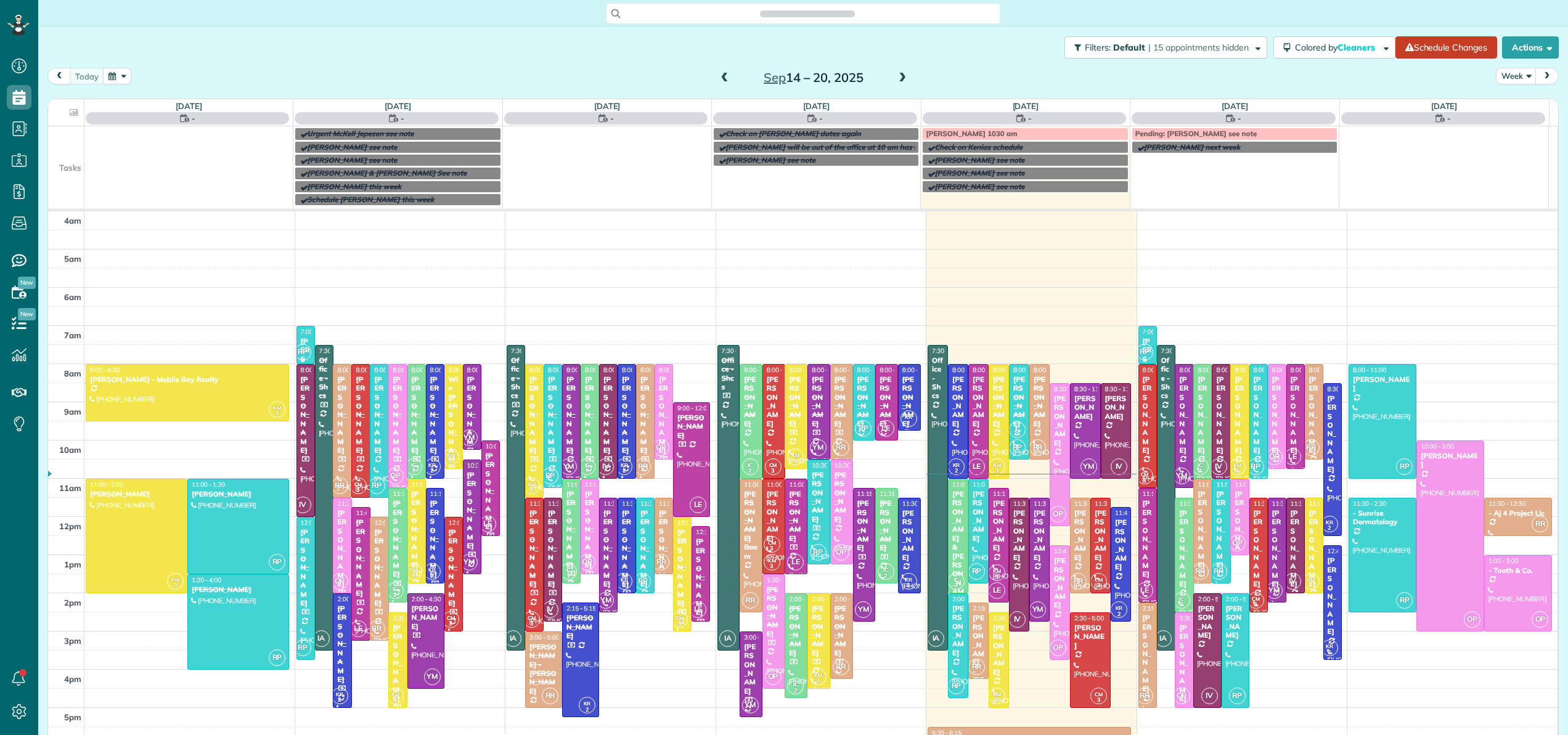
scroll to position [89, 0]
